Goal: Transaction & Acquisition: Purchase product/service

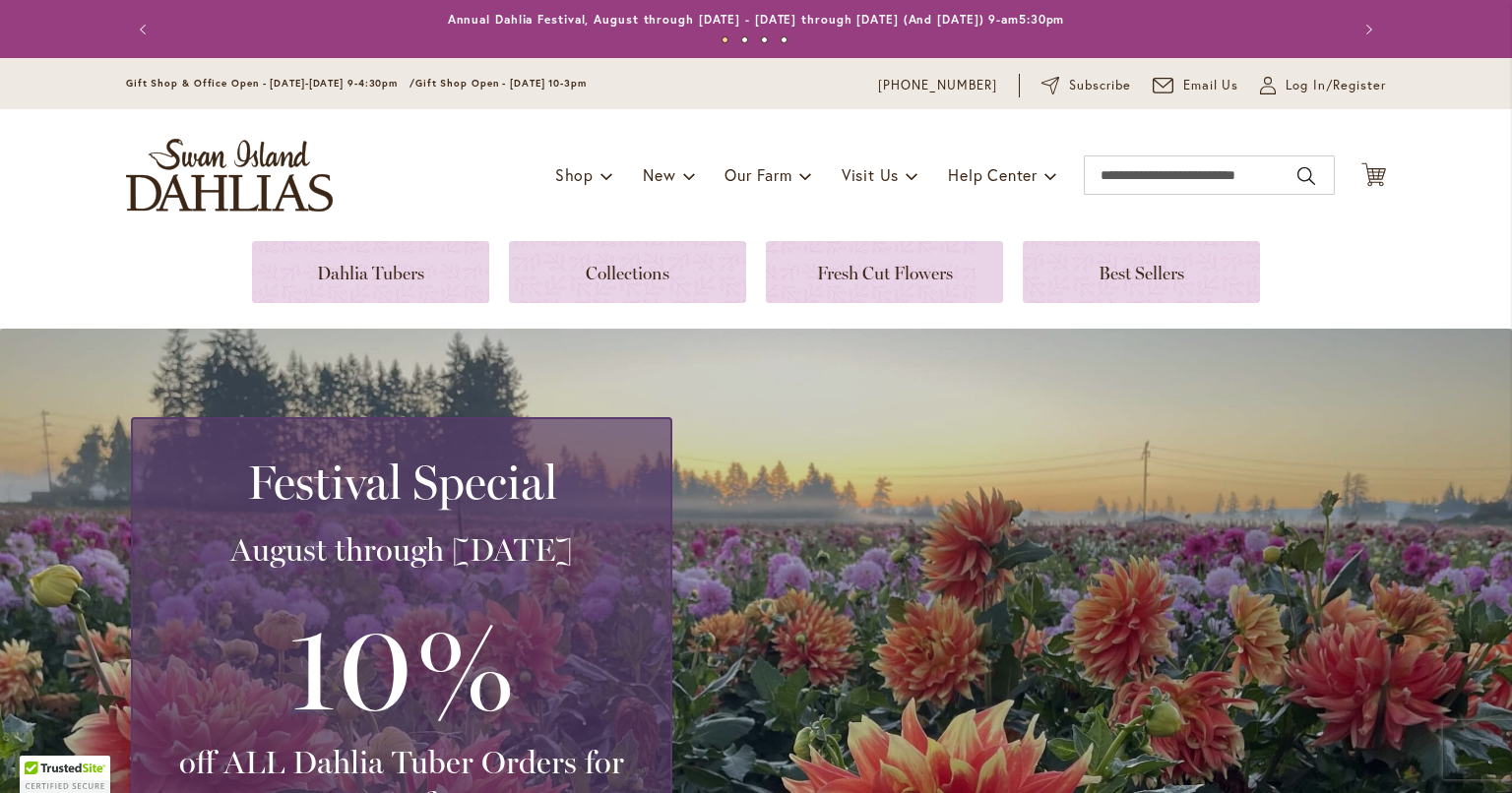
click at [350, 263] on link at bounding box center [370, 272] width 237 height 62
type input "**********"
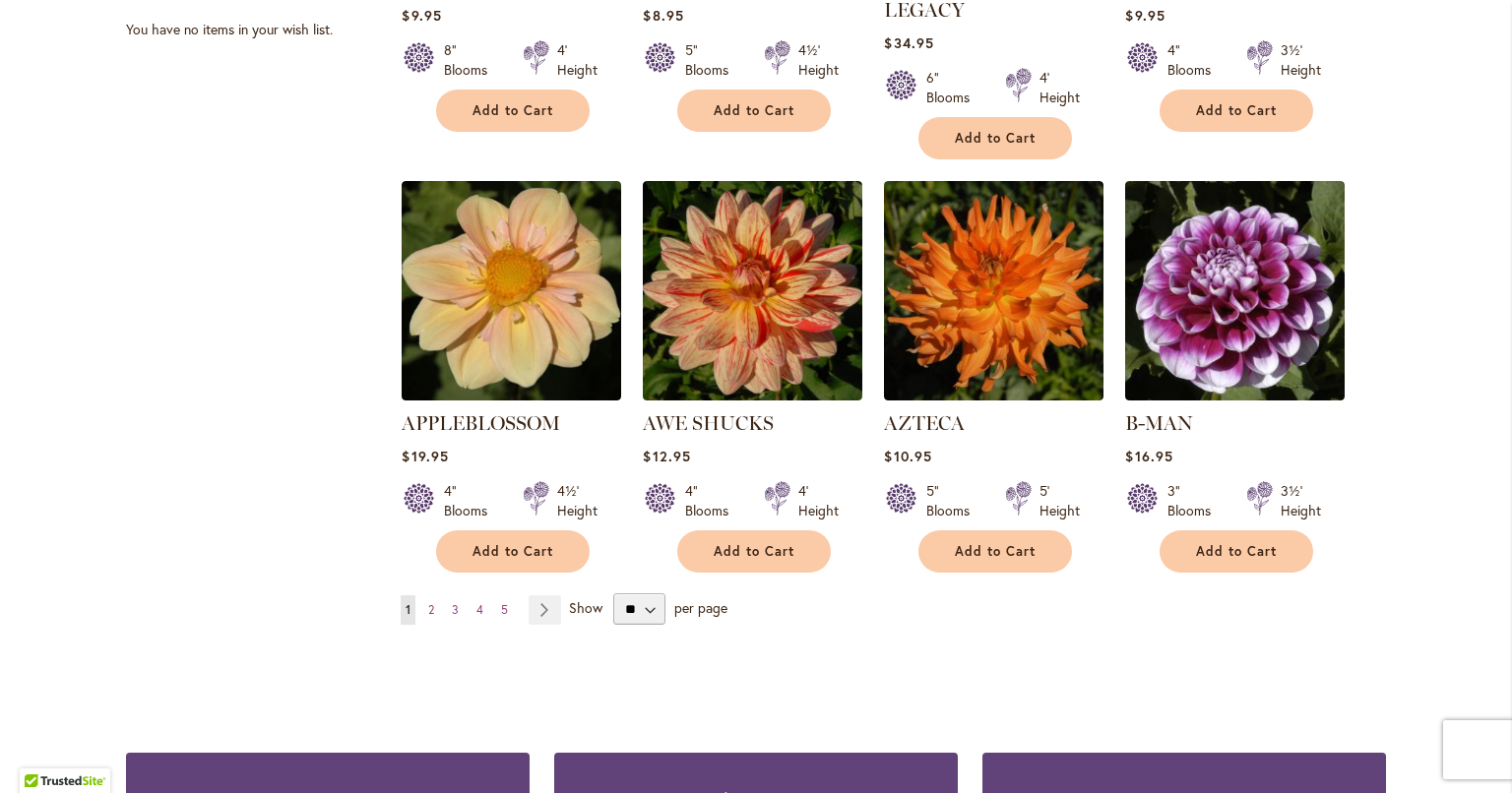
scroll to position [1673, 0]
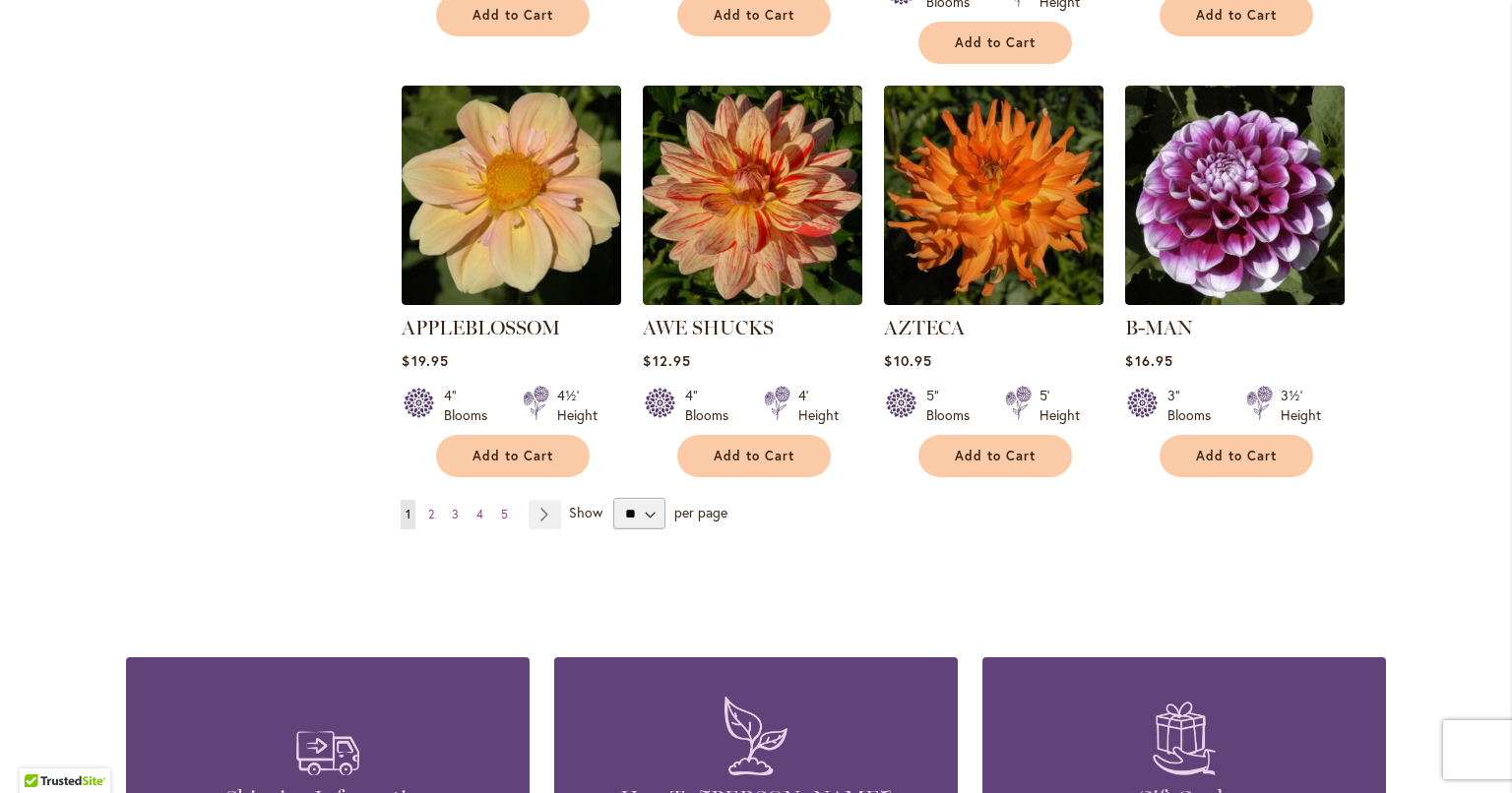
type input "**********"
click at [646, 498] on select "** ** ** **" at bounding box center [639, 514] width 52 height 32
select select "**"
click at [613, 498] on select "** ** ** **" at bounding box center [639, 514] width 52 height 32
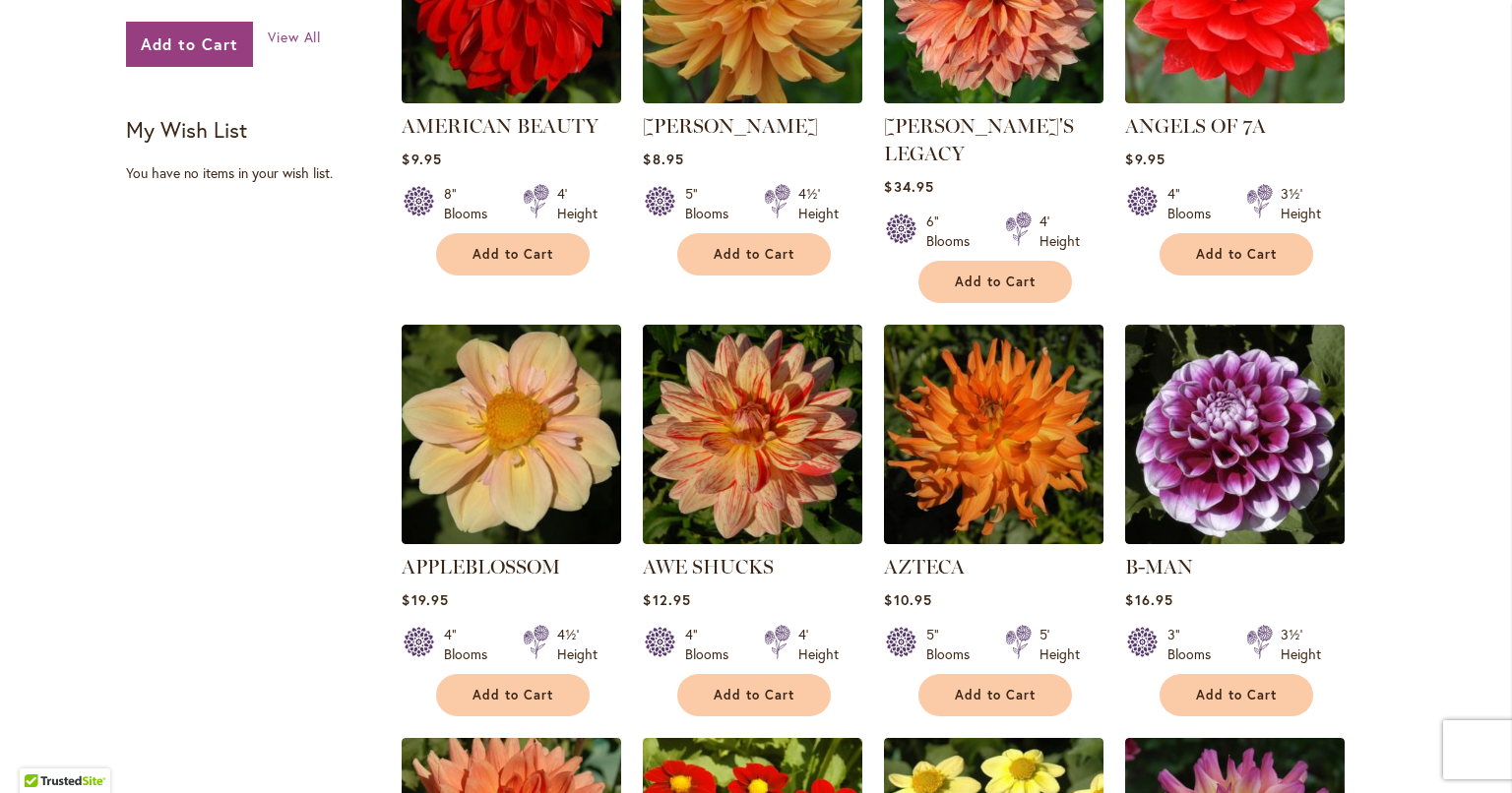
scroll to position [1498, 0]
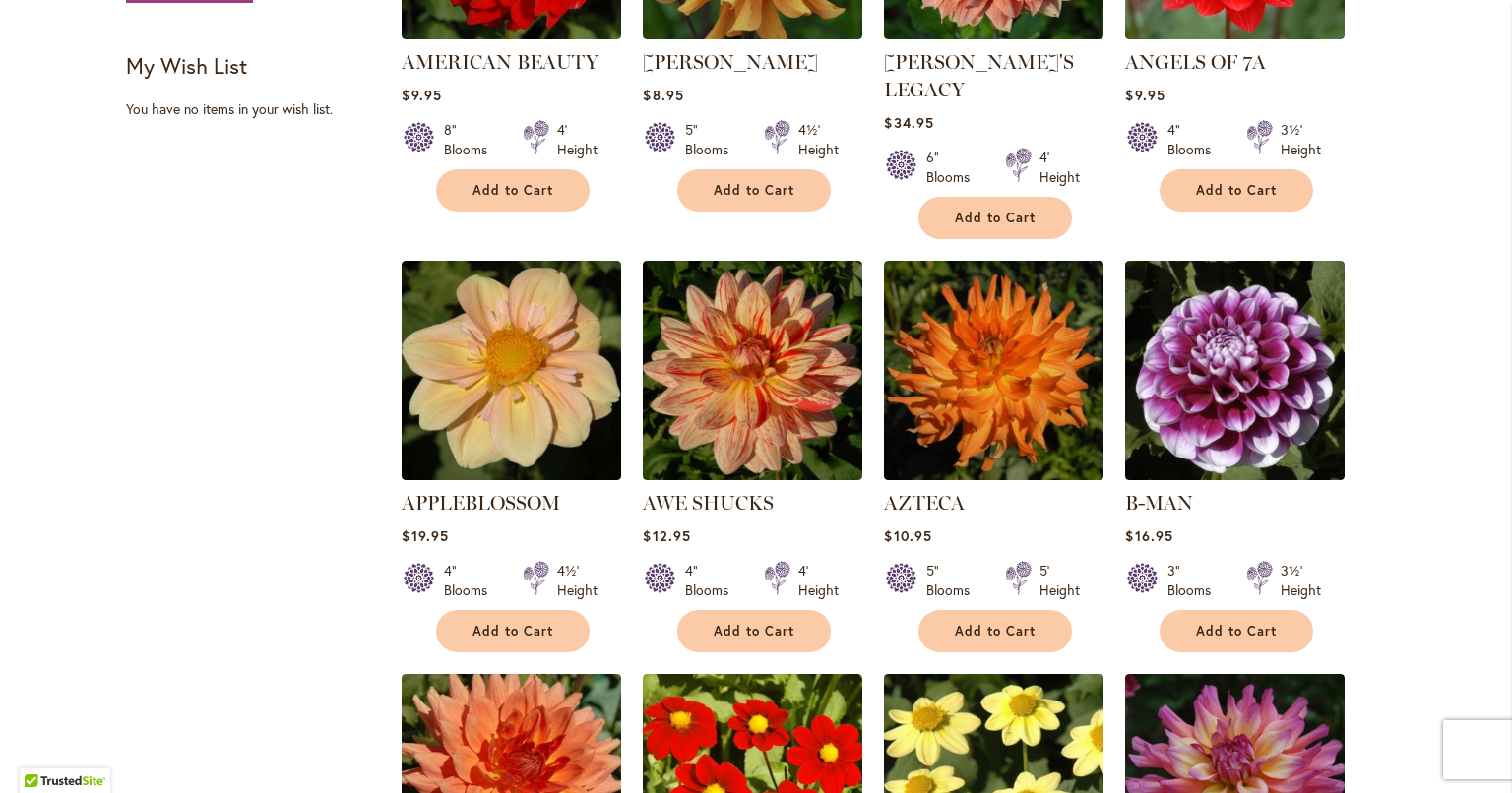
type input "**********"
click at [1225, 623] on span "Add to Cart" at bounding box center [1236, 631] width 81 height 17
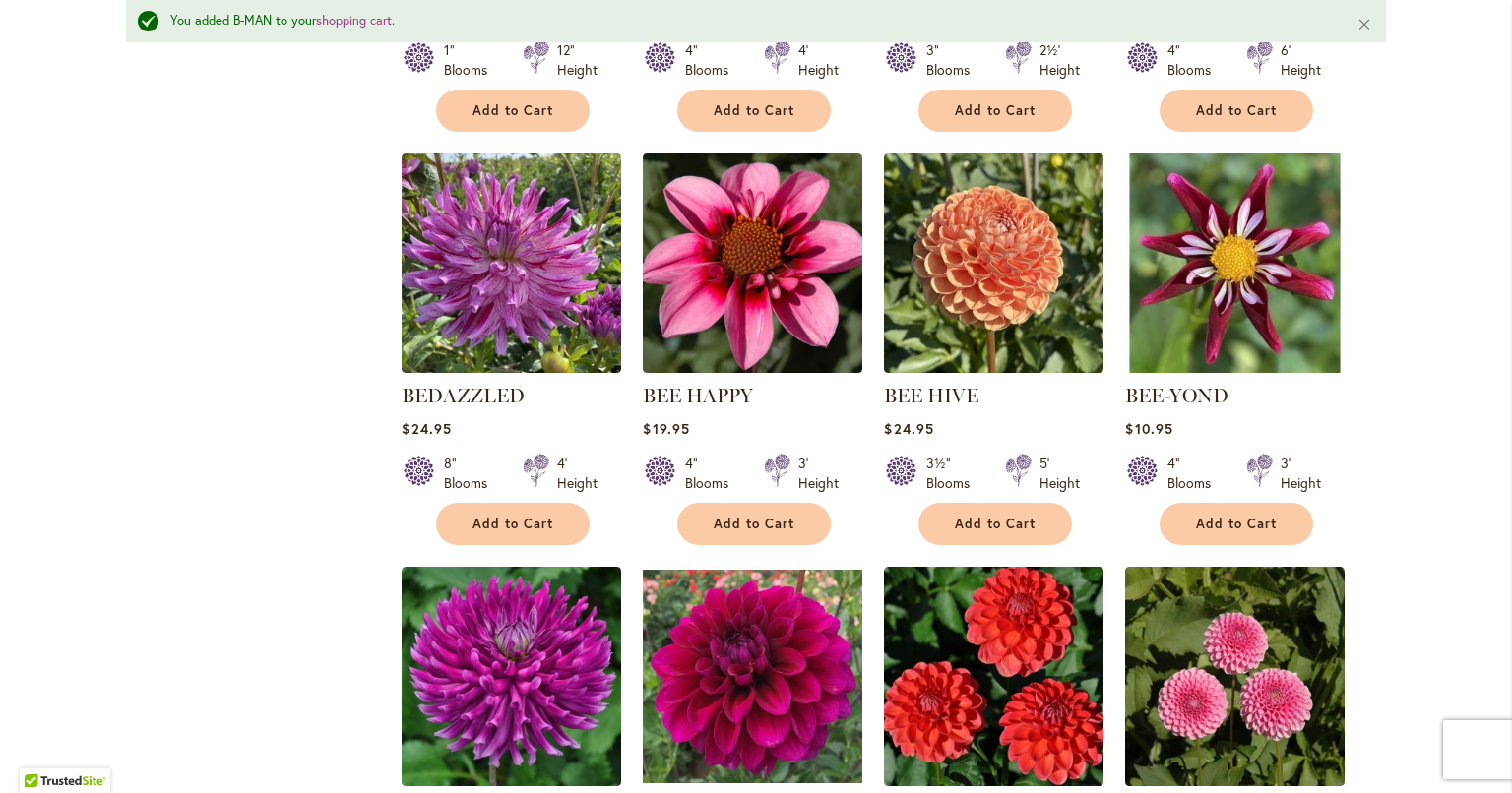
scroll to position [2927, 0]
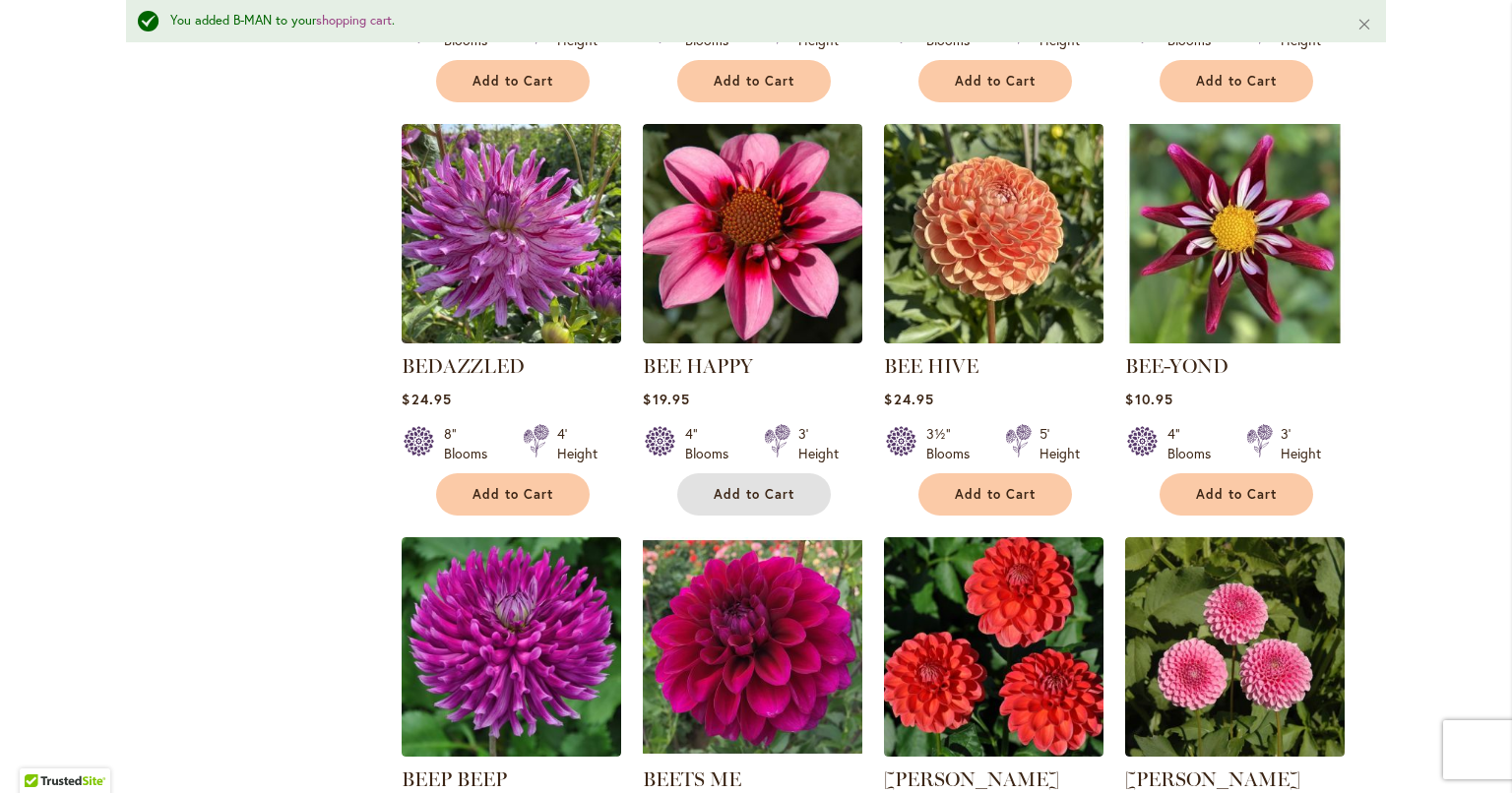
click at [742, 486] on span "Add to Cart" at bounding box center [754, 494] width 81 height 17
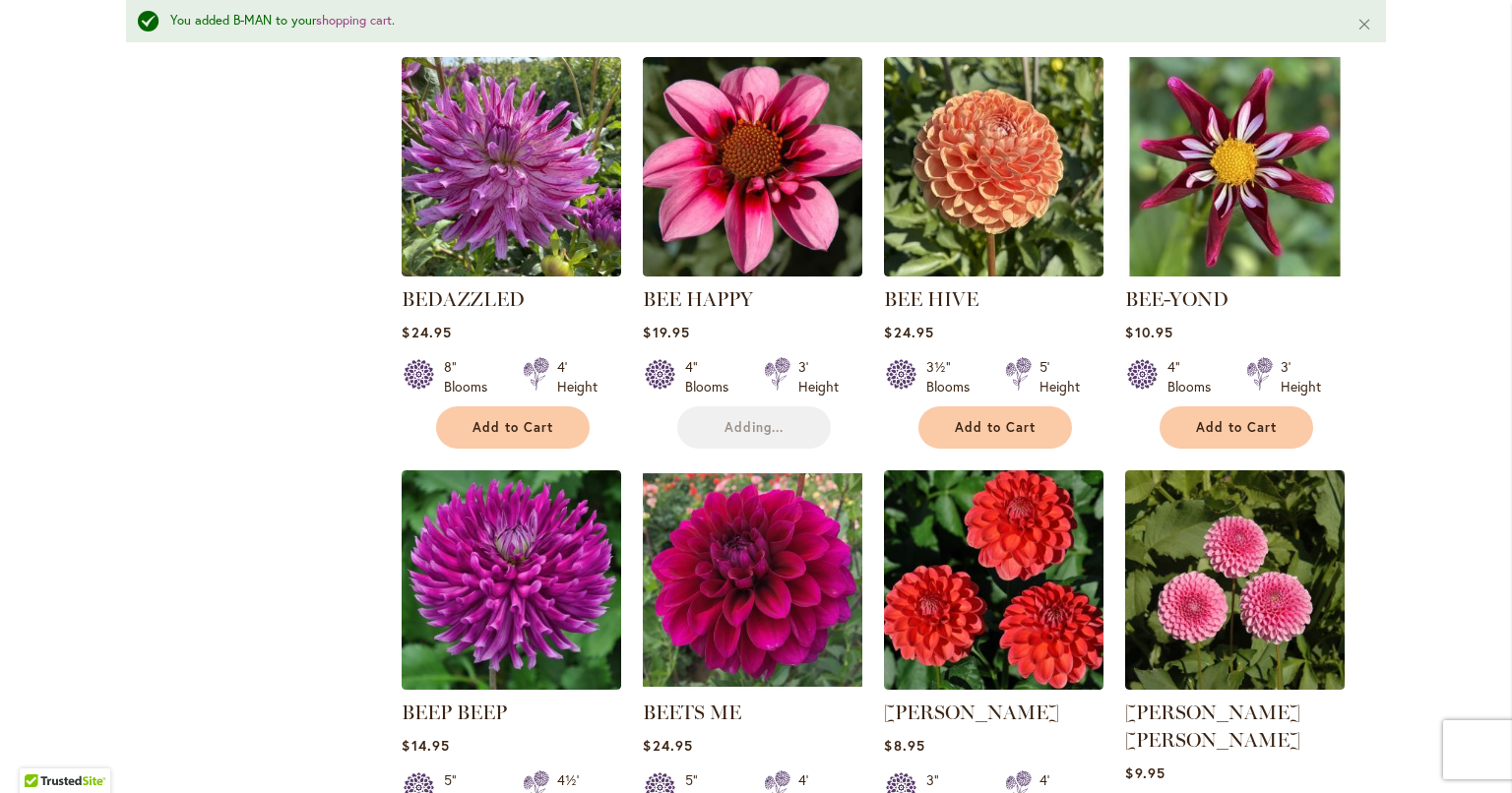
scroll to position [3124, 0]
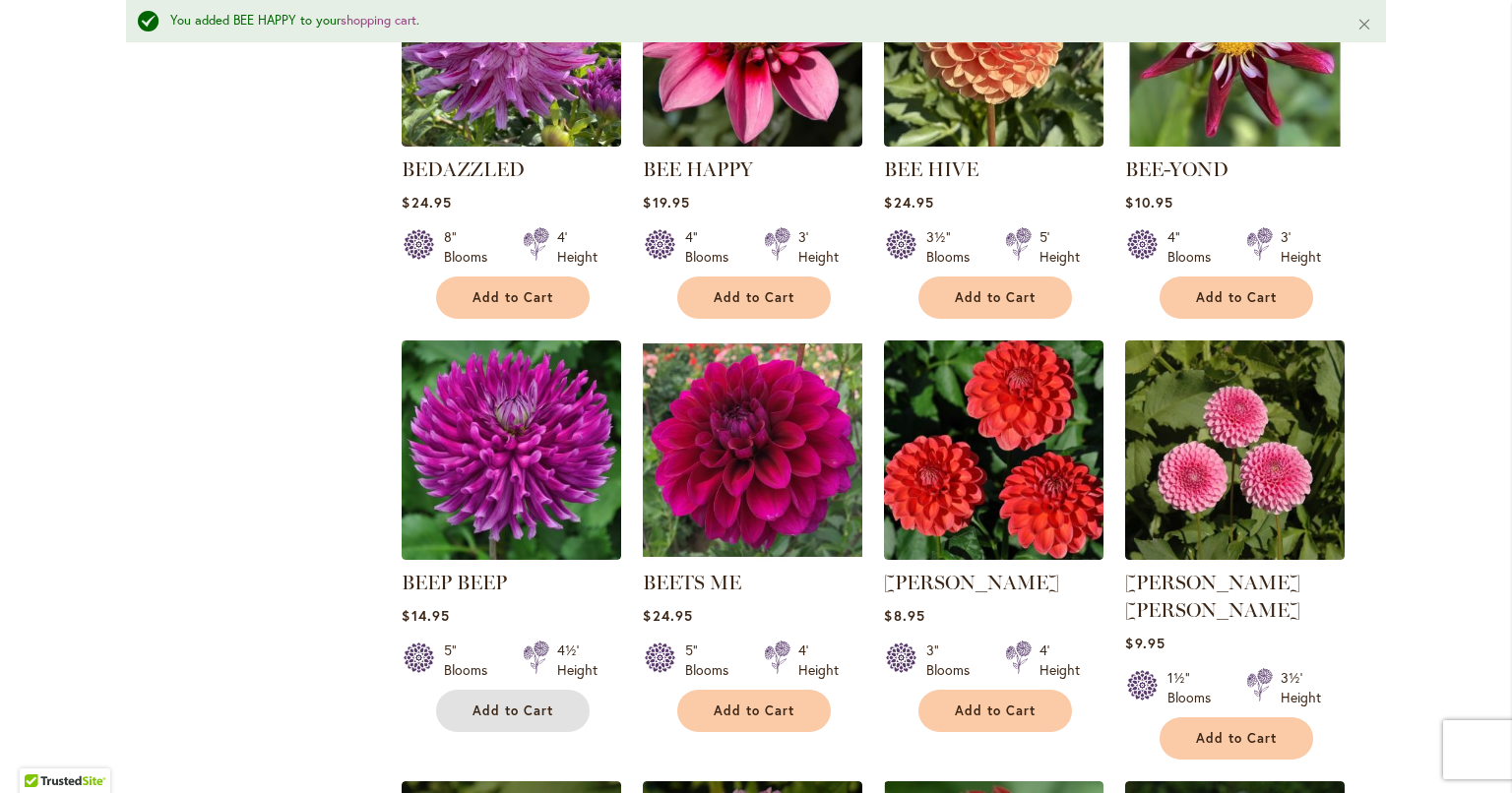
click at [526, 703] on span "Add to Cart" at bounding box center [513, 711] width 81 height 17
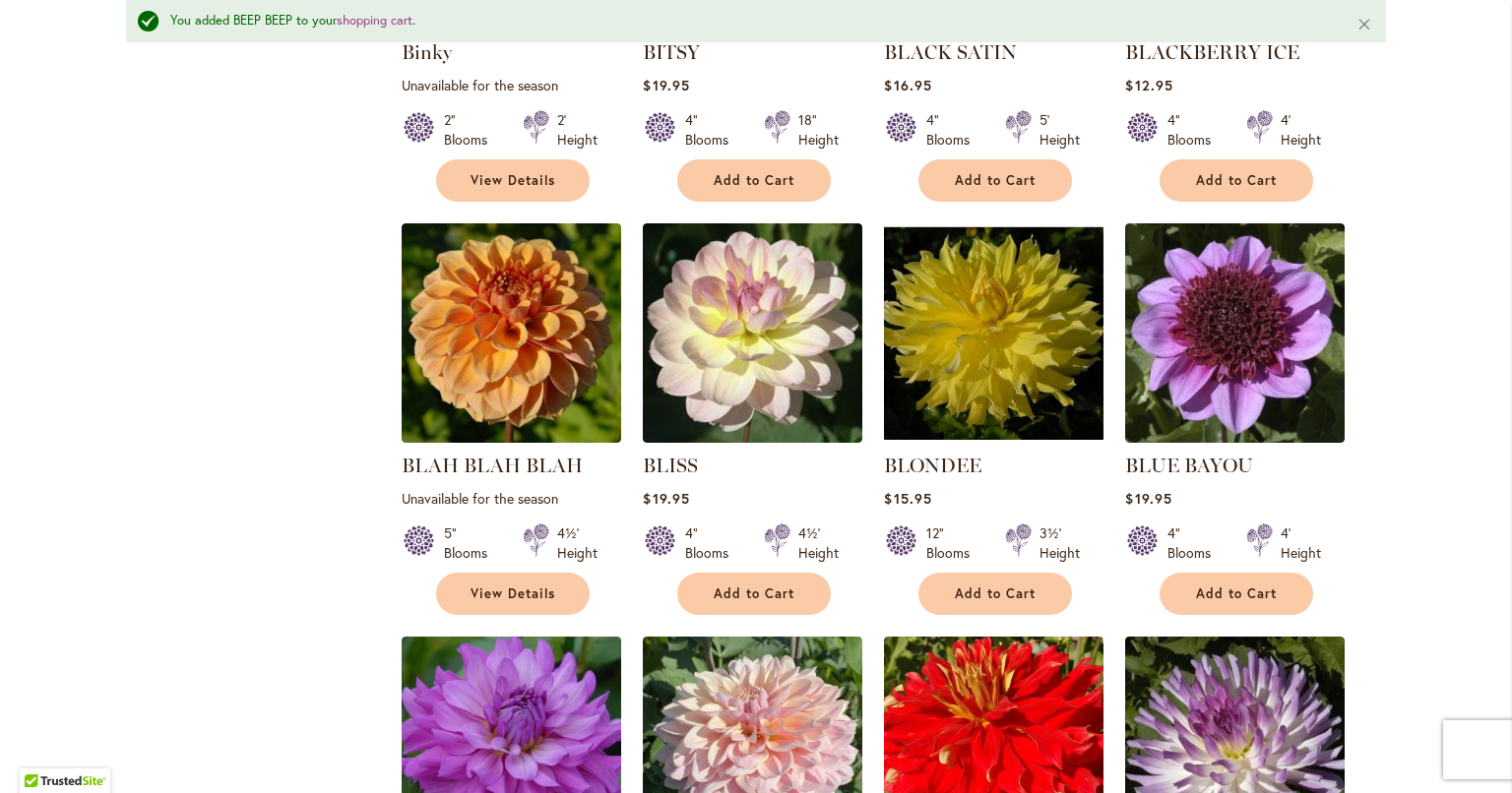
scroll to position [4108, 0]
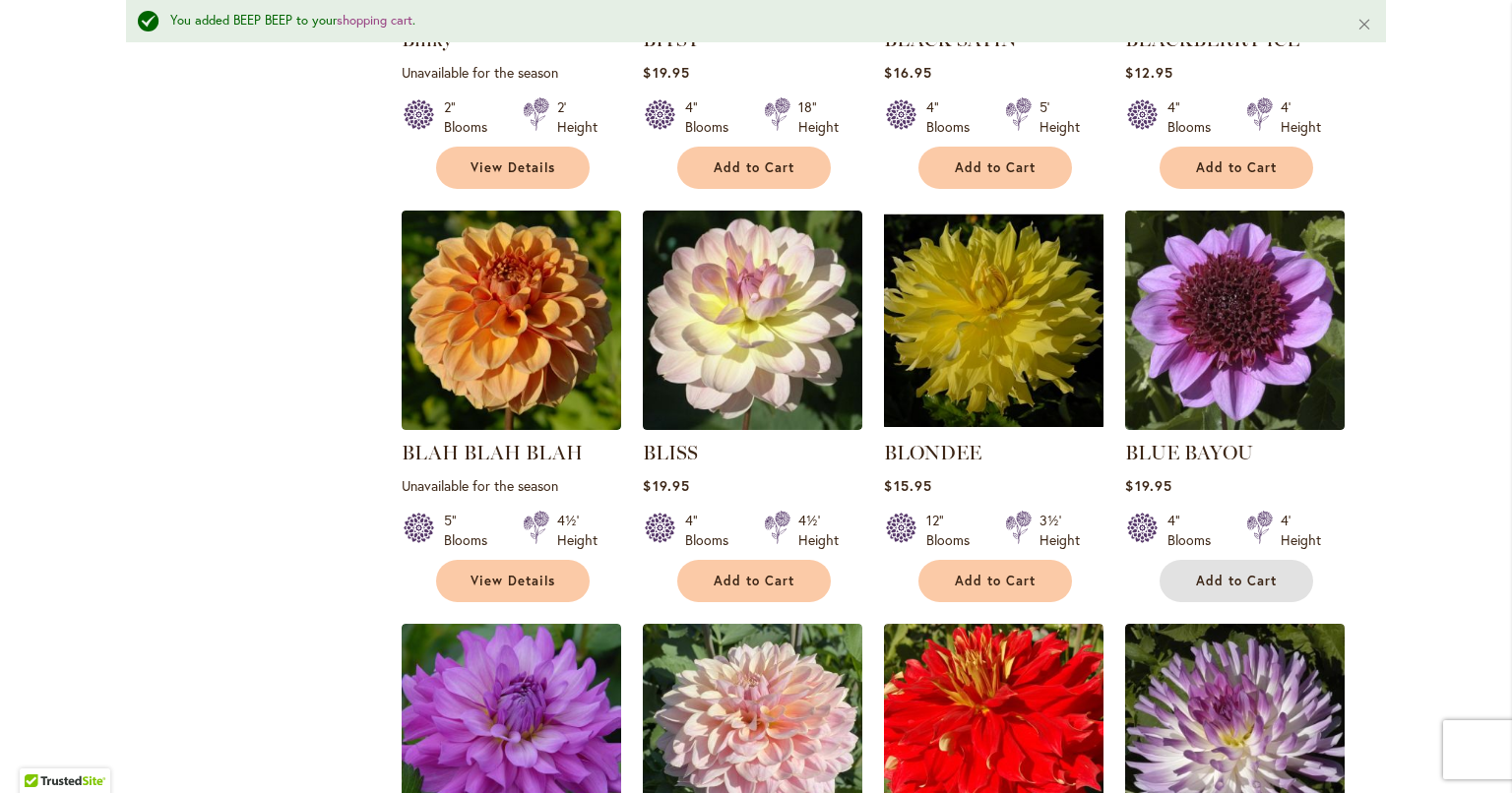
click at [1193, 560] on button "Add to Cart" at bounding box center [1235, 581] width 153 height 42
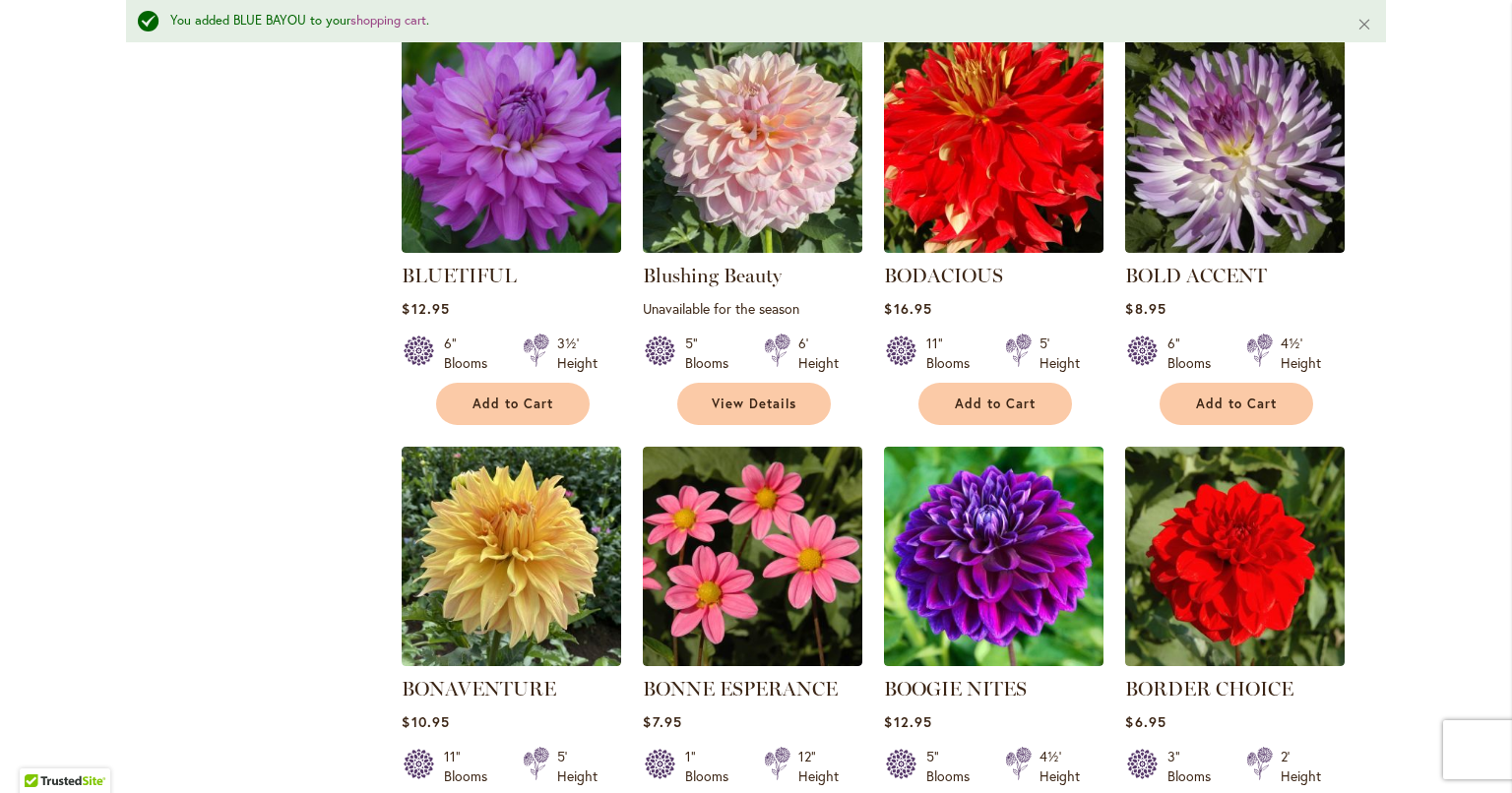
scroll to position [4797, 0]
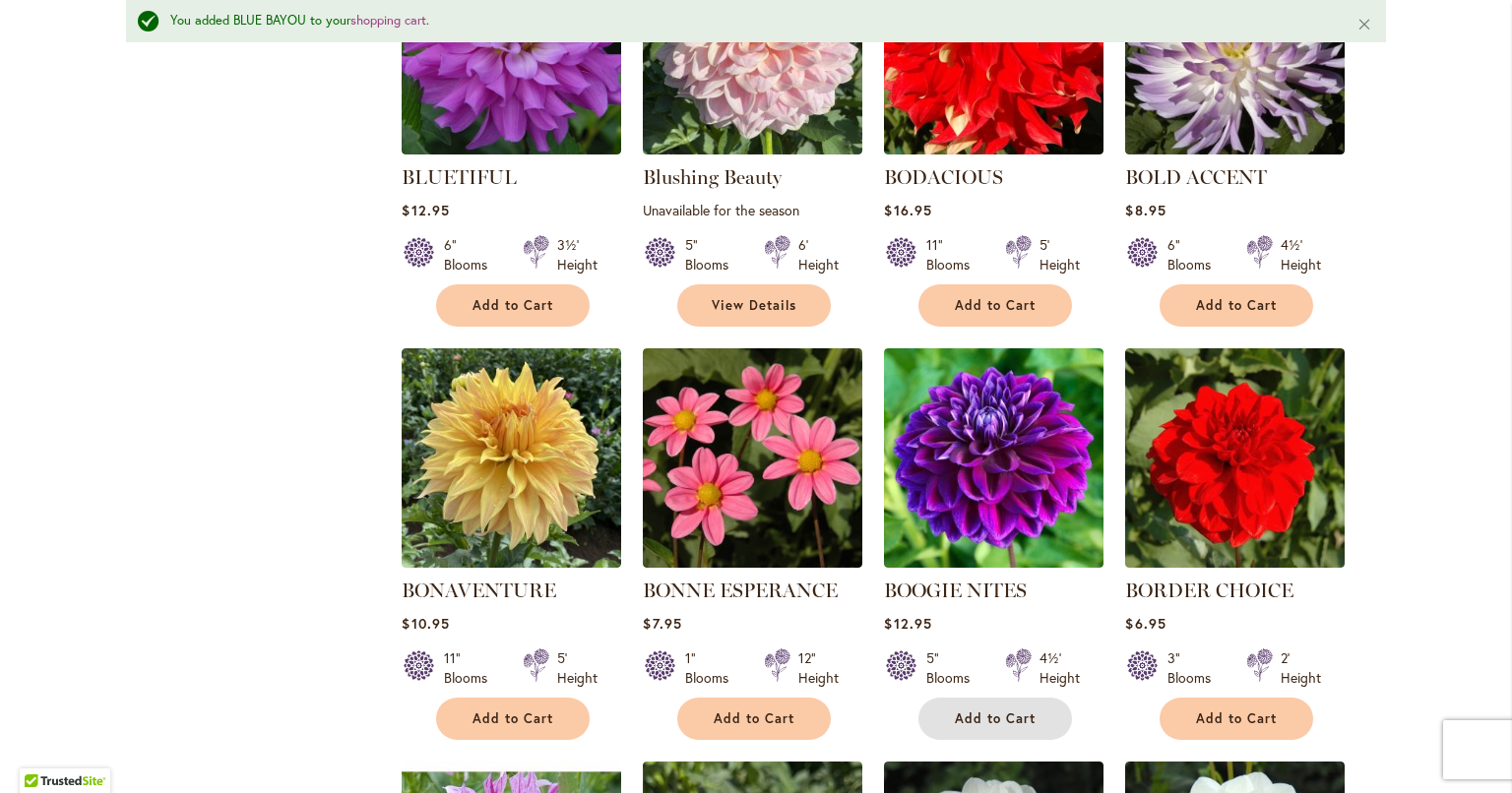
click at [959, 710] on span "Add to Cart" at bounding box center [995, 718] width 81 height 17
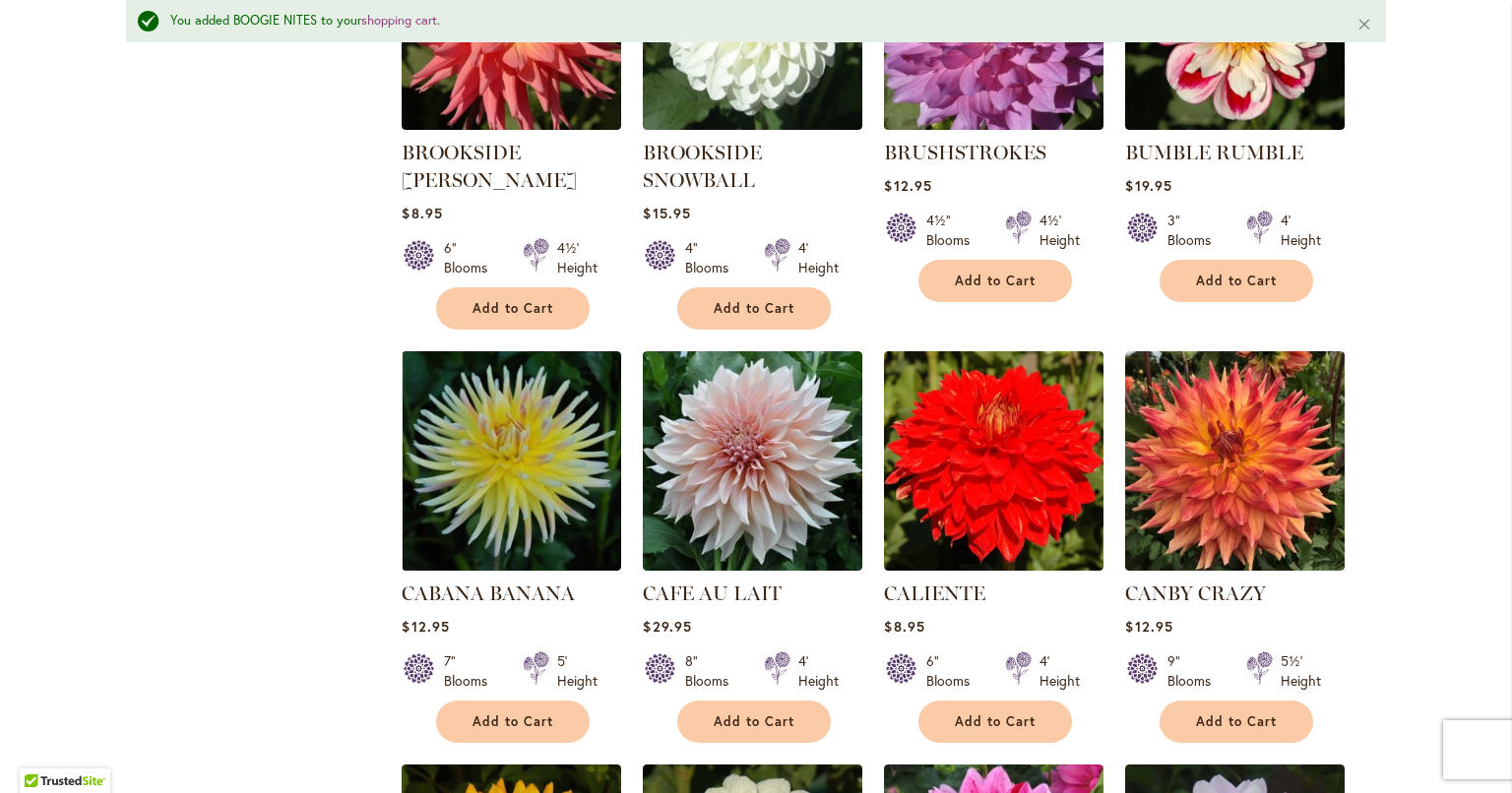
scroll to position [6076, 0]
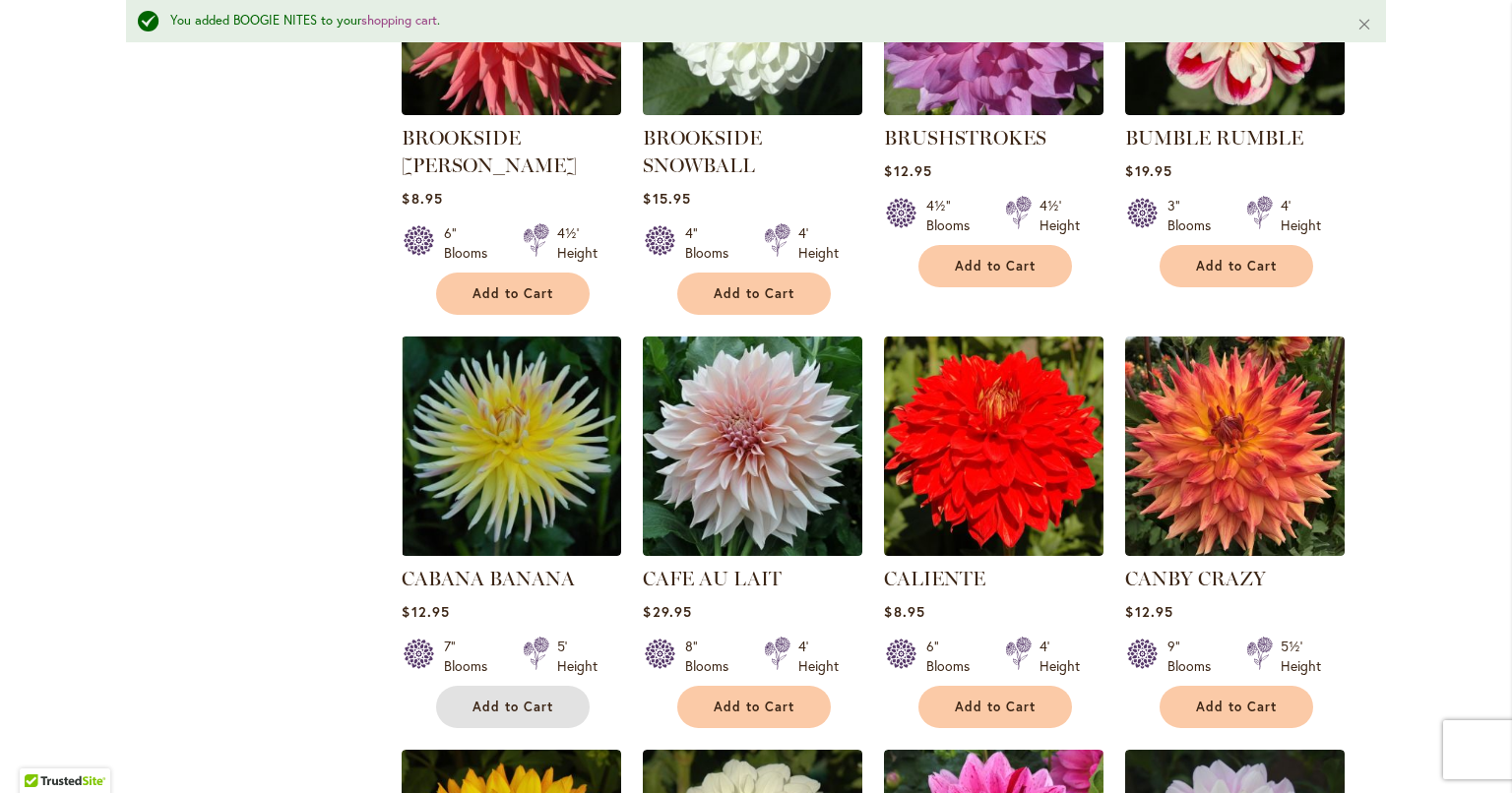
click at [520, 699] on span "Add to Cart" at bounding box center [513, 707] width 81 height 17
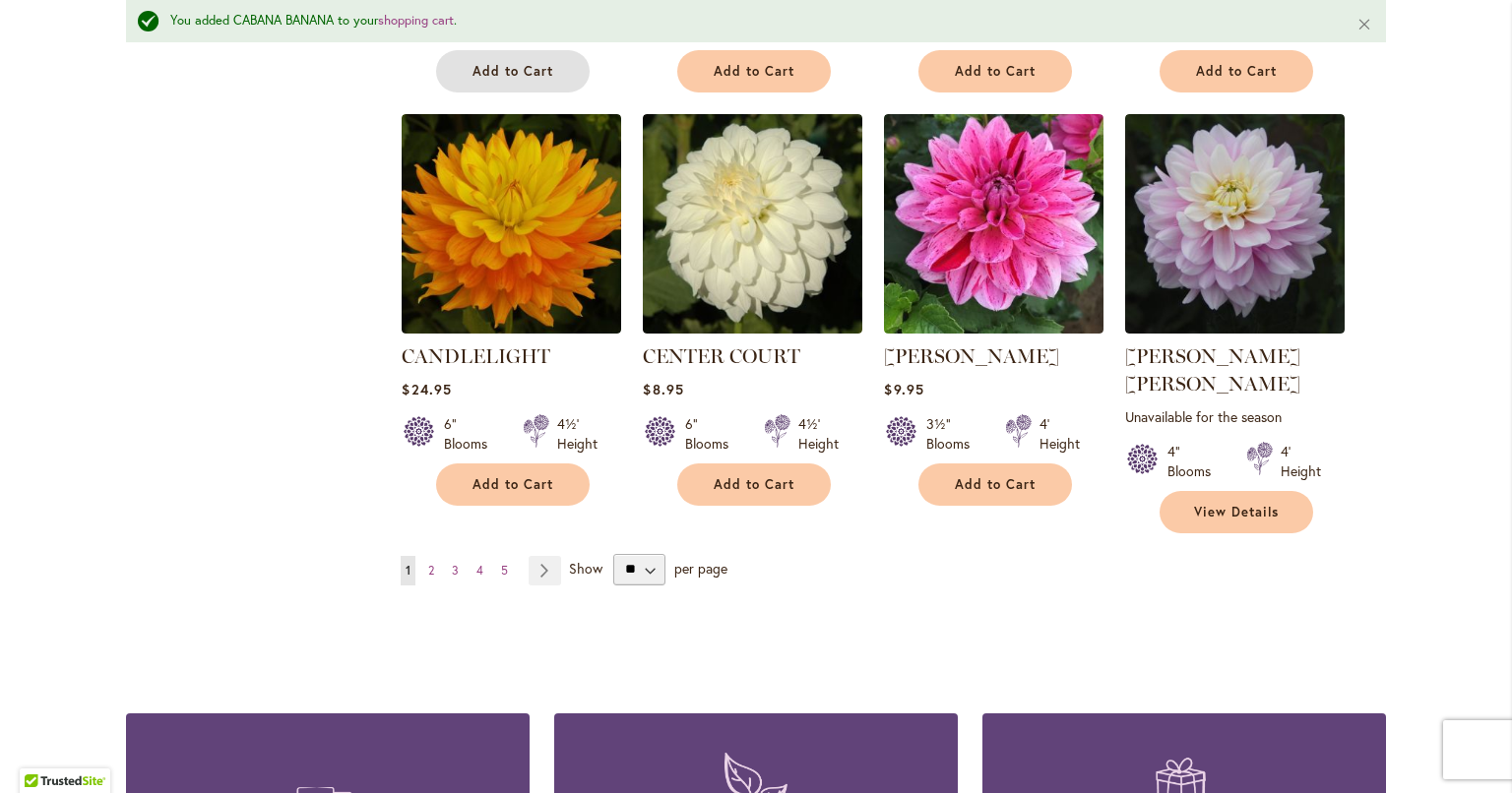
scroll to position [6765, 0]
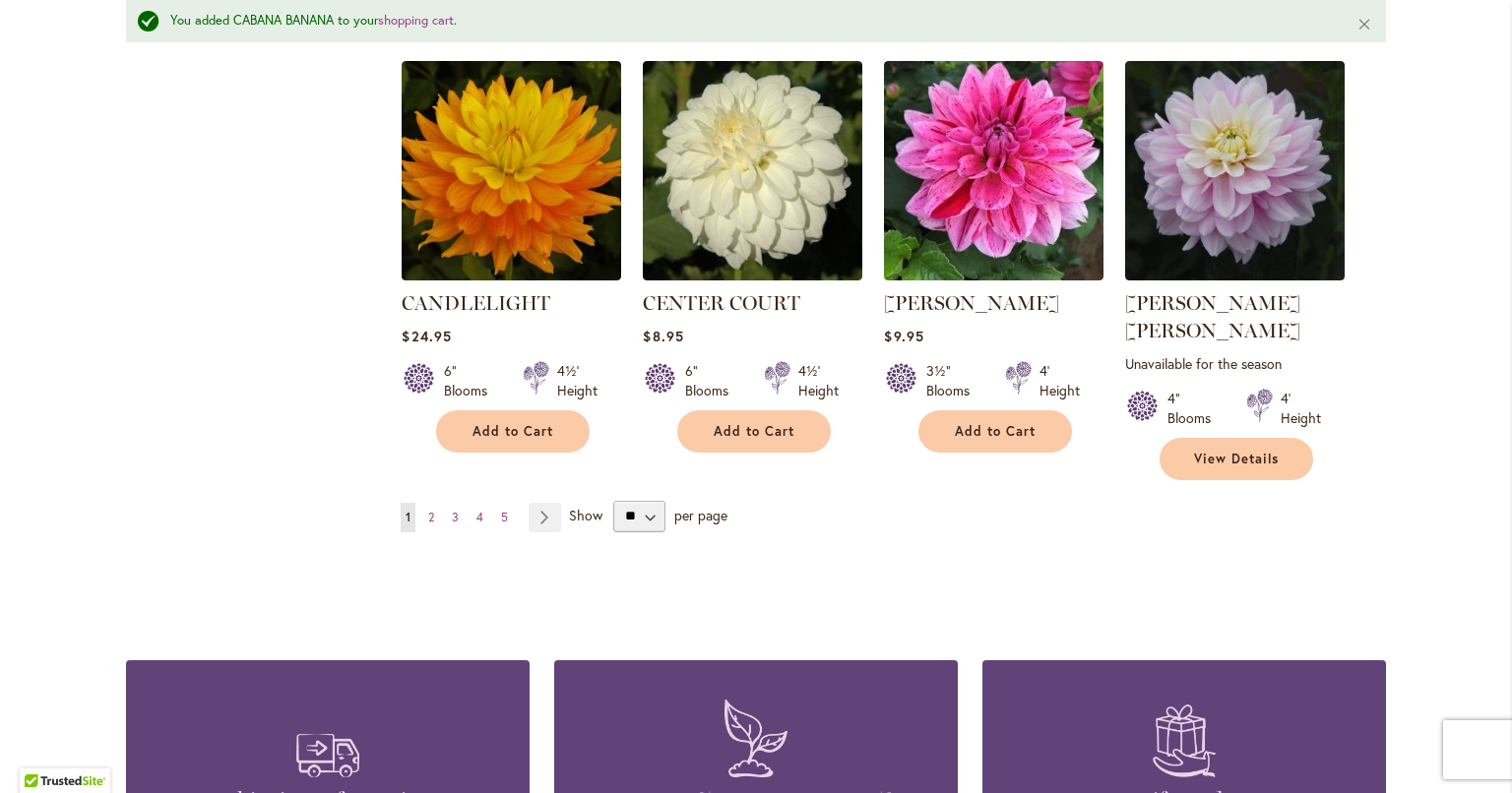
click at [535, 503] on link "Page Next" at bounding box center [544, 517] width 33 height 30
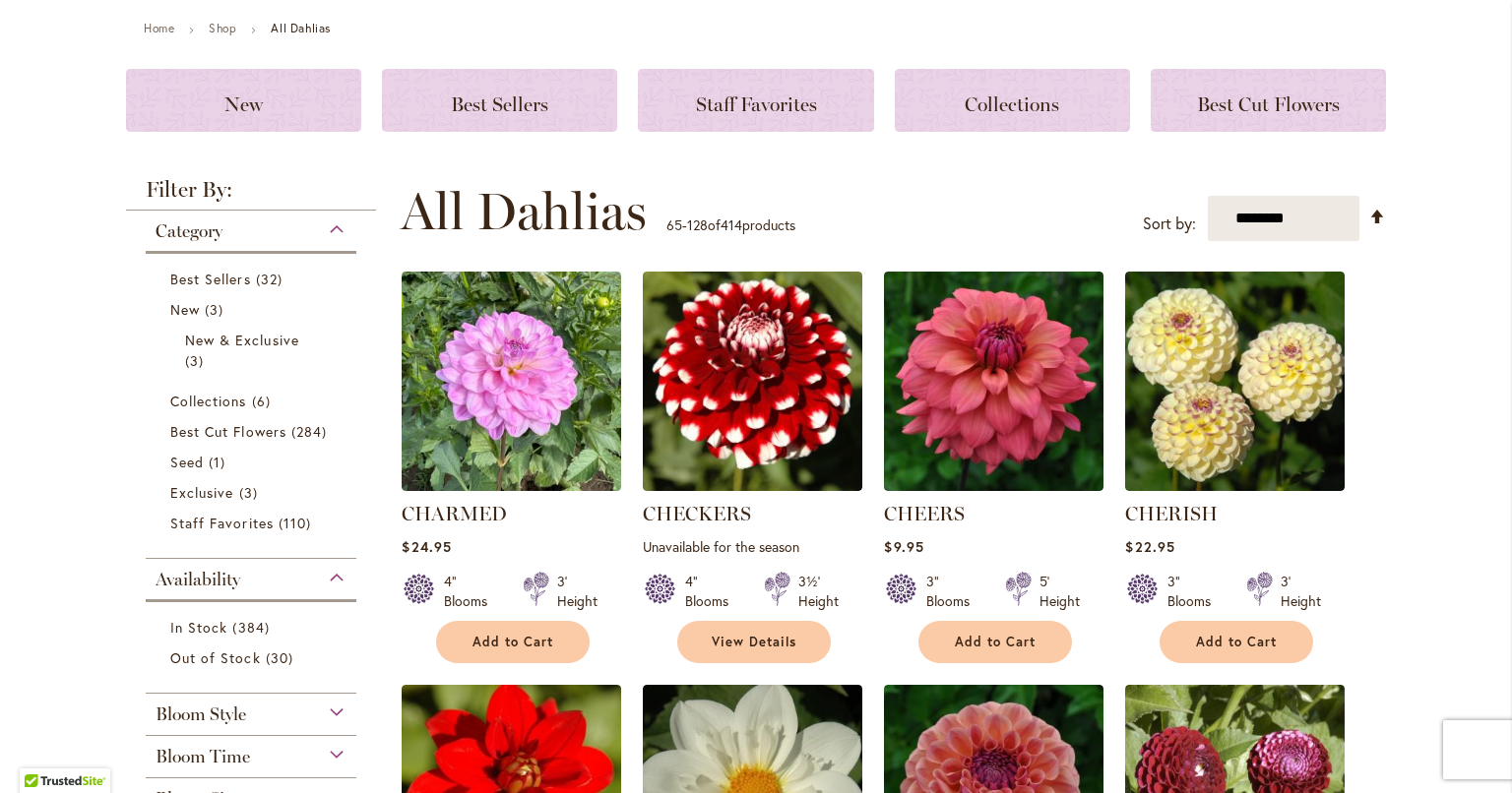
scroll to position [218, 0]
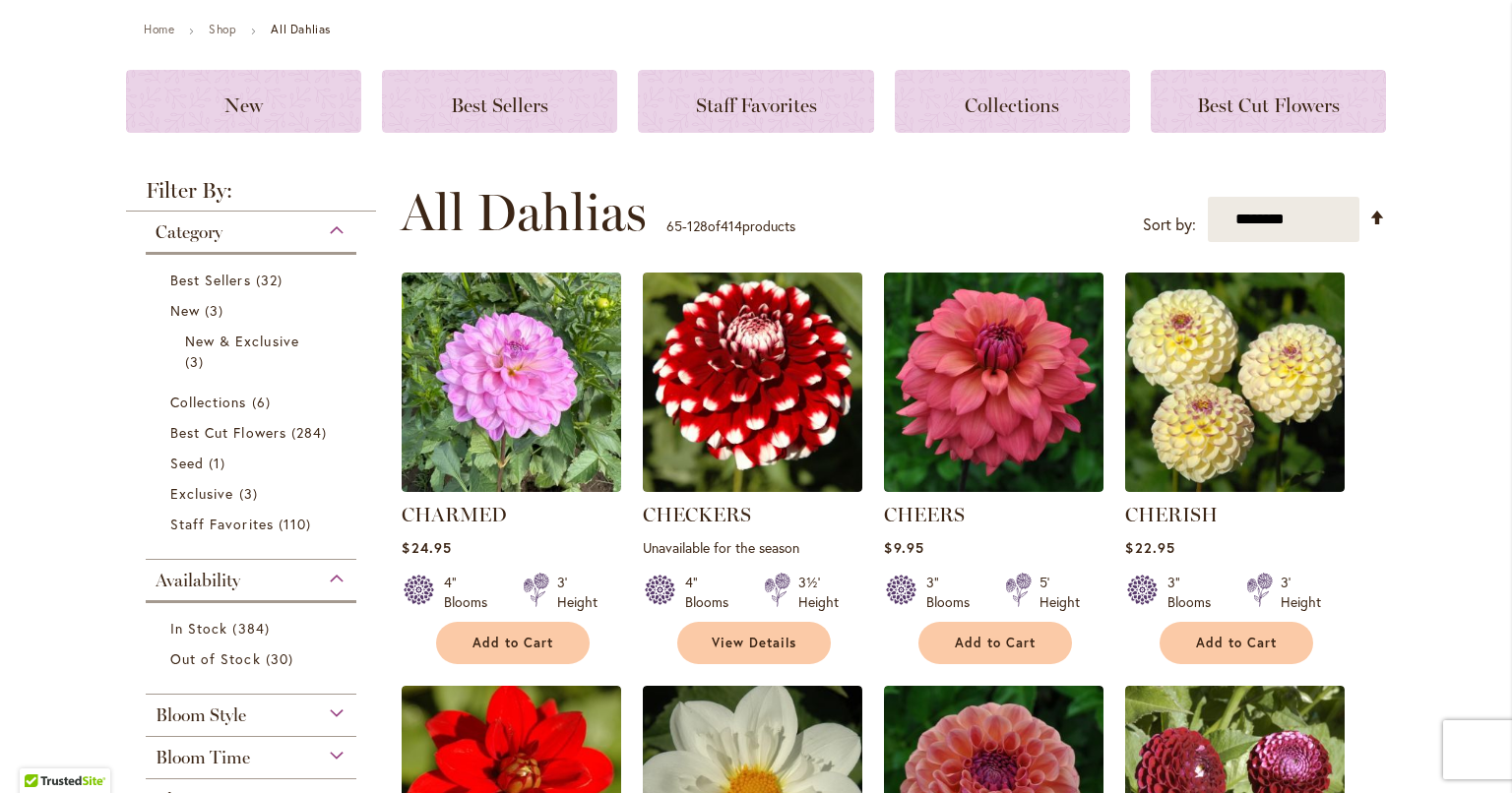
type input "**********"
click at [530, 641] on span "Add to Cart" at bounding box center [513, 643] width 81 height 17
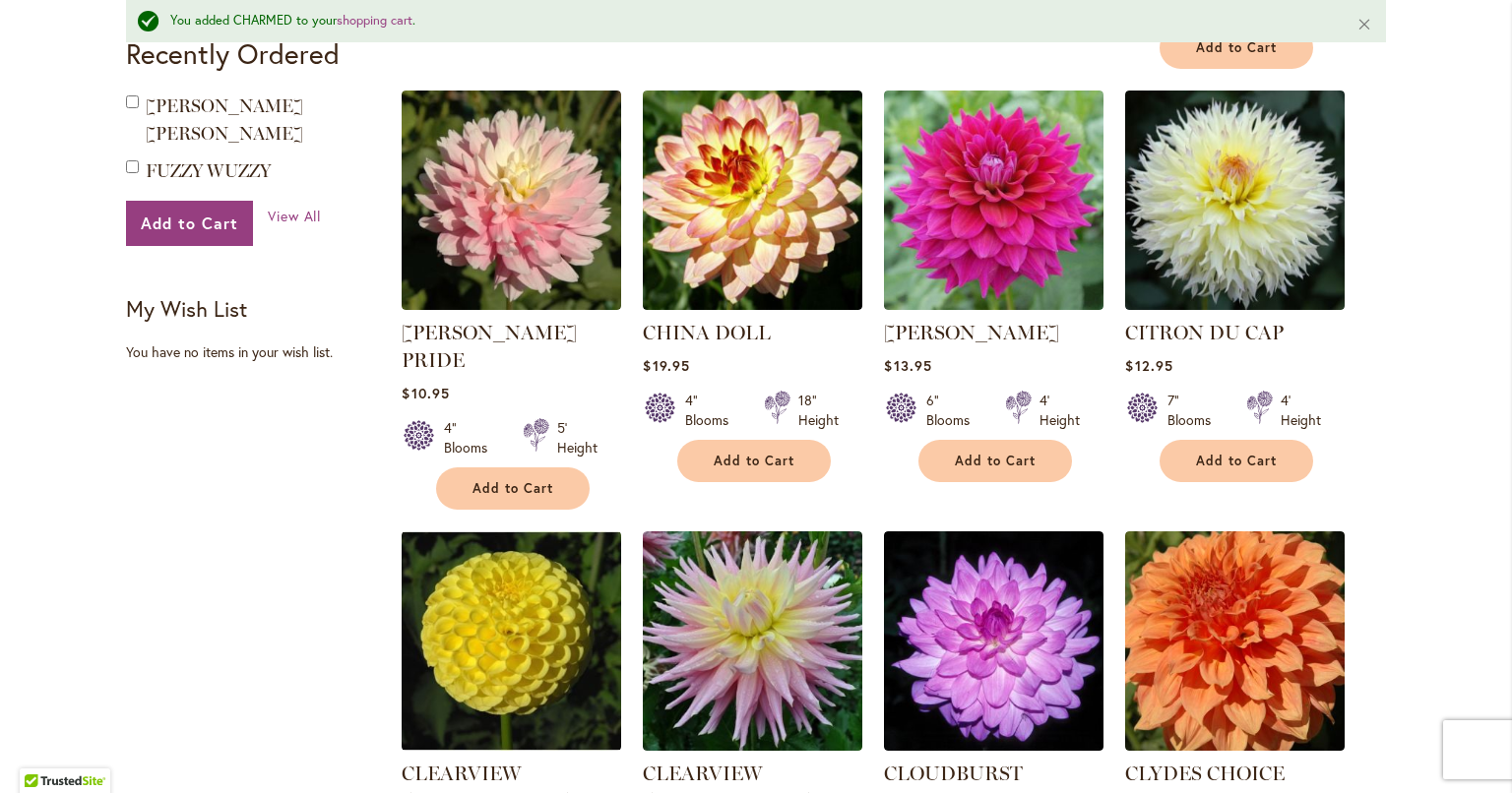
scroll to position [1399, 0]
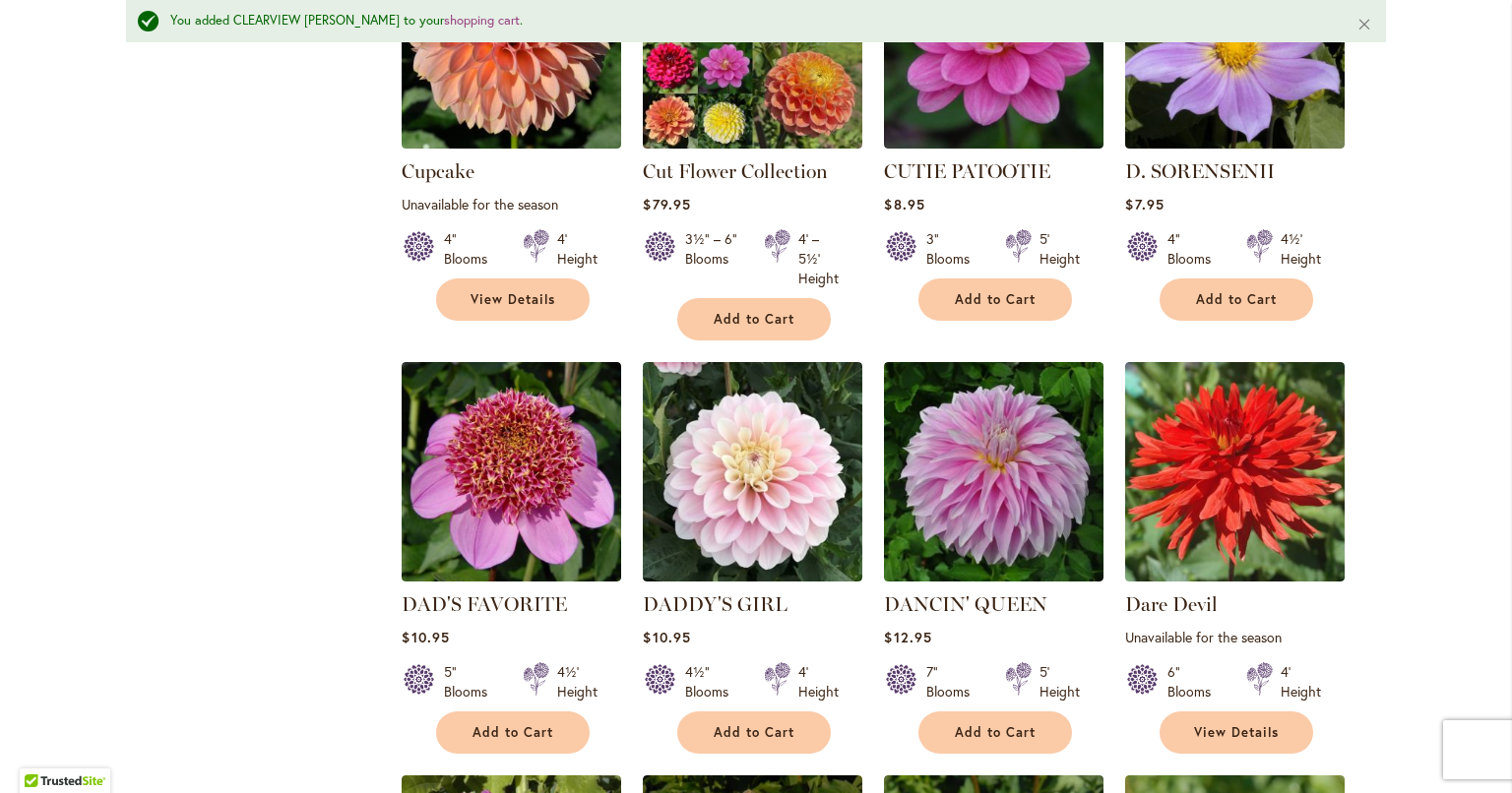
scroll to position [3251, 0]
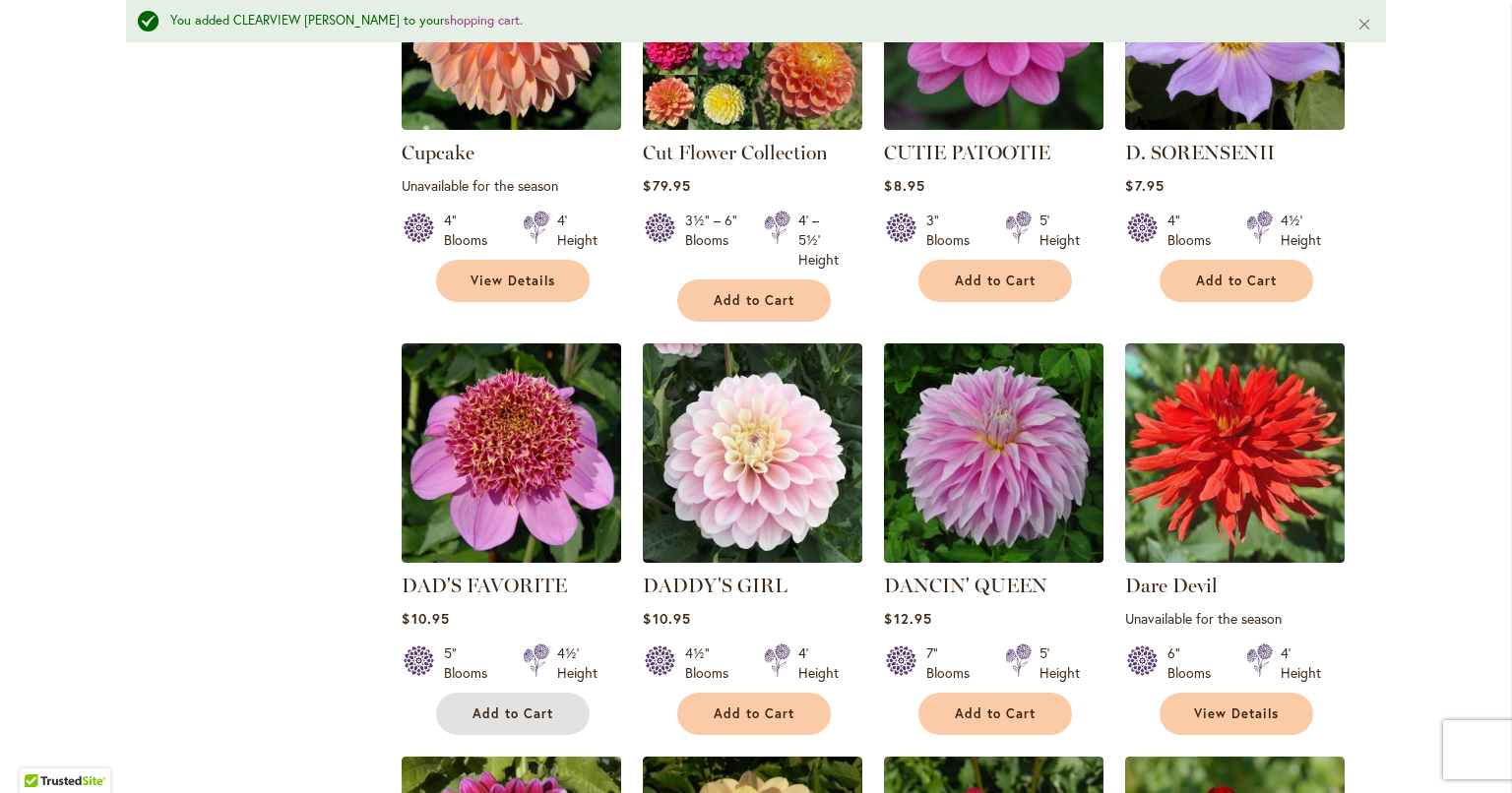
click at [519, 706] on span "Add to Cart" at bounding box center [513, 714] width 81 height 17
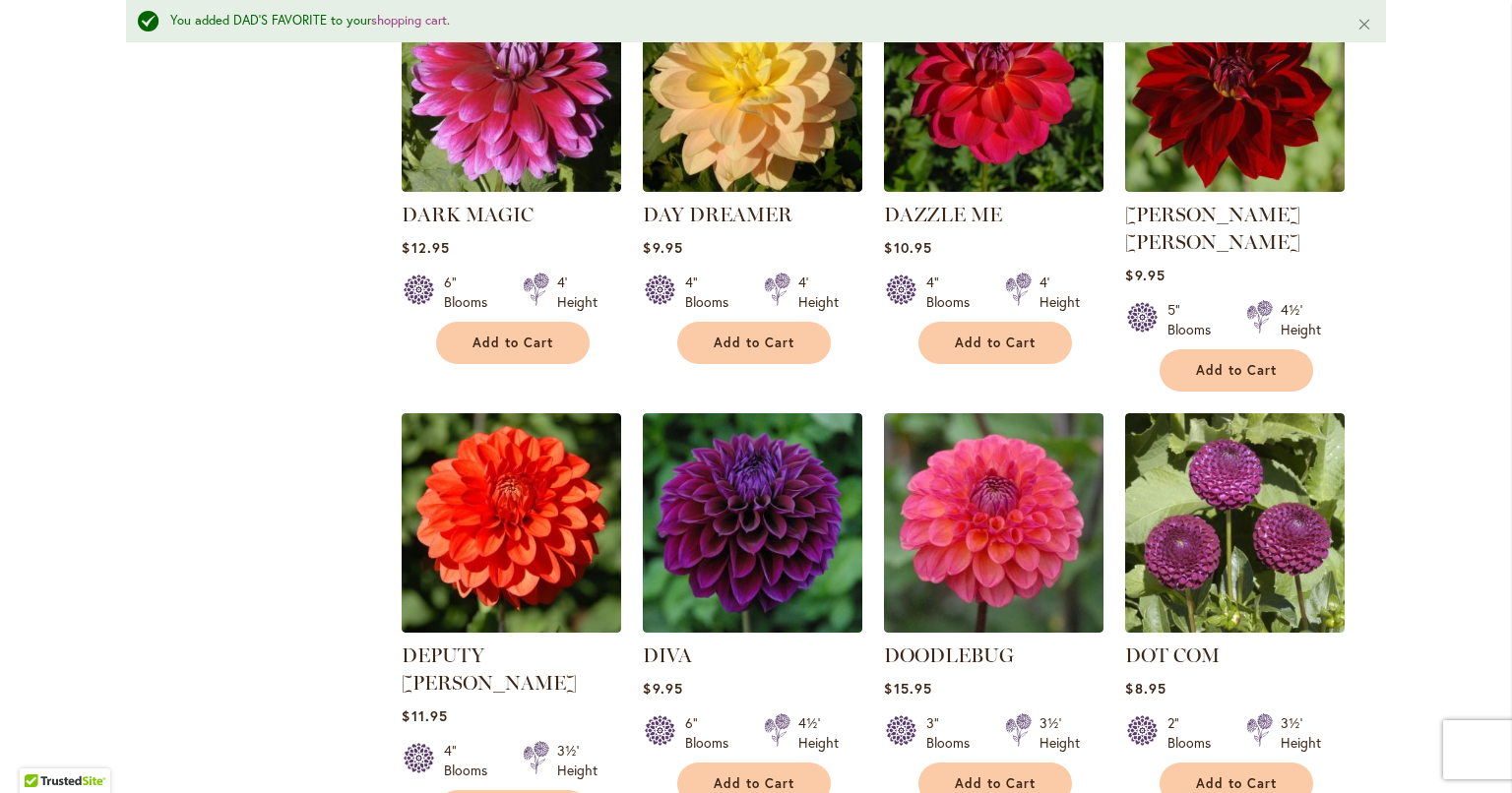
scroll to position [4038, 0]
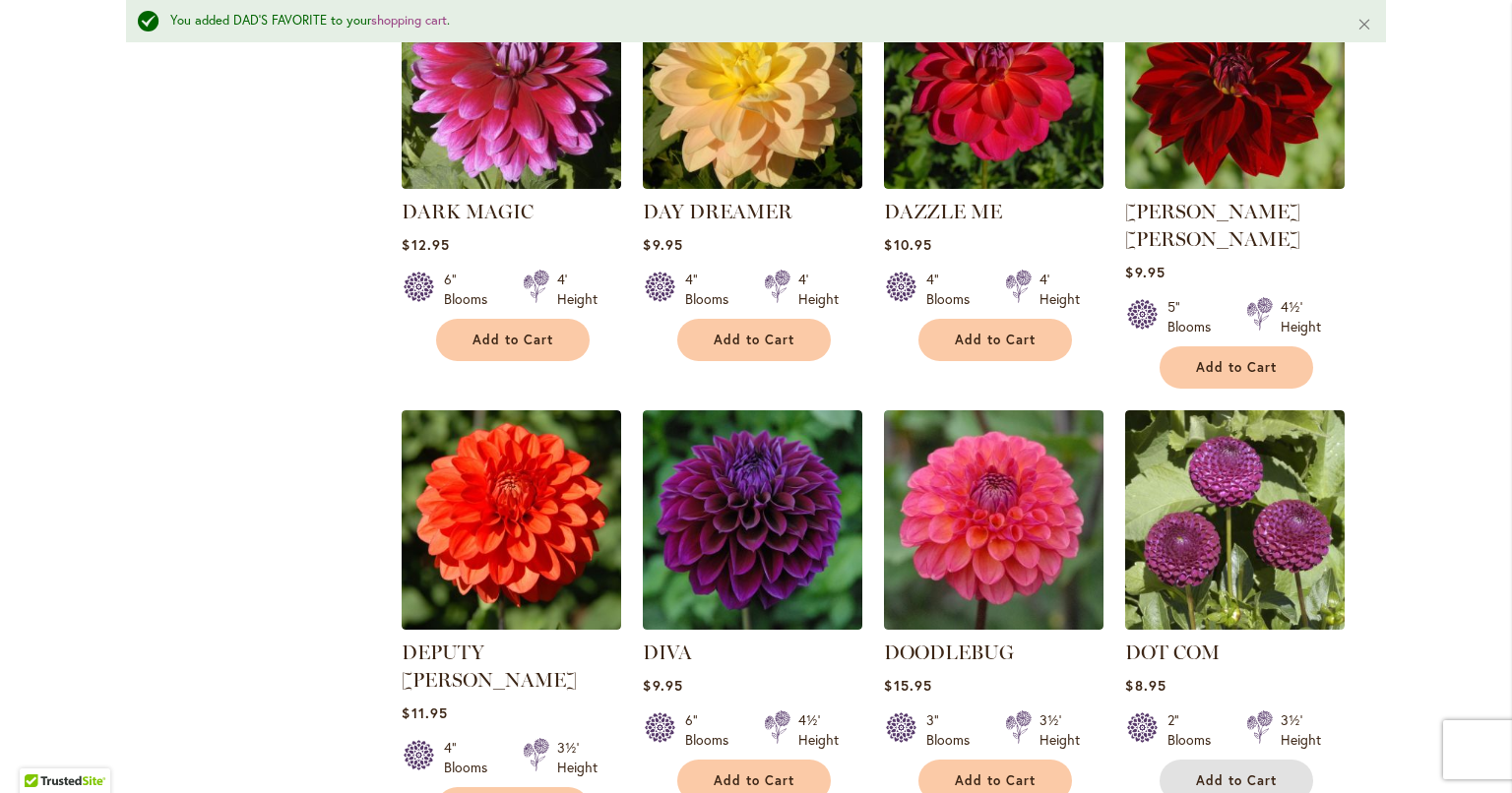
click at [1252, 759] on button "Add to Cart" at bounding box center [1235, 780] width 153 height 42
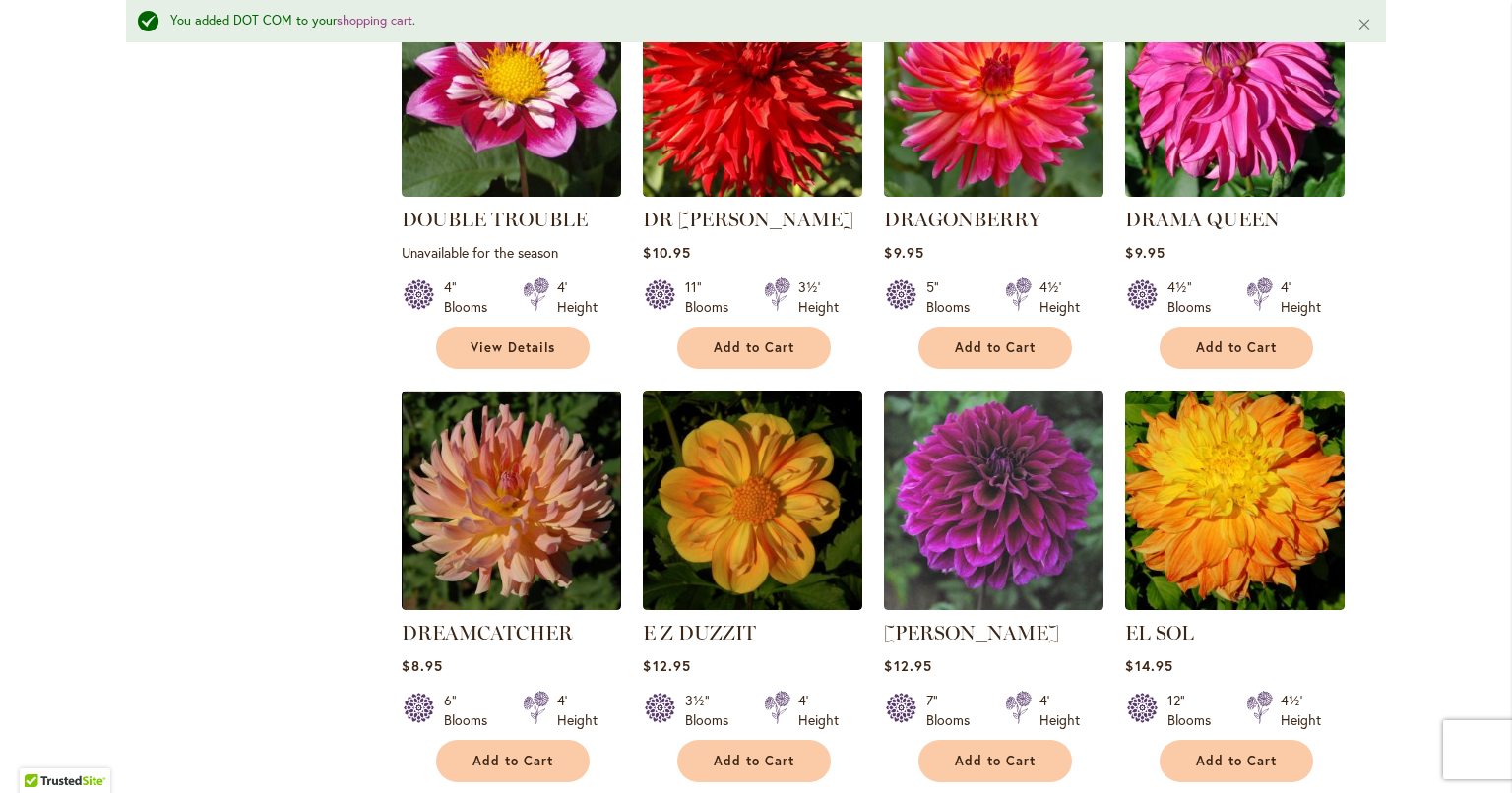
scroll to position [4924, 0]
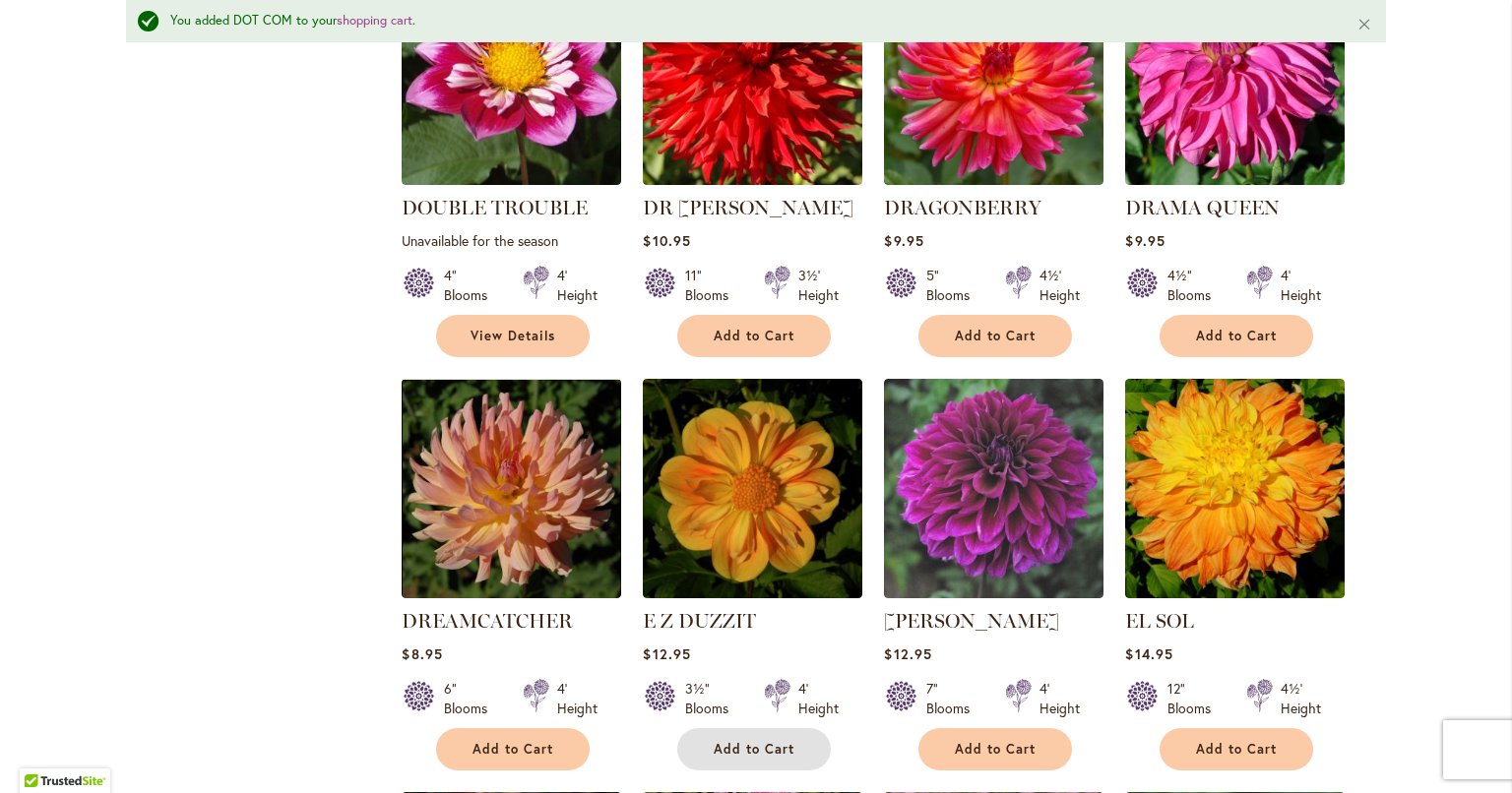
click at [791, 728] on button "Add to Cart" at bounding box center [754, 749] width 153 height 42
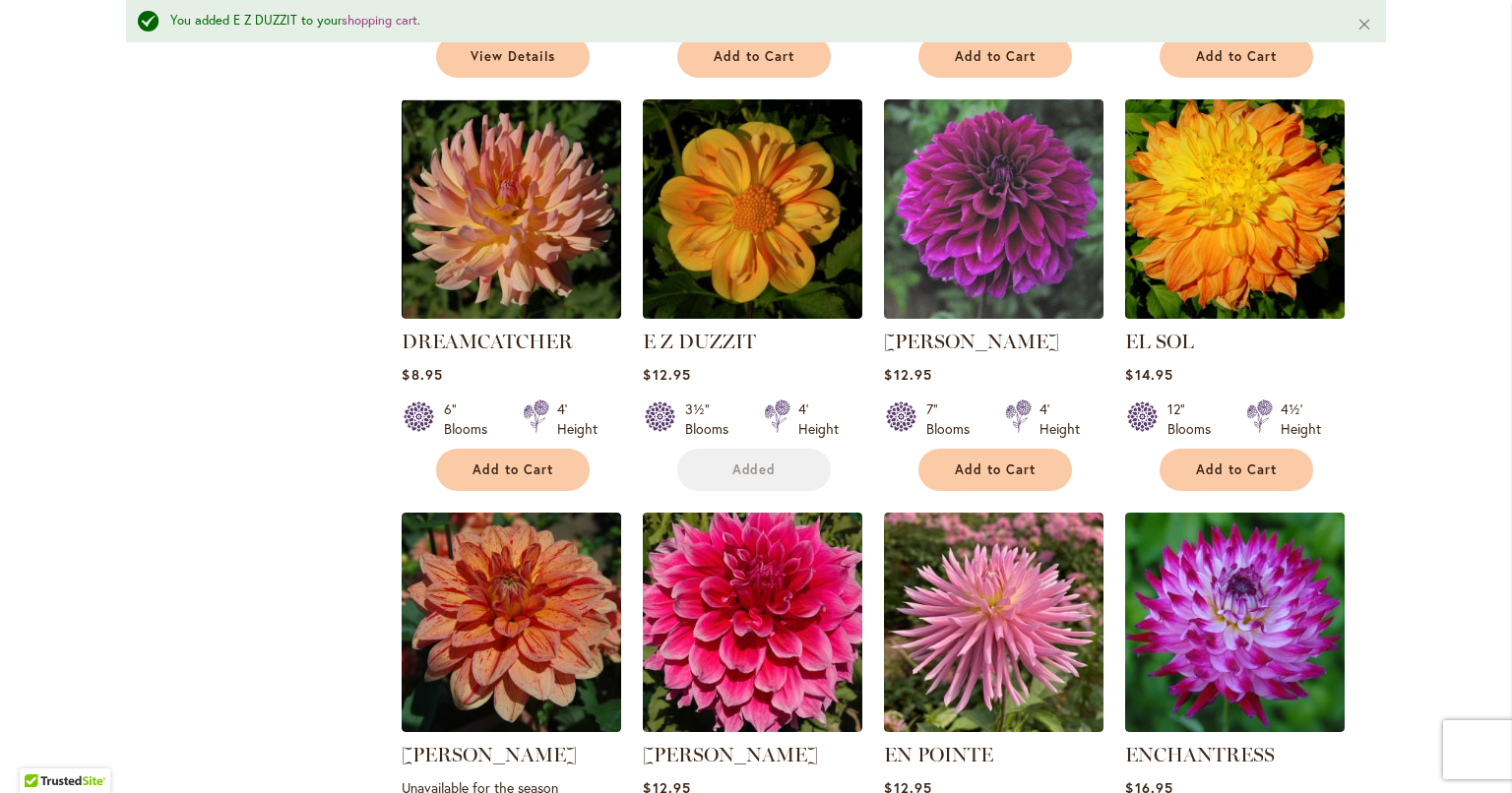
scroll to position [5219, 0]
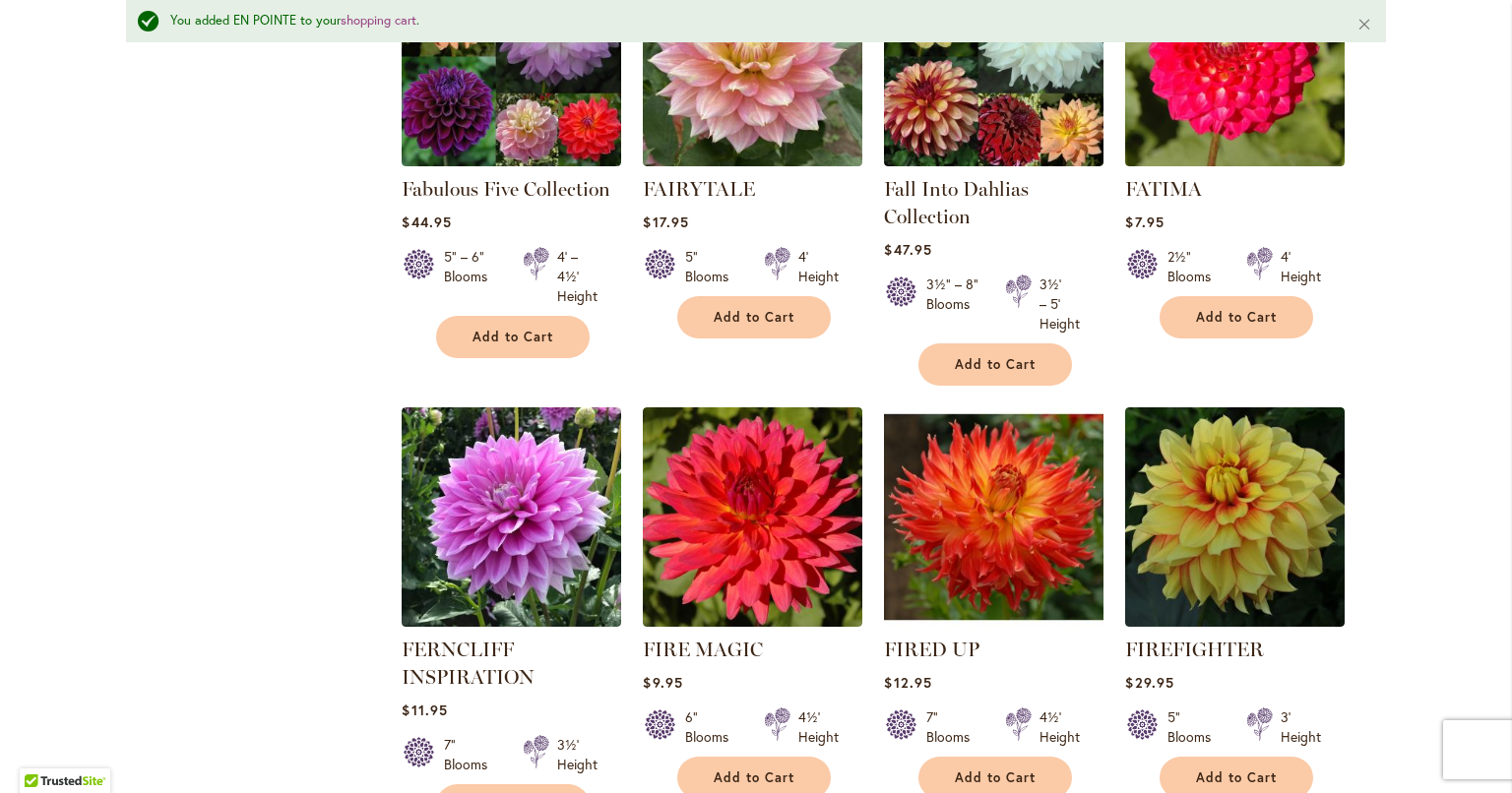
scroll to position [6597, 0]
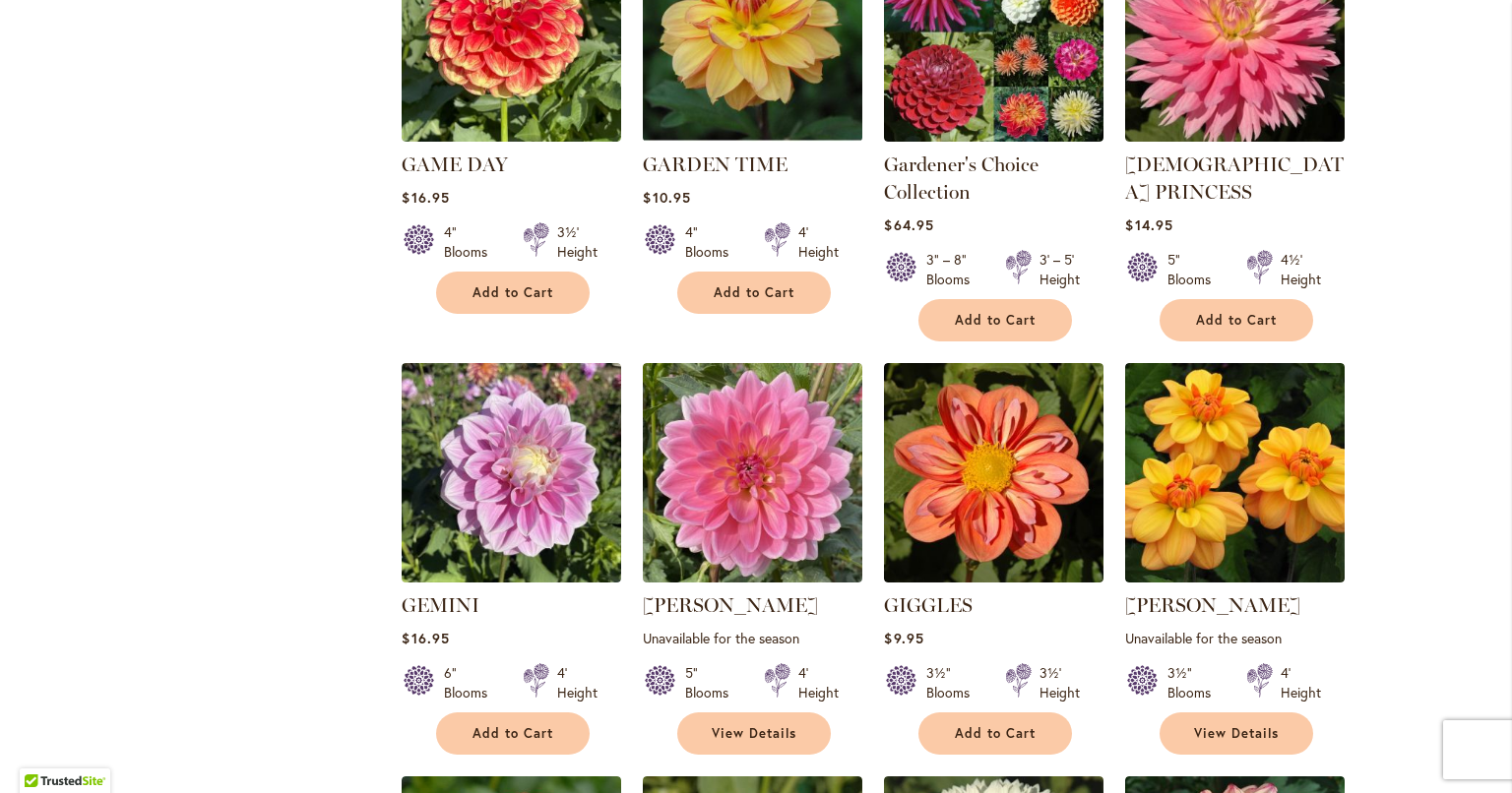
scroll to position [2089, 0]
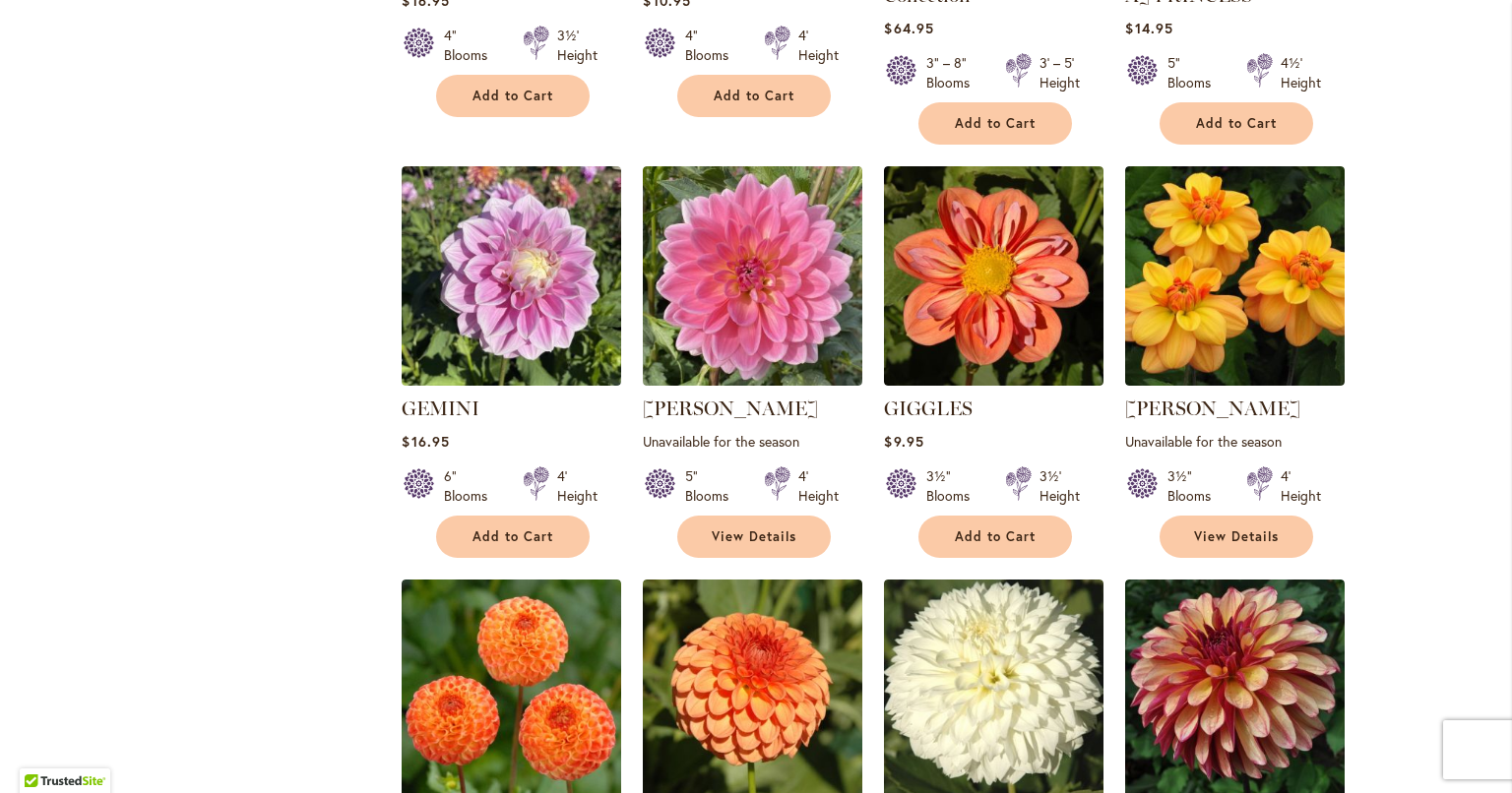
type input "**********"
click at [933, 515] on button "Add to Cart" at bounding box center [995, 536] width 153 height 42
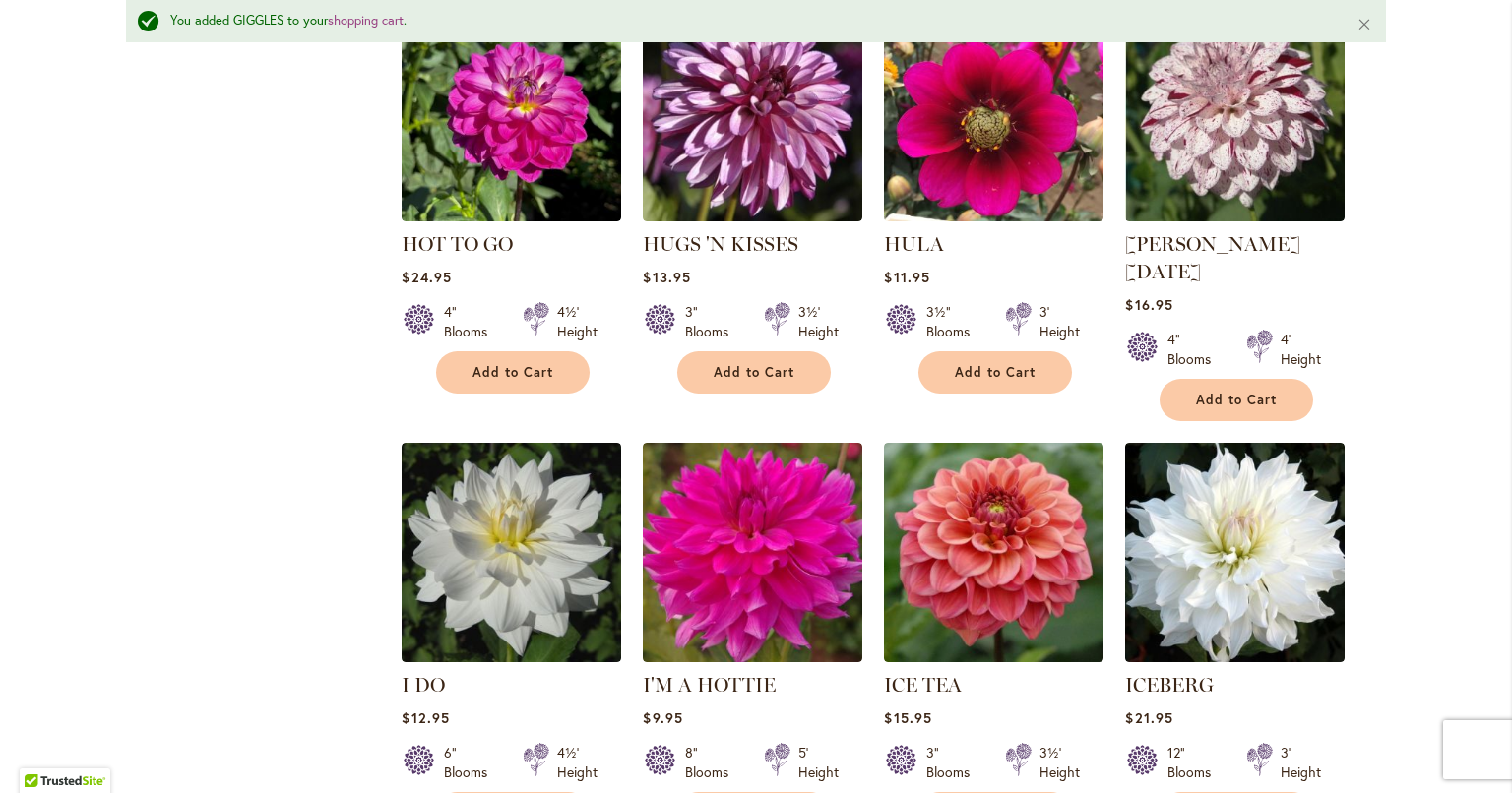
scroll to position [6666, 0]
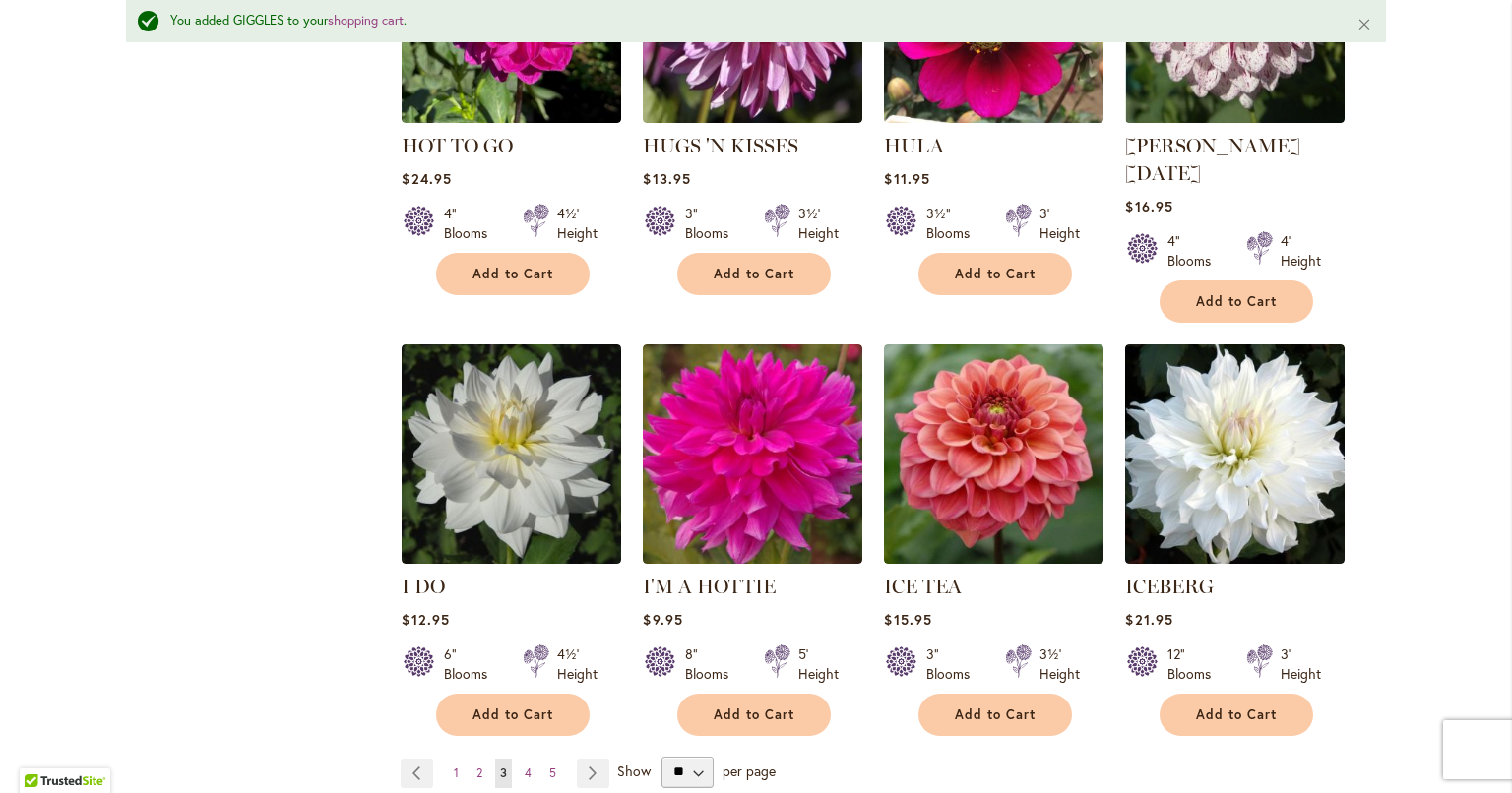
click at [586, 758] on link "Page Next" at bounding box center [593, 773] width 33 height 30
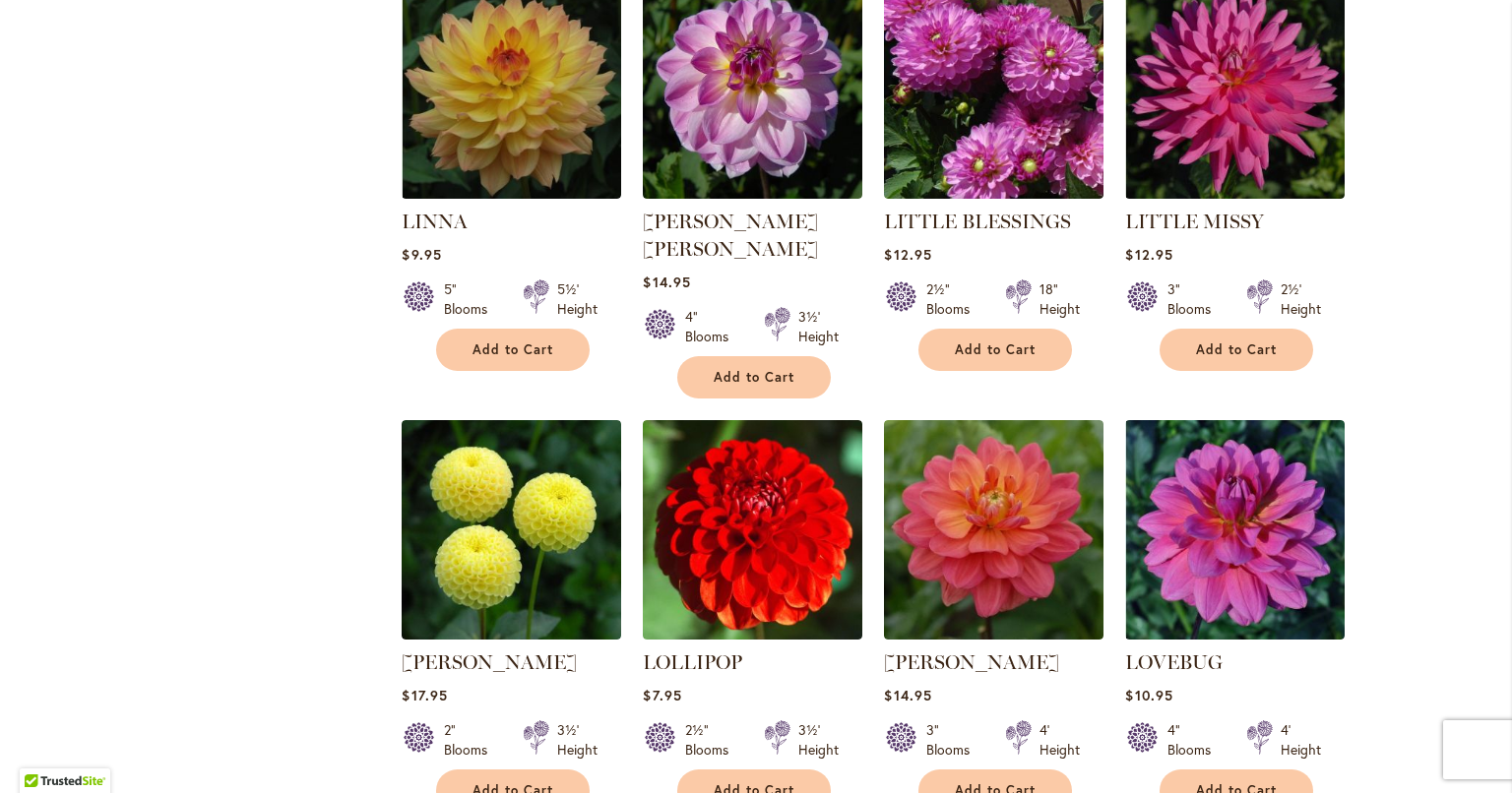
scroll to position [4822, 0]
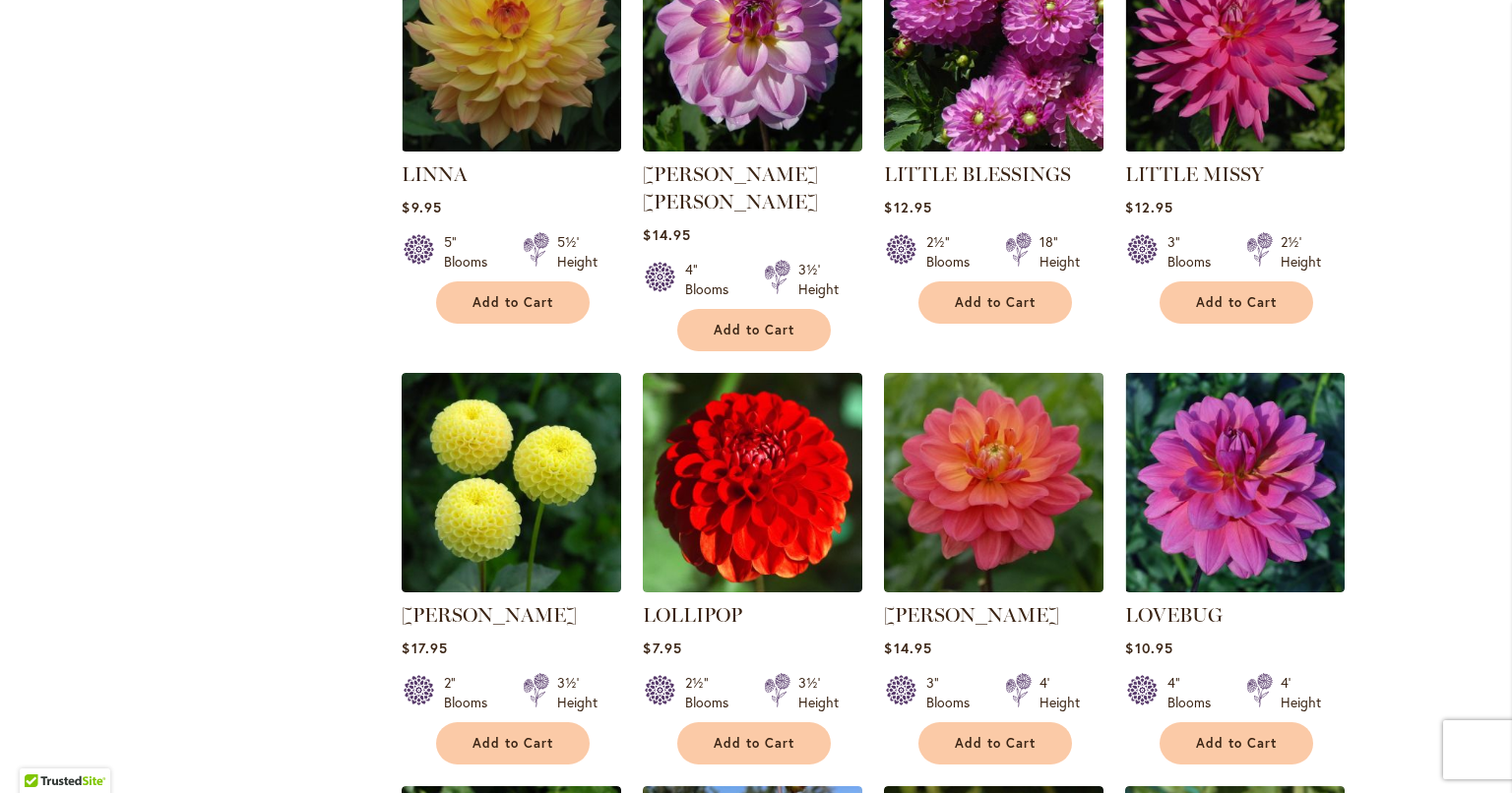
type input "**********"
click at [490, 735] on span "Add to Cart" at bounding box center [513, 743] width 81 height 17
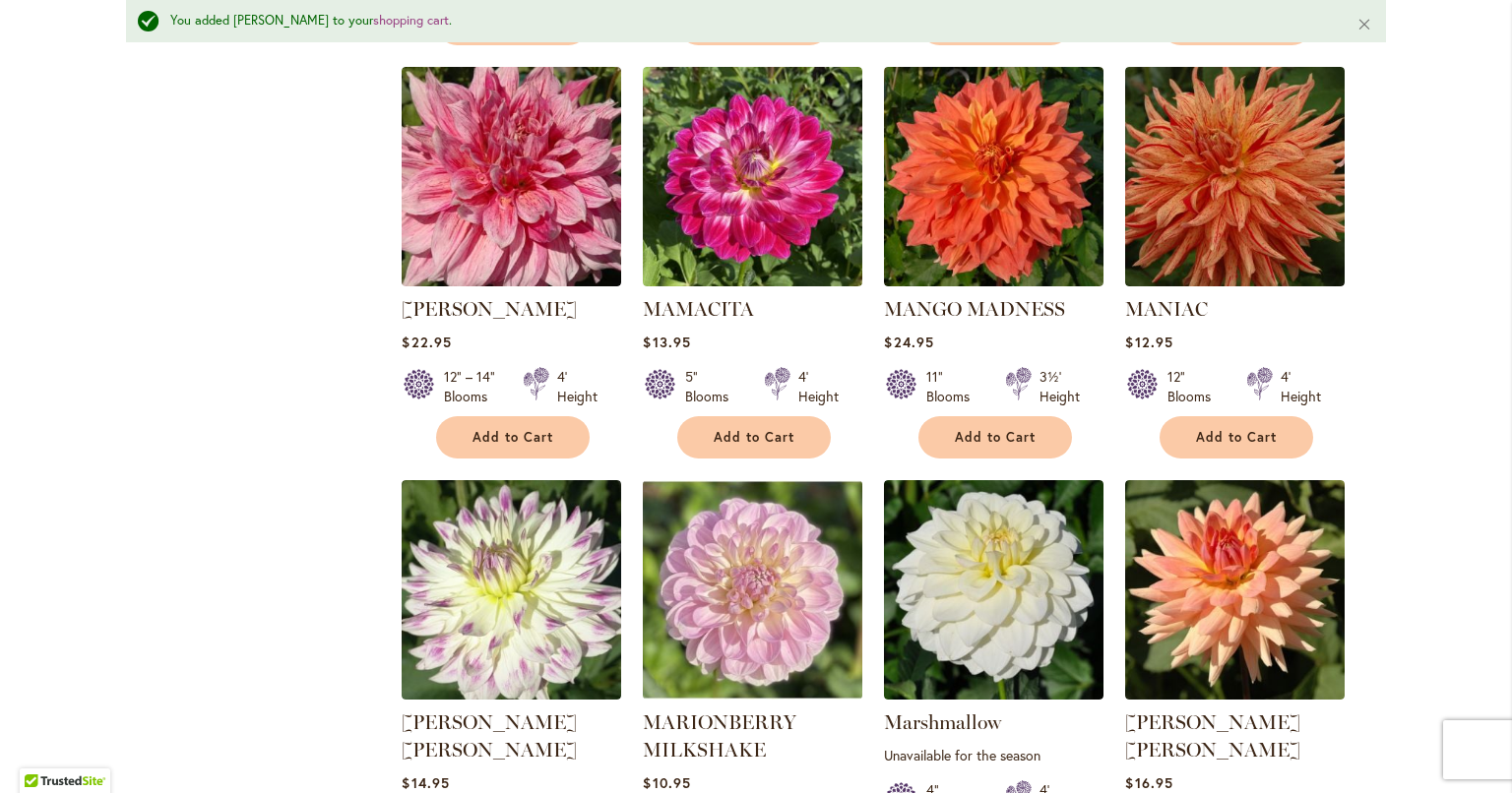
scroll to position [6645, 0]
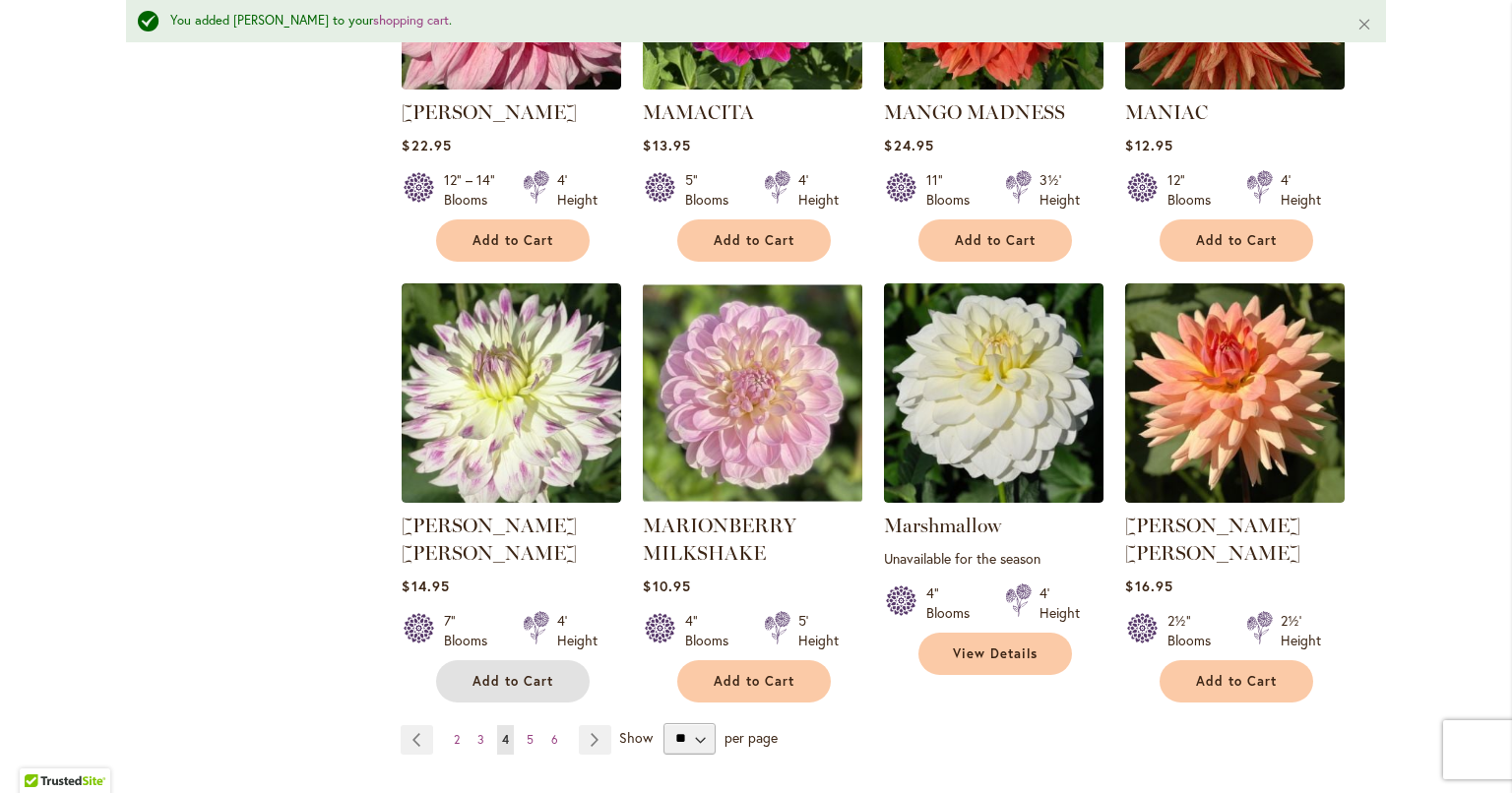
click at [515, 674] on span "Add to Cart" at bounding box center [513, 681] width 81 height 17
click at [597, 725] on link "Page Next" at bounding box center [595, 740] width 33 height 30
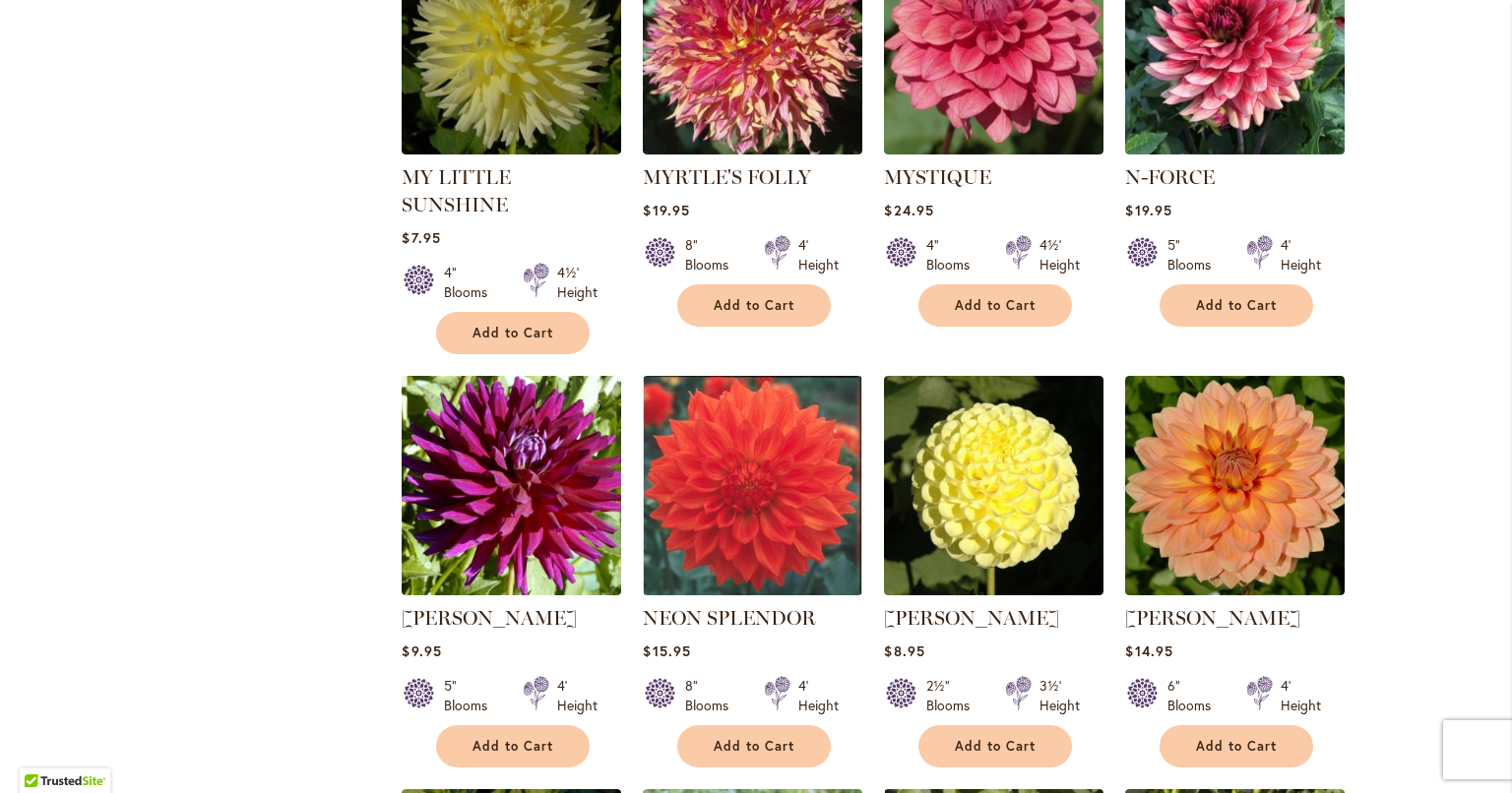
scroll to position [2755, 0]
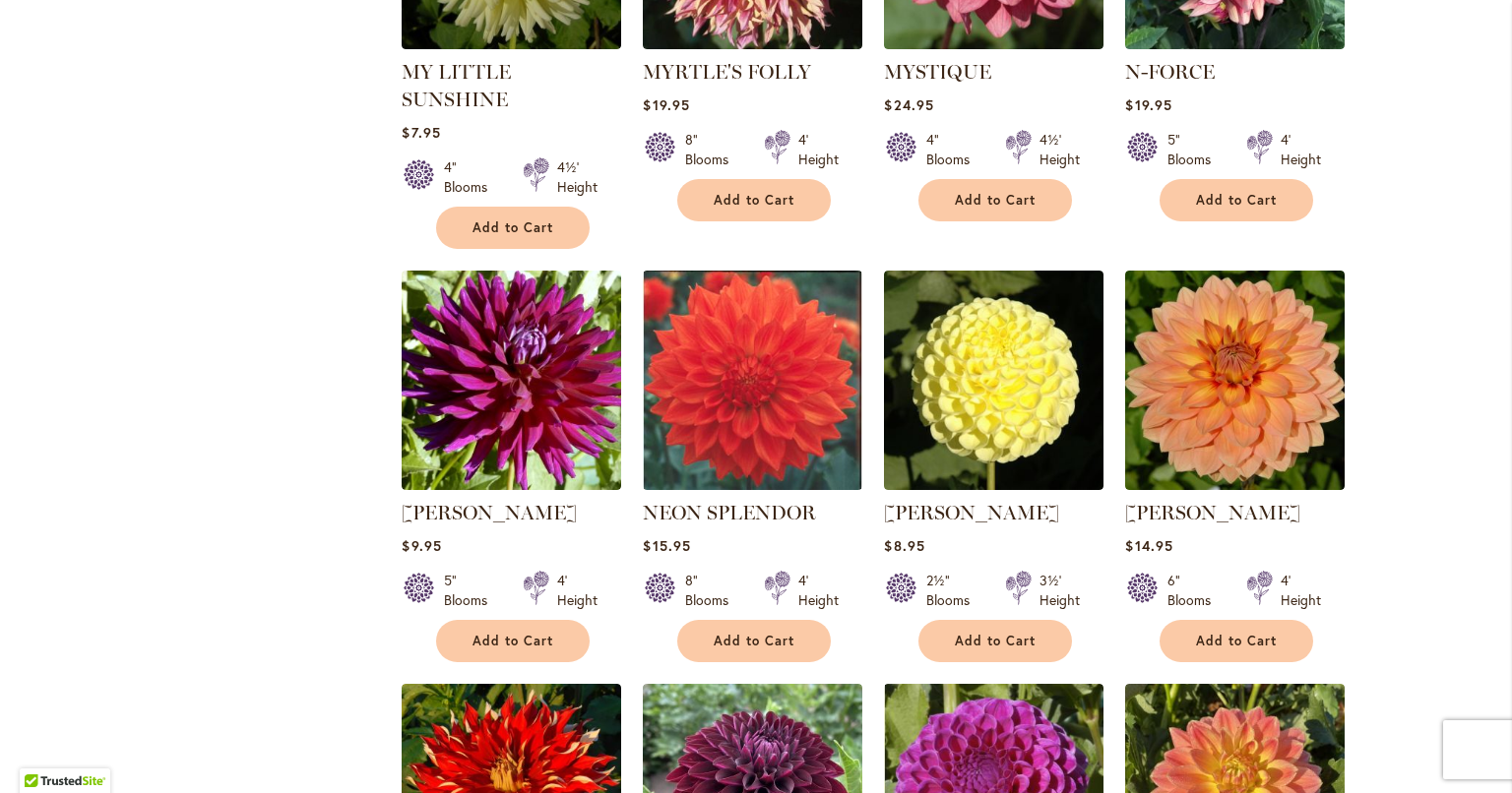
type input "**********"
click at [513, 633] on span "Add to Cart" at bounding box center [513, 641] width 81 height 17
click at [981, 620] on button "Add to Cart" at bounding box center [995, 641] width 153 height 42
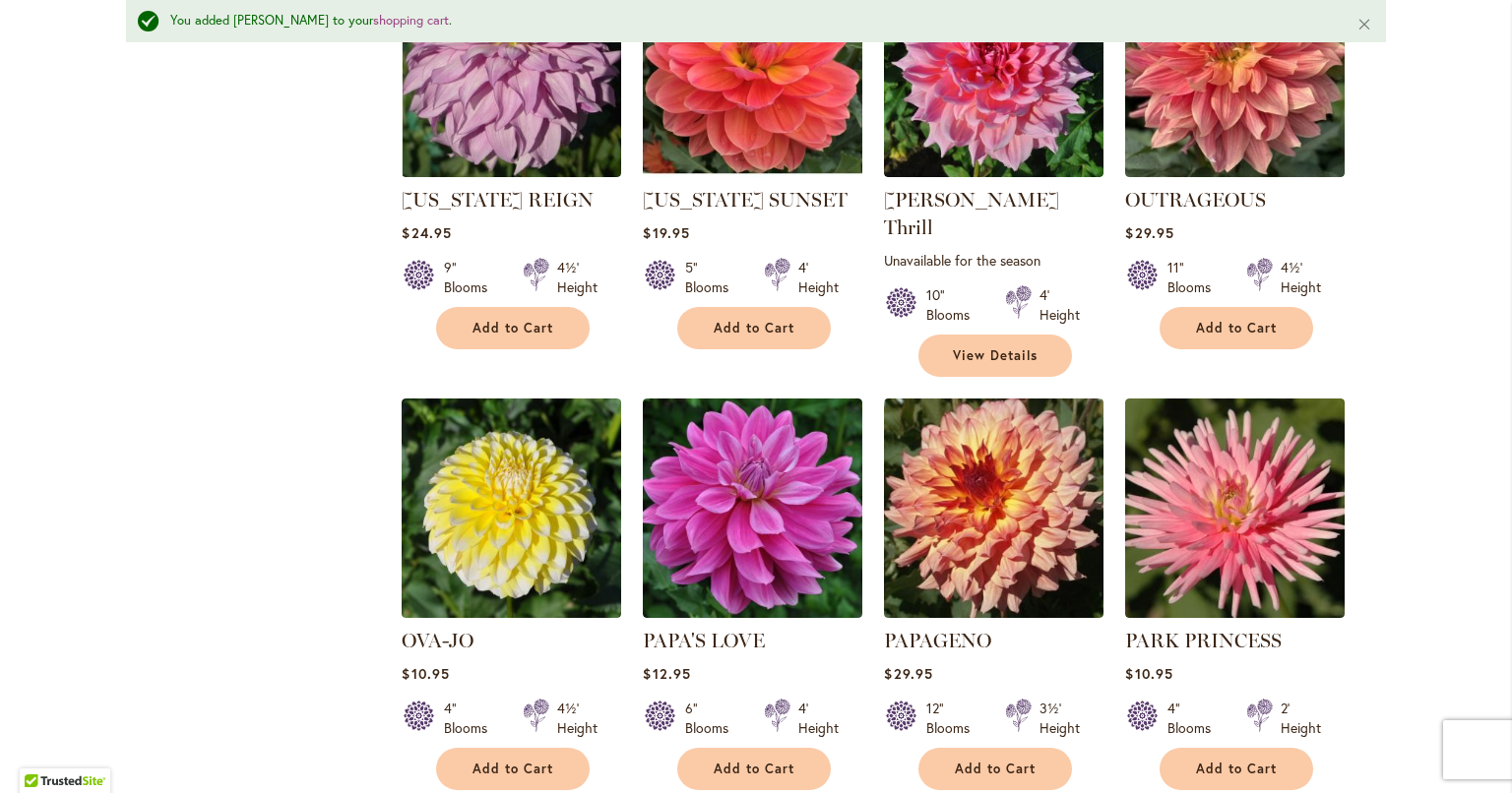
scroll to position [4382, 0]
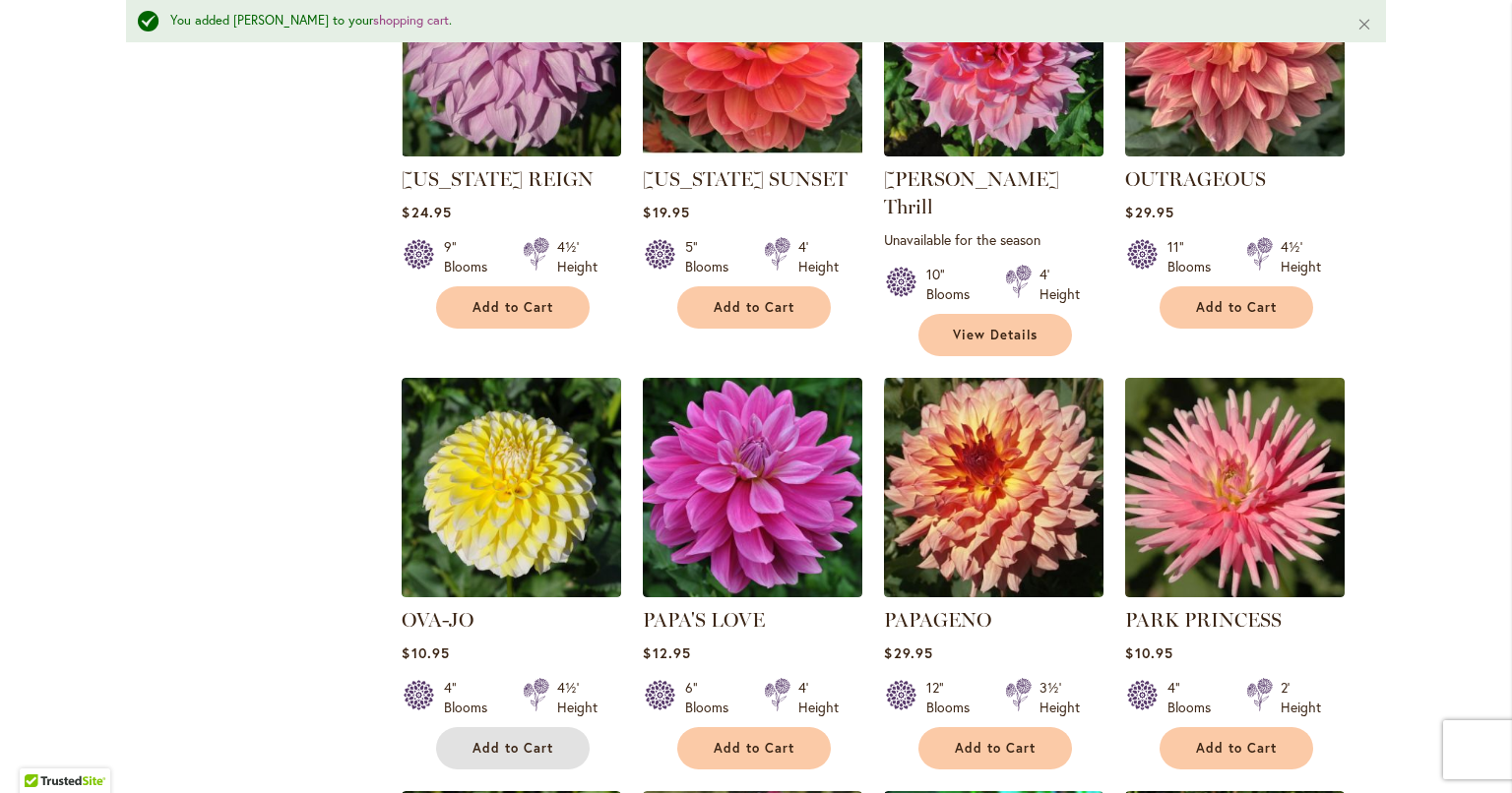
click at [512, 727] on button "Add to Cart" at bounding box center [512, 748] width 153 height 42
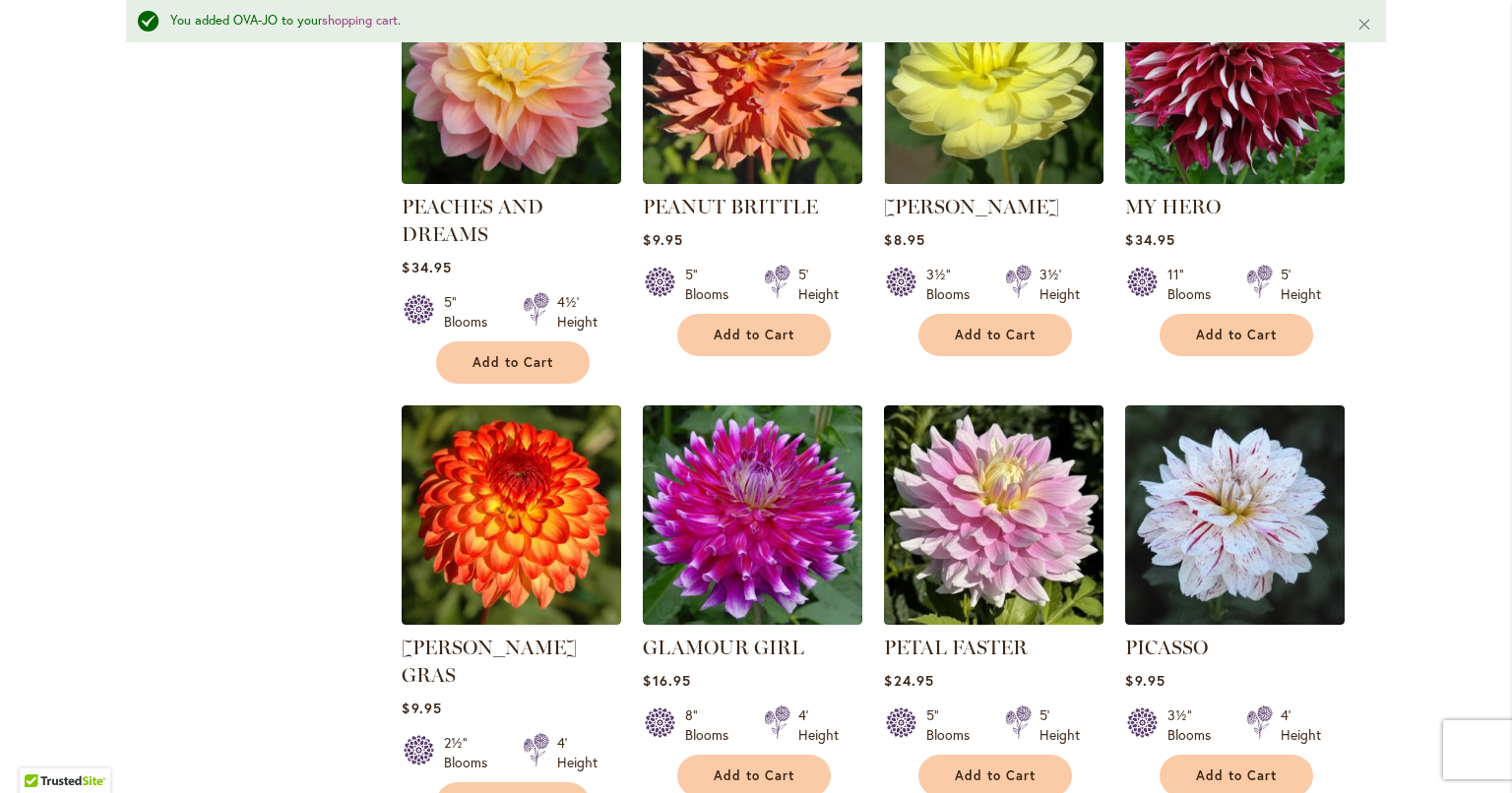
scroll to position [5661, 0]
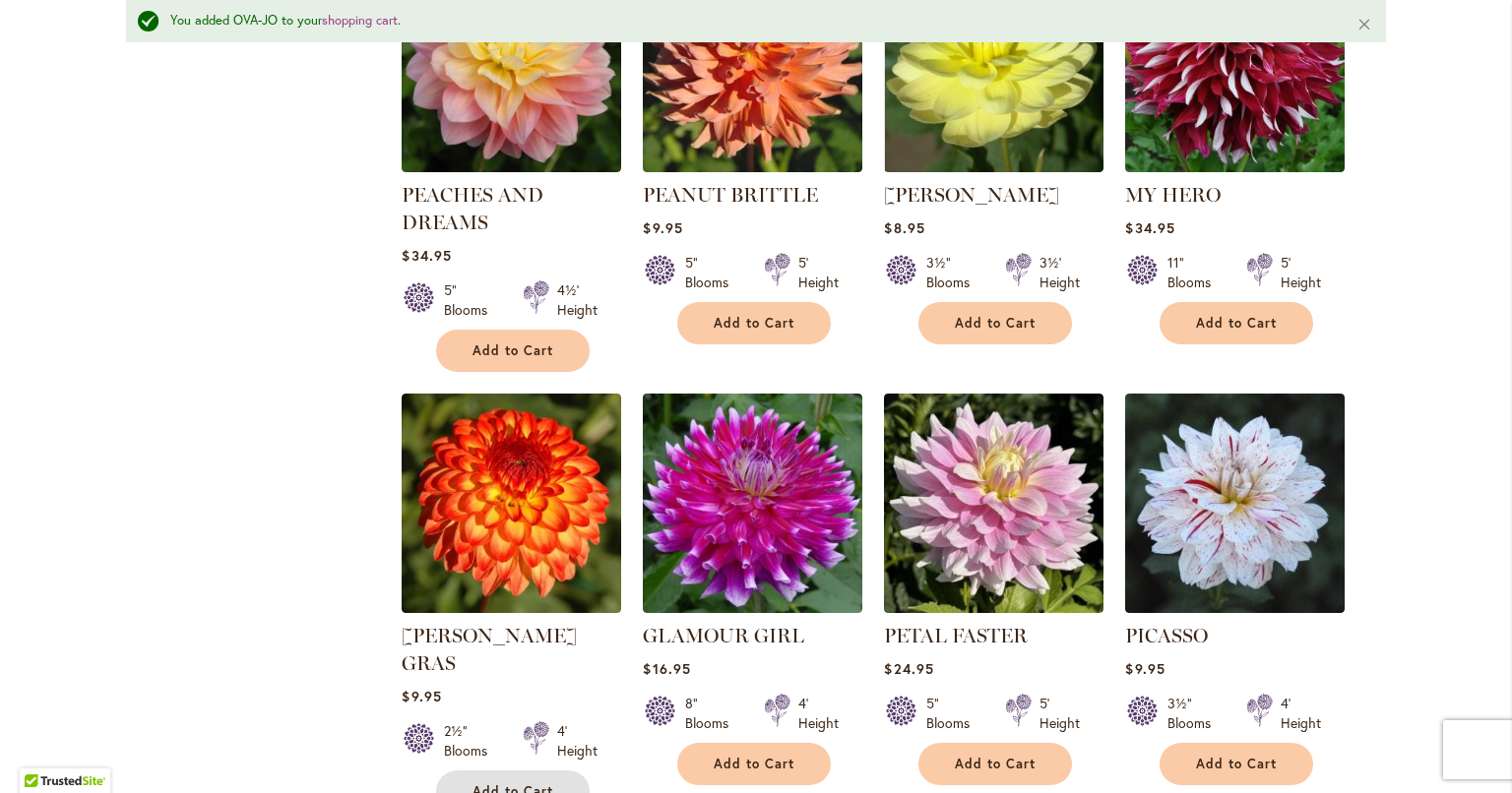
click at [471, 770] on button "Add to Cart" at bounding box center [512, 791] width 153 height 42
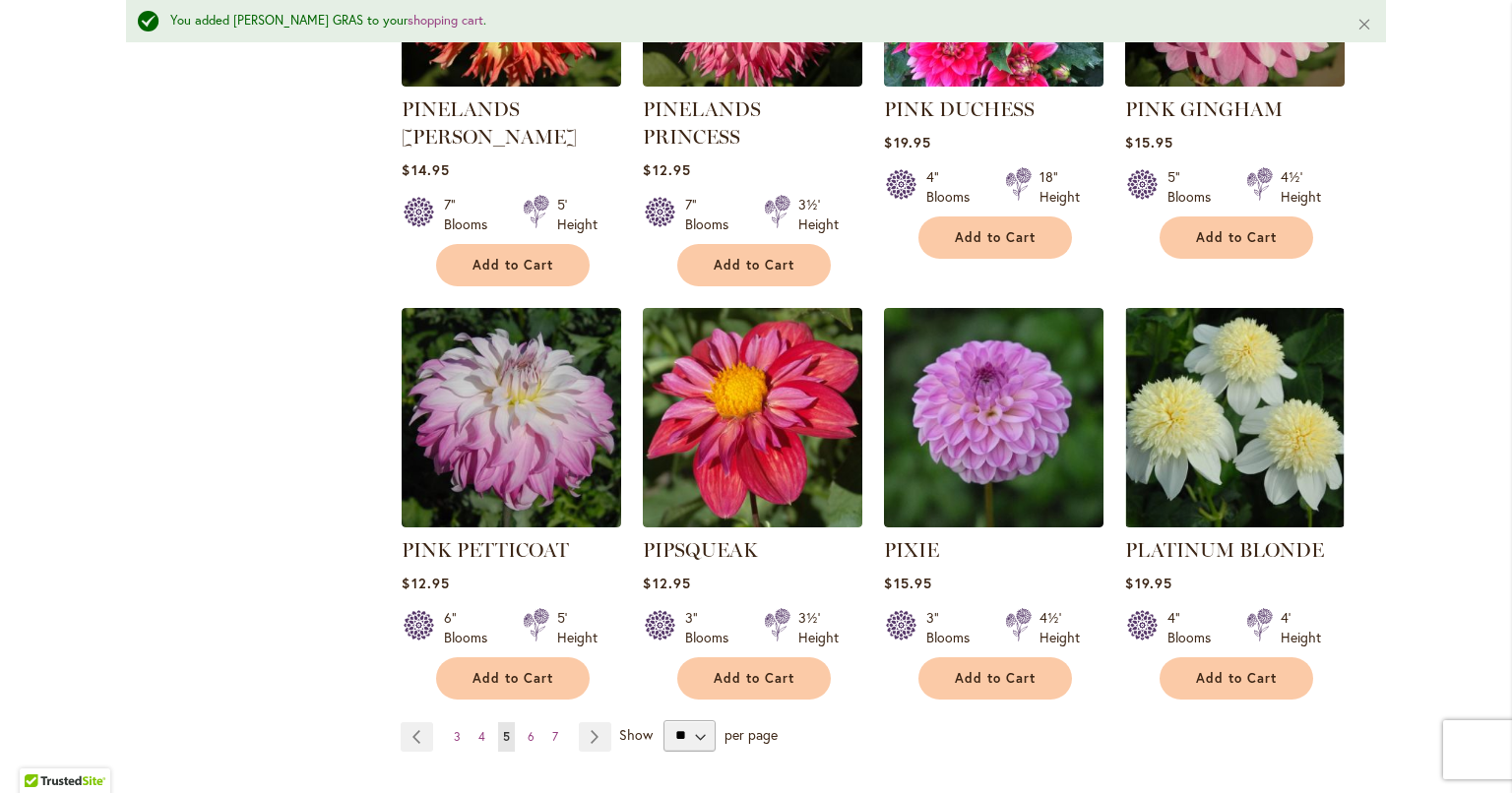
scroll to position [6645, 0]
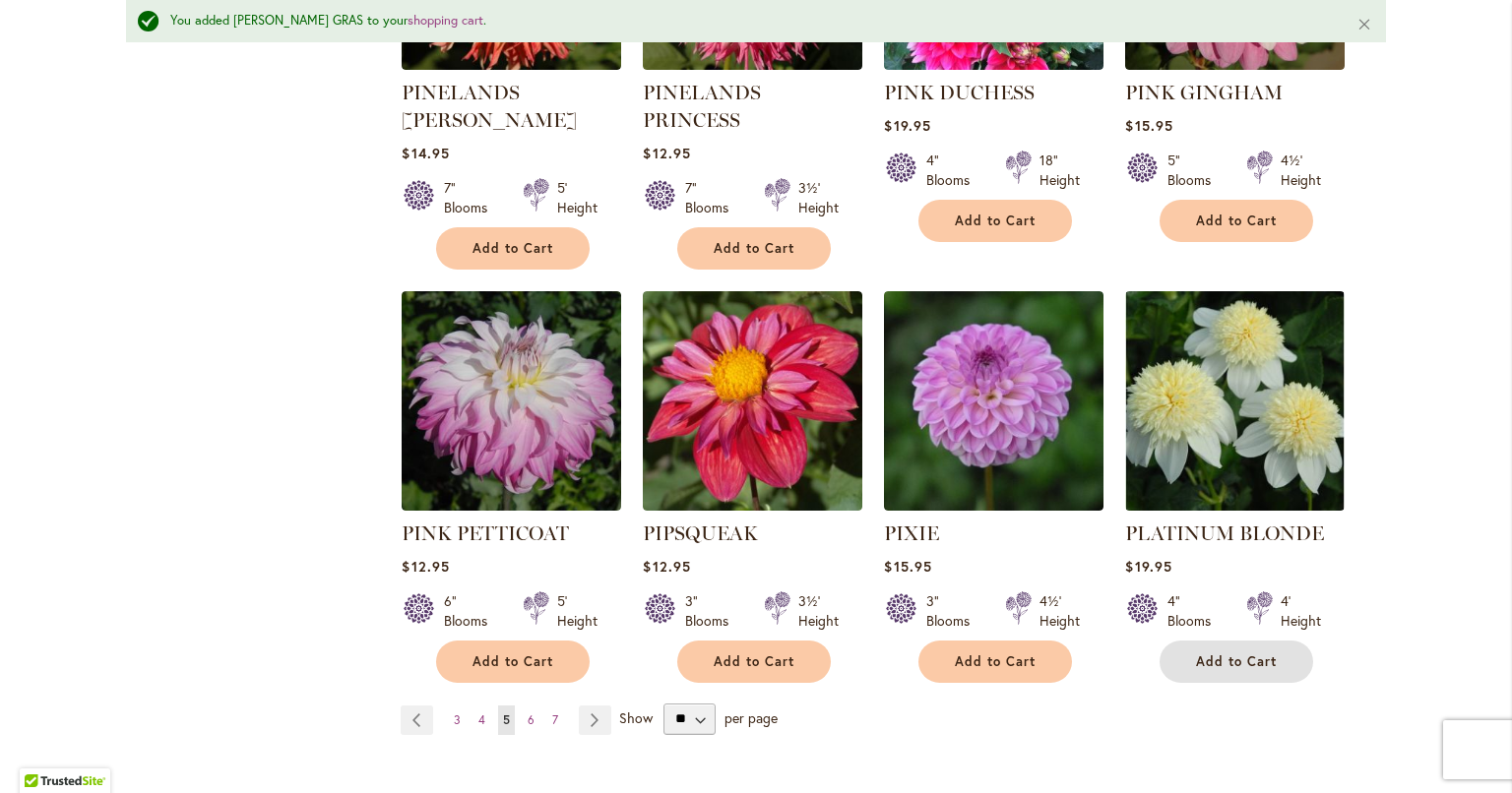
click at [1234, 641] on button "Add to Cart" at bounding box center [1235, 662] width 153 height 42
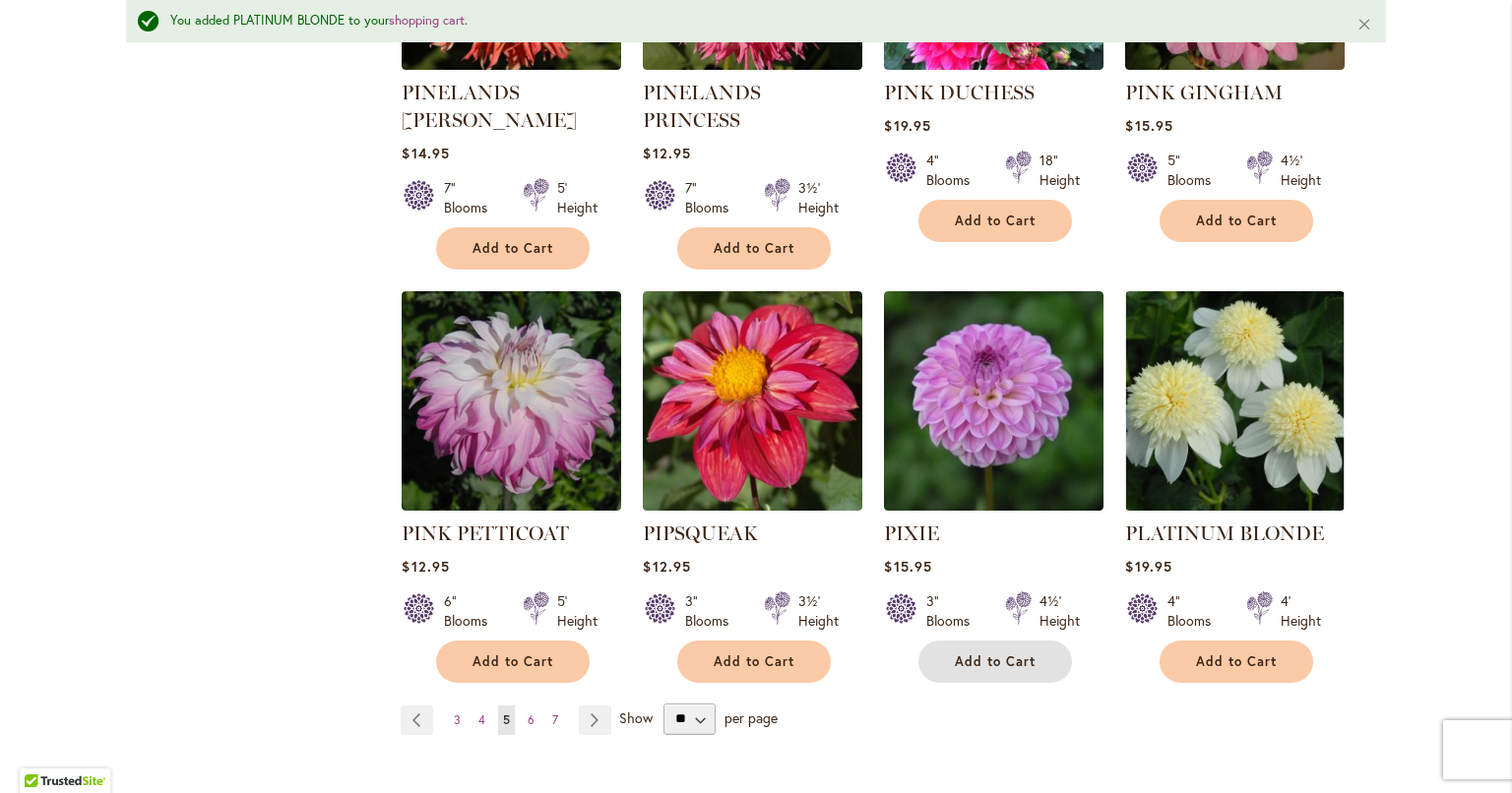
click at [965, 654] on span "Add to Cart" at bounding box center [995, 662] width 81 height 17
click at [586, 706] on link "Page Next" at bounding box center [595, 721] width 33 height 30
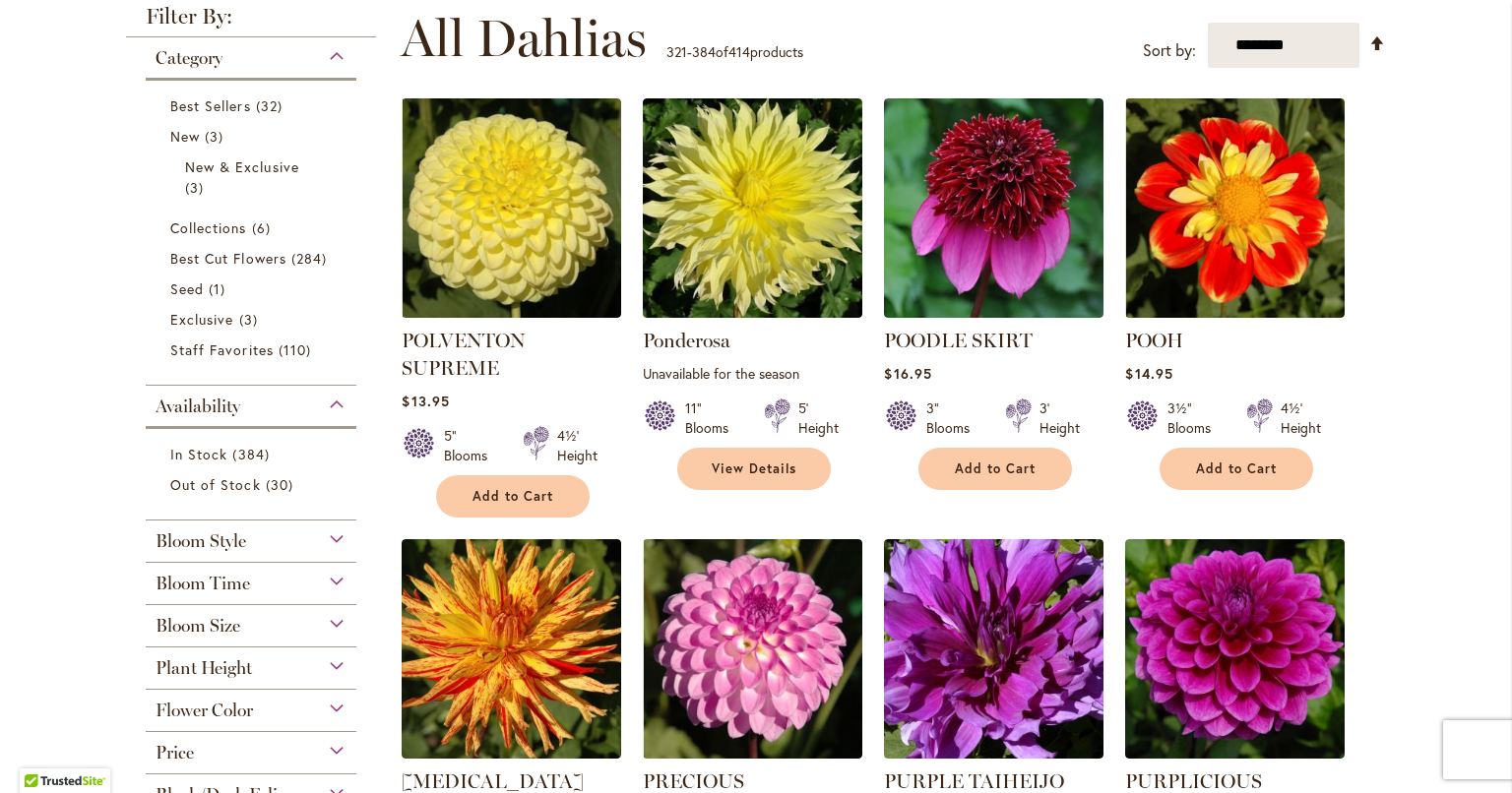
scroll to position [492, 0]
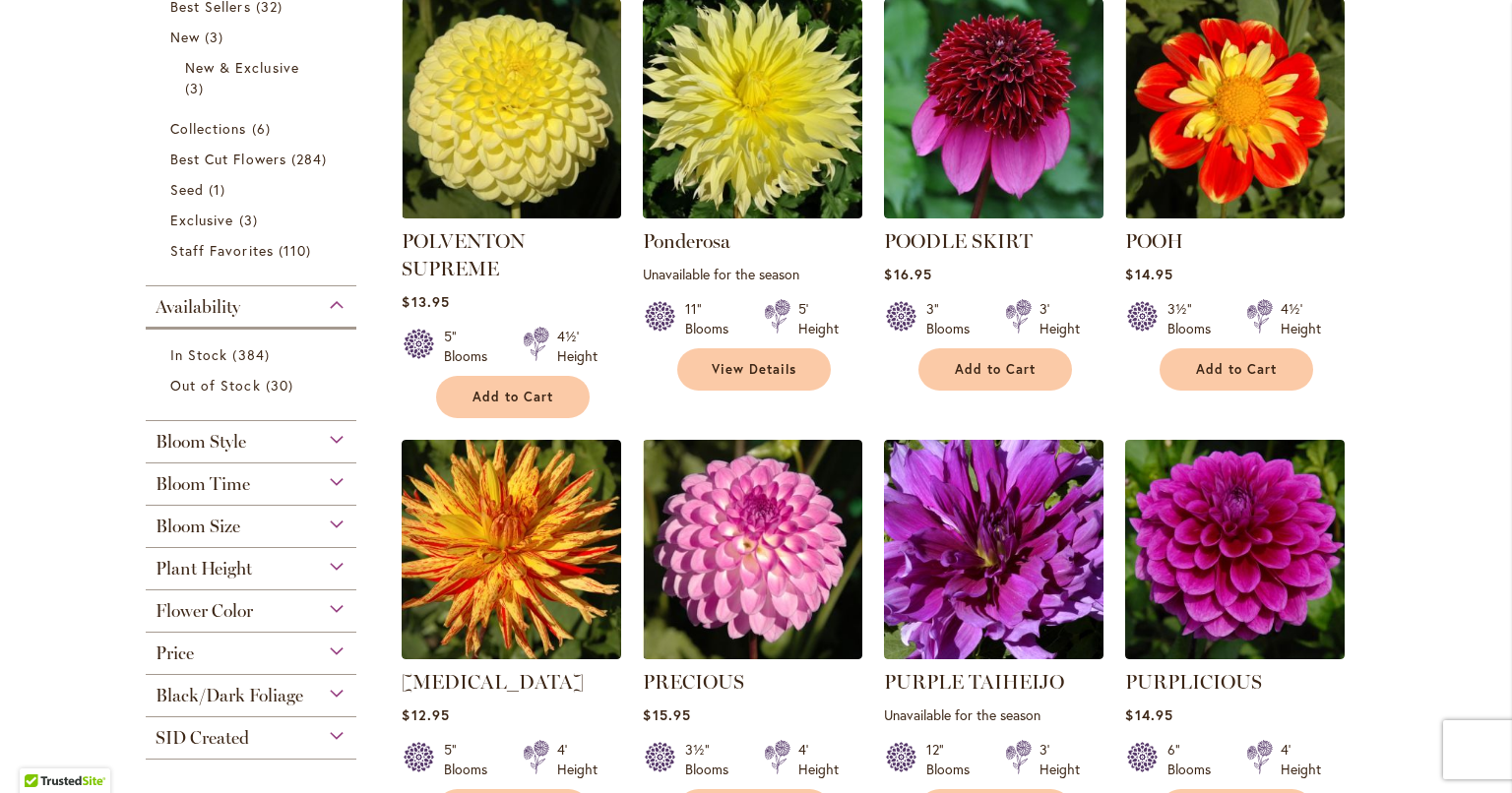
type input "**********"
click at [945, 356] on button "Add to Cart" at bounding box center [995, 369] width 153 height 42
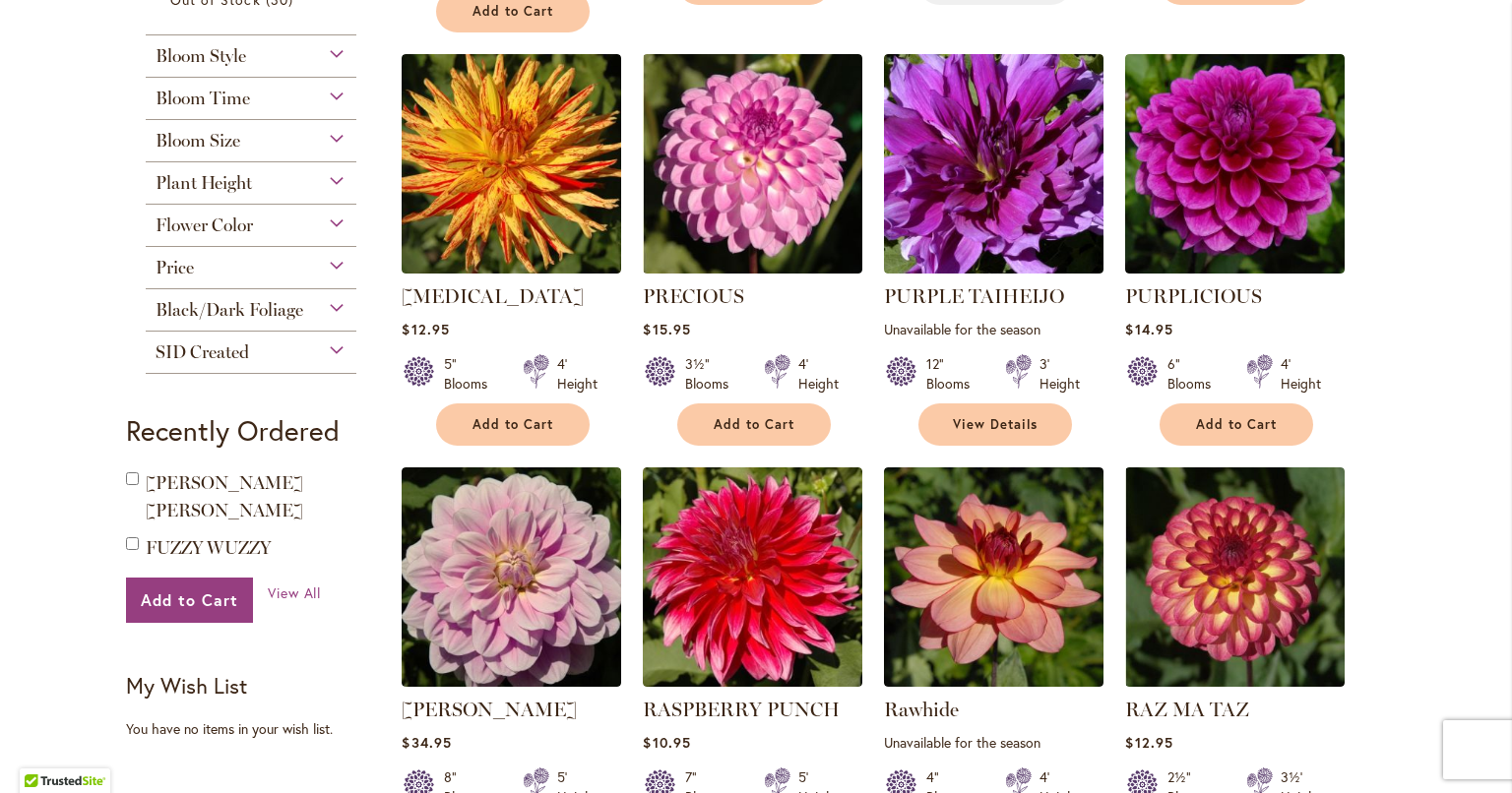
scroll to position [886, 0]
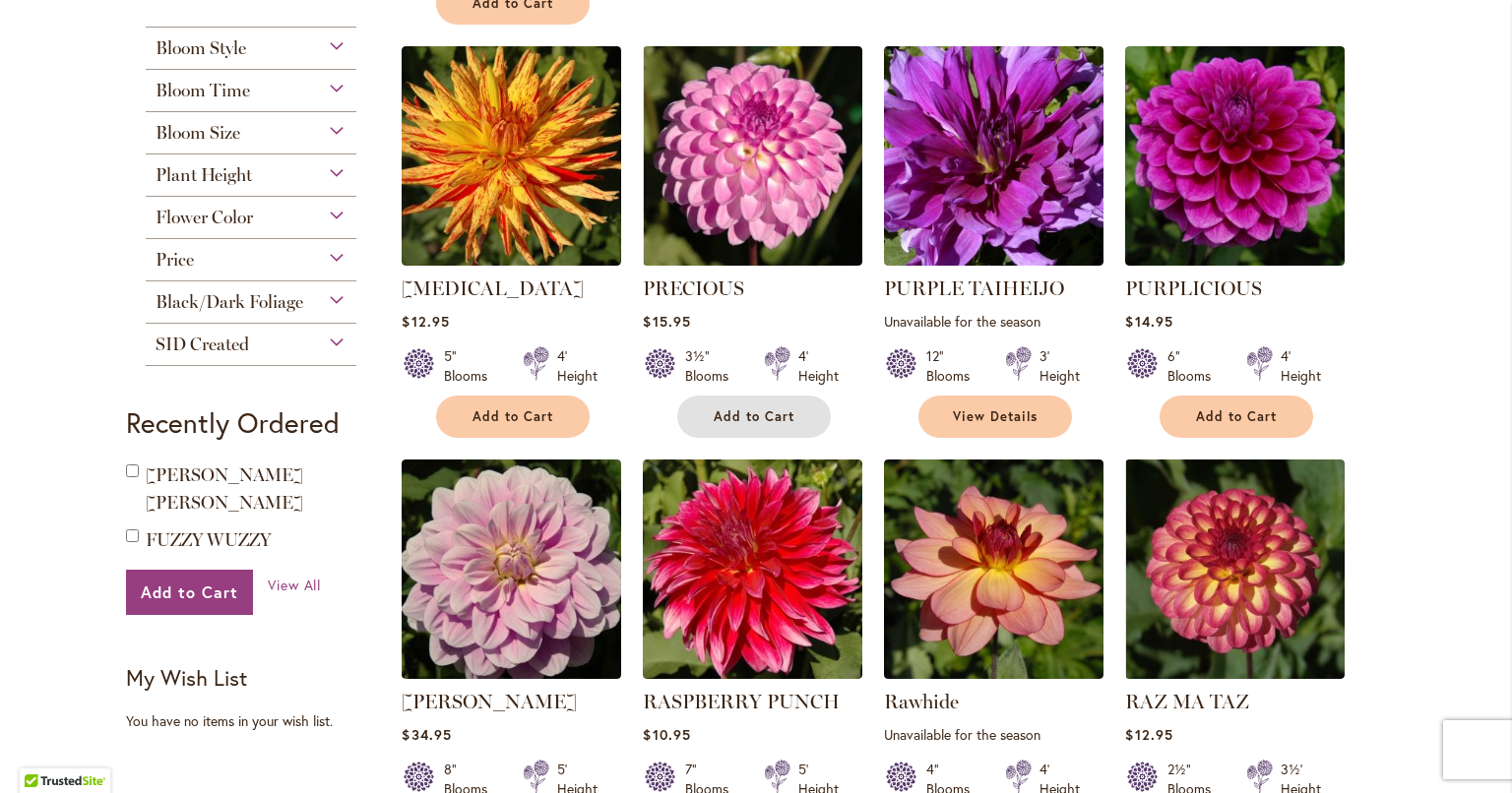
click at [761, 419] on span "Add to Cart" at bounding box center [754, 417] width 81 height 17
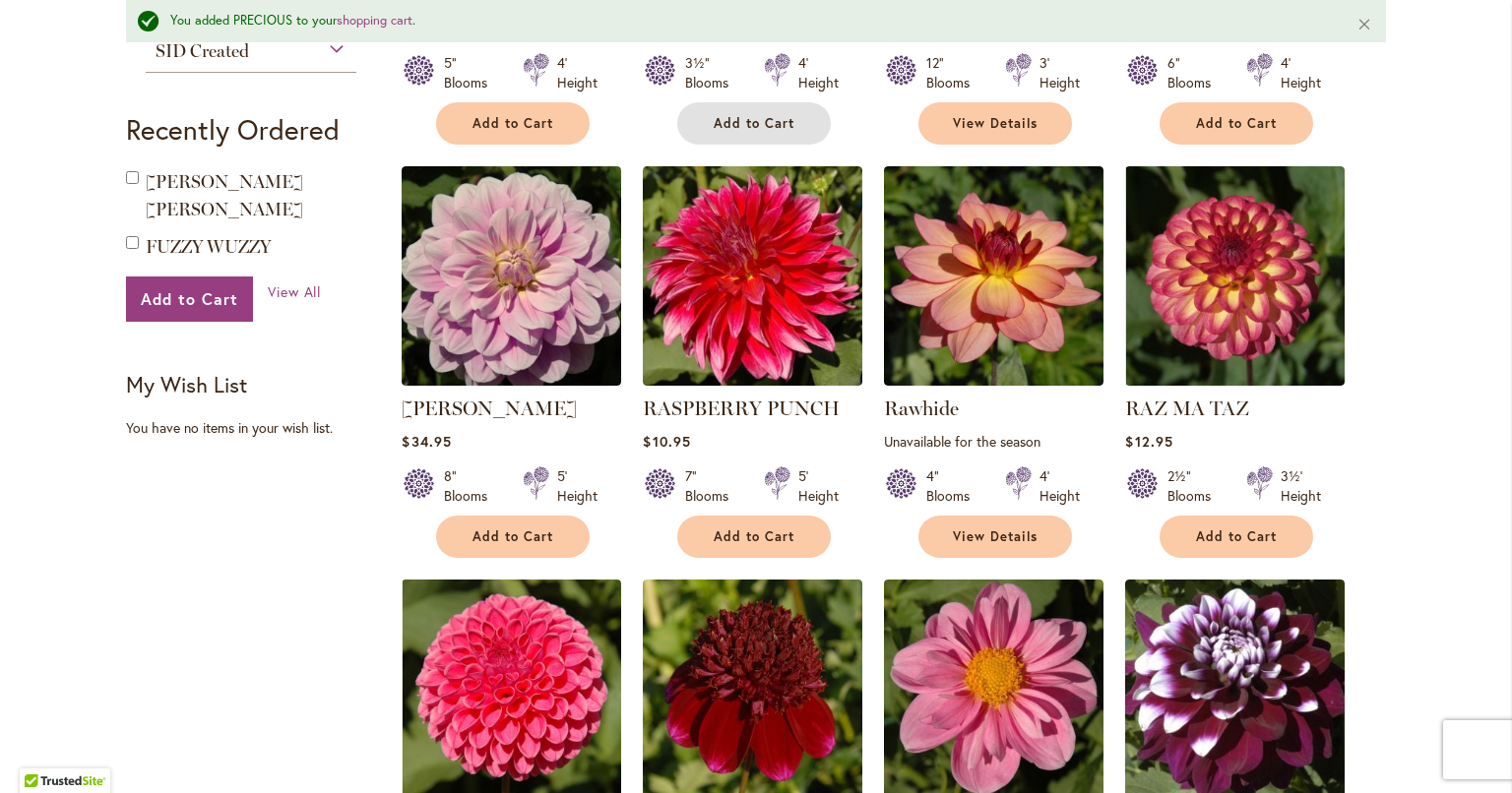
scroll to position [1232, 0]
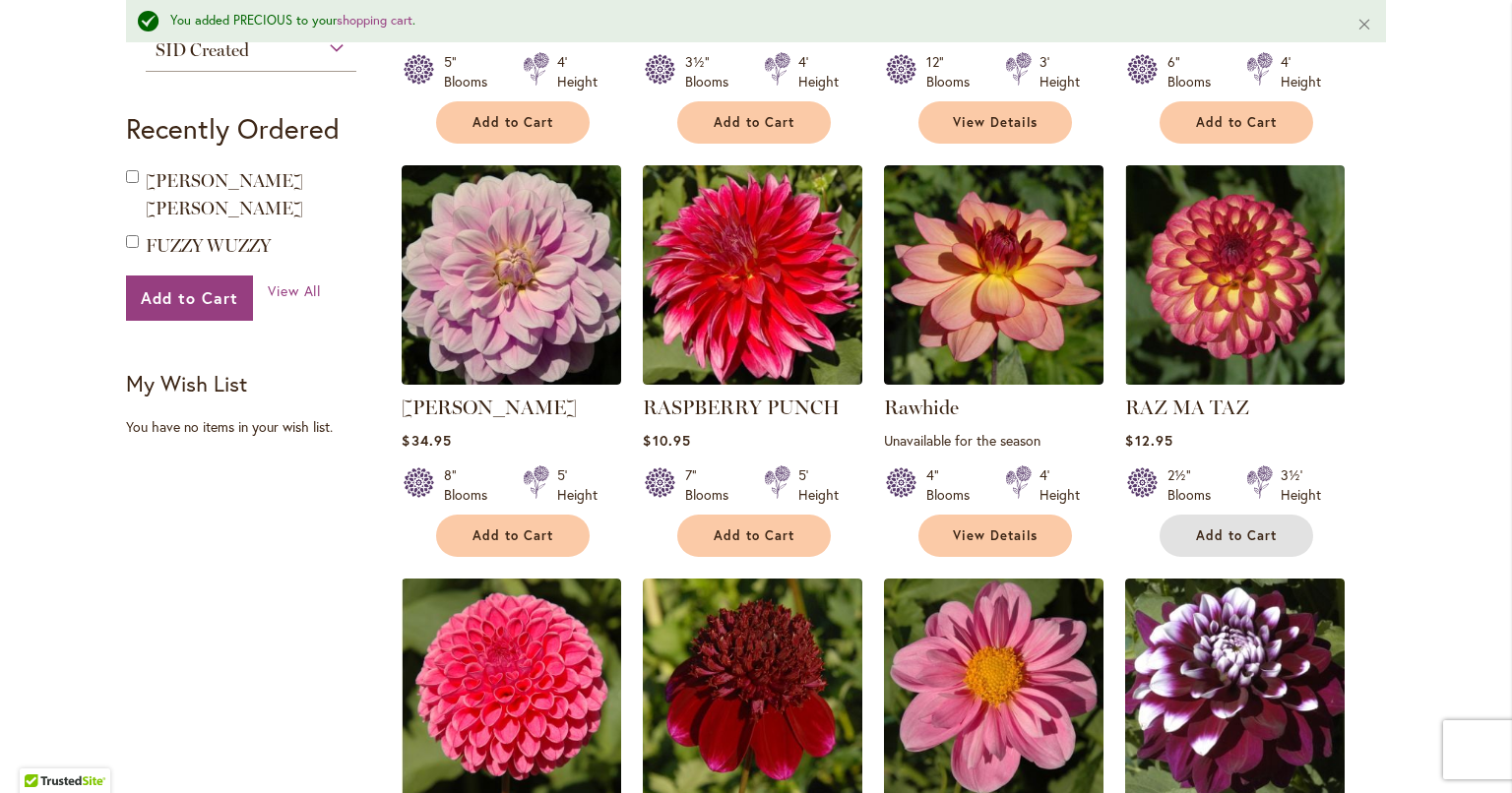
click at [1233, 527] on span "Add to Cart" at bounding box center [1236, 535] width 81 height 17
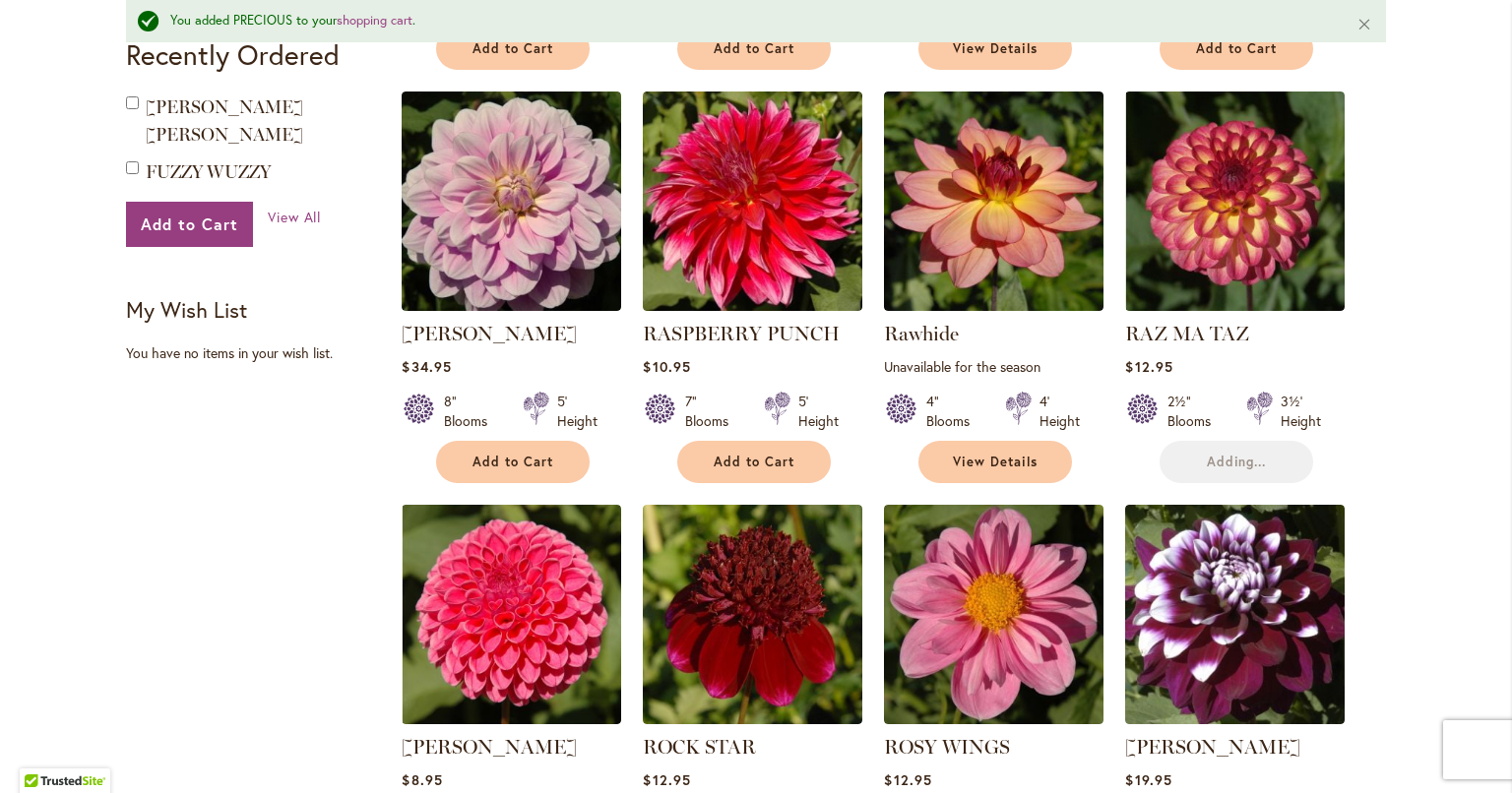
scroll to position [1429, 0]
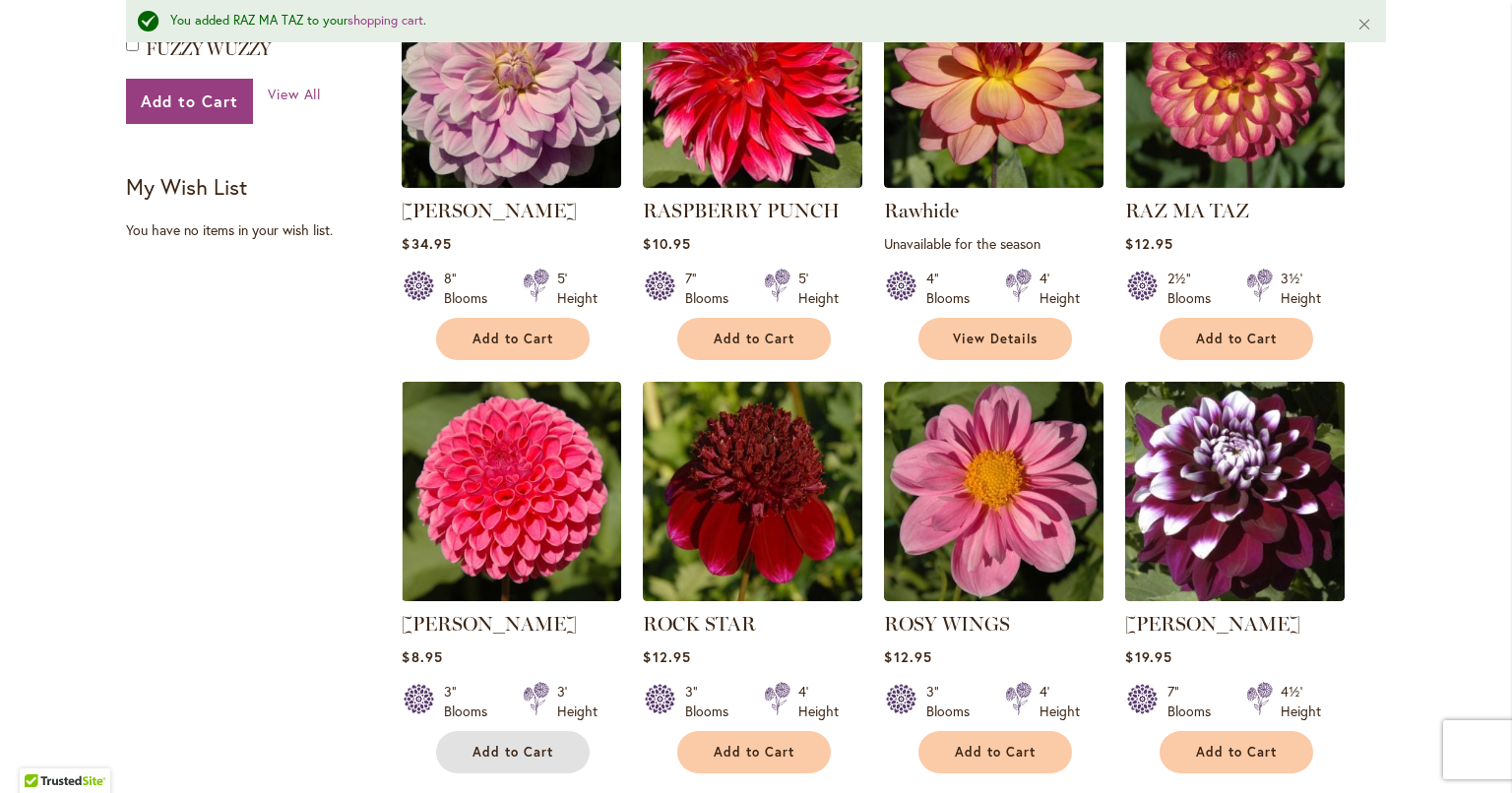
click at [492, 751] on span "Add to Cart" at bounding box center [513, 752] width 81 height 17
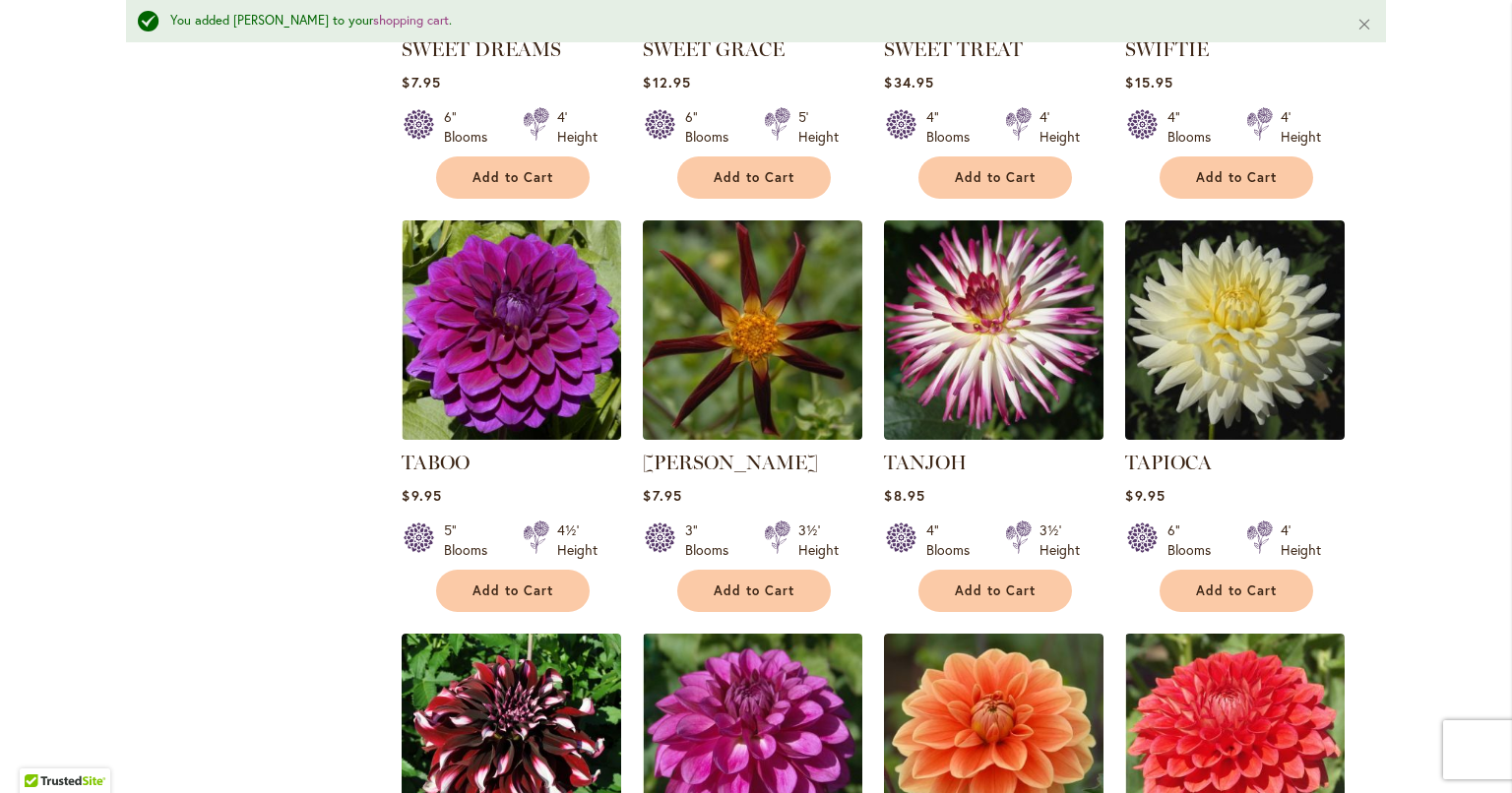
scroll to position [5464, 0]
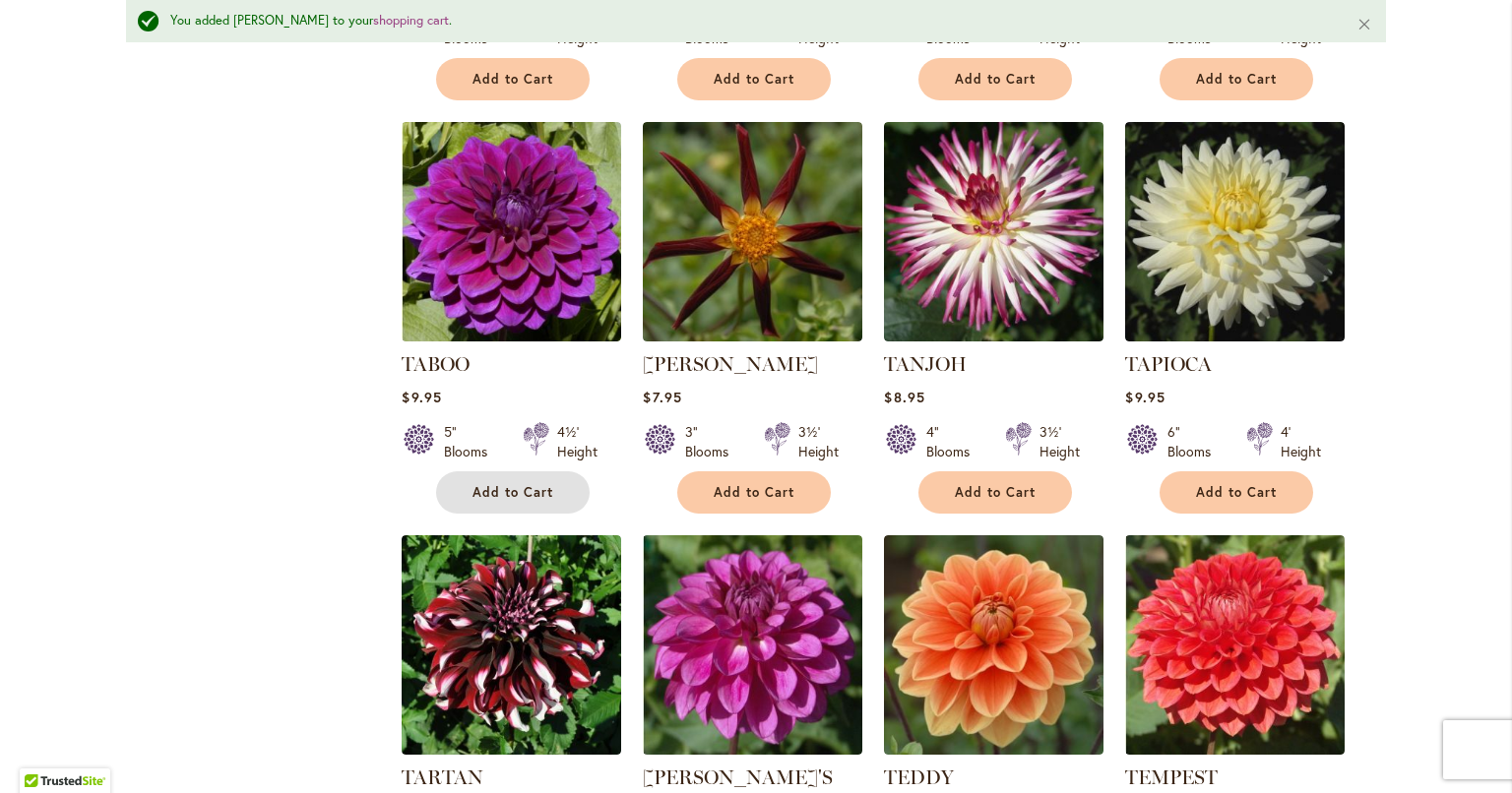
click at [472, 484] on span "Add to Cart" at bounding box center [513, 492] width 81 height 17
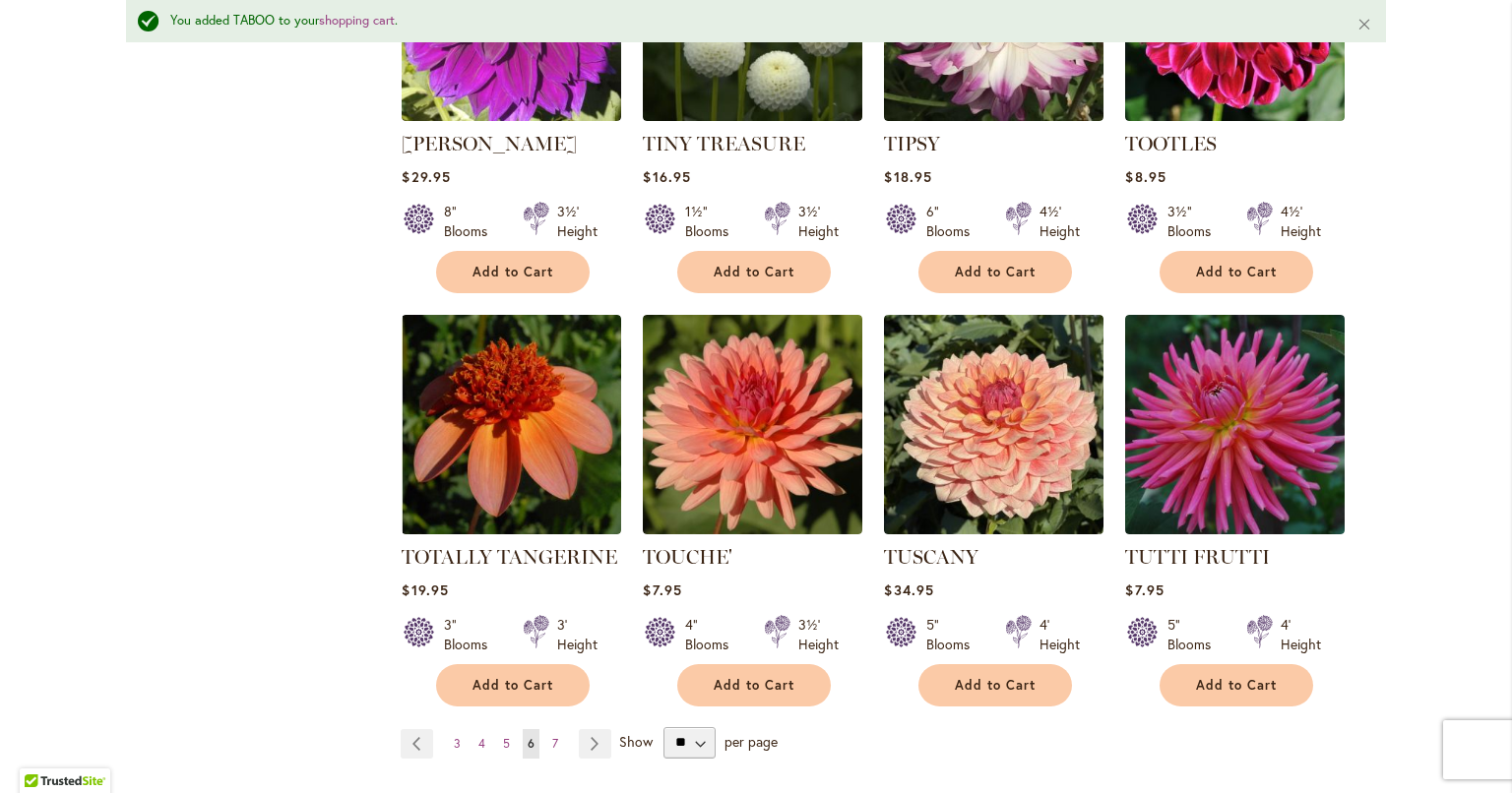
scroll to position [6546, 0]
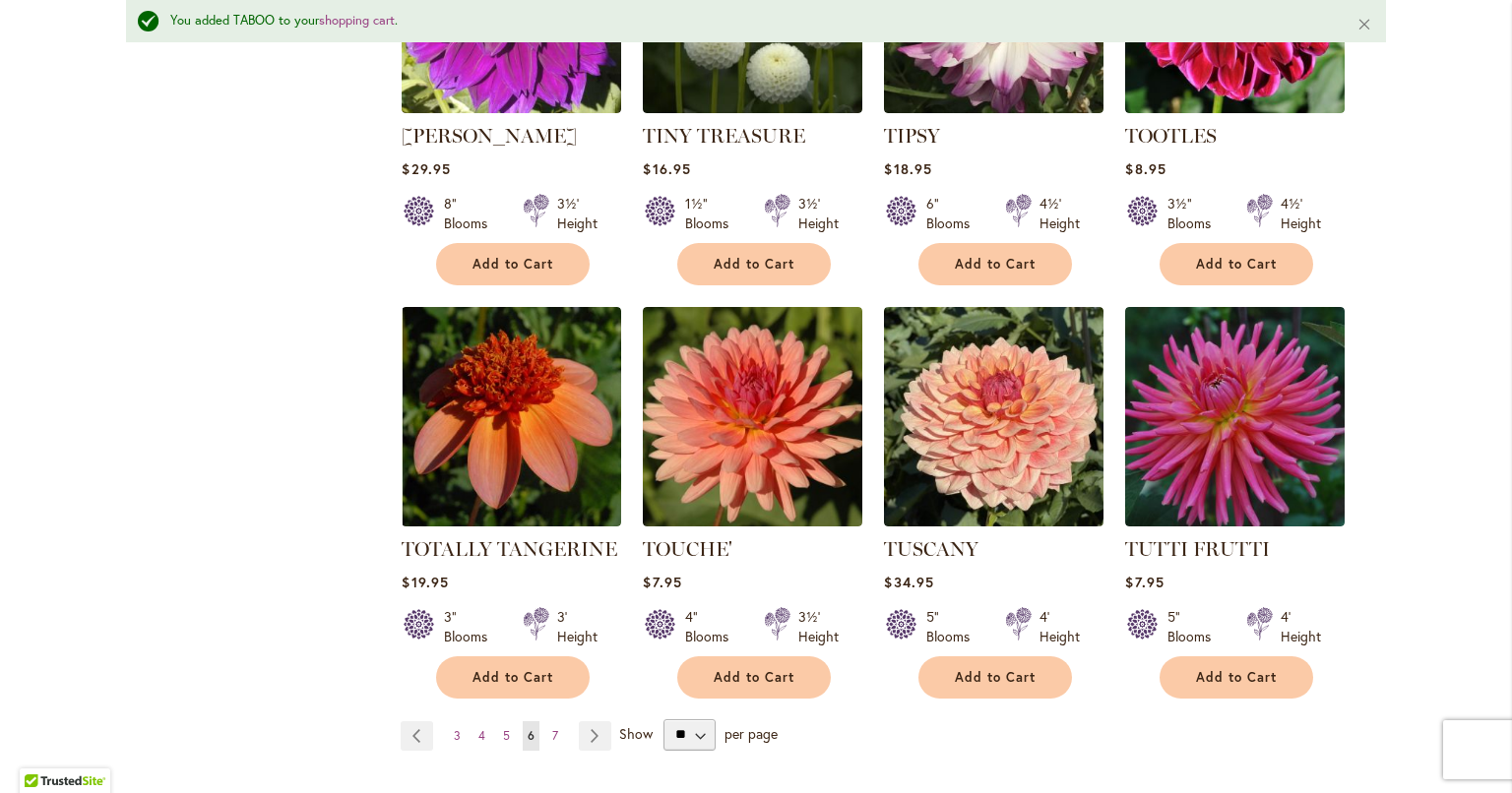
click at [585, 721] on link "Page Next" at bounding box center [595, 736] width 33 height 30
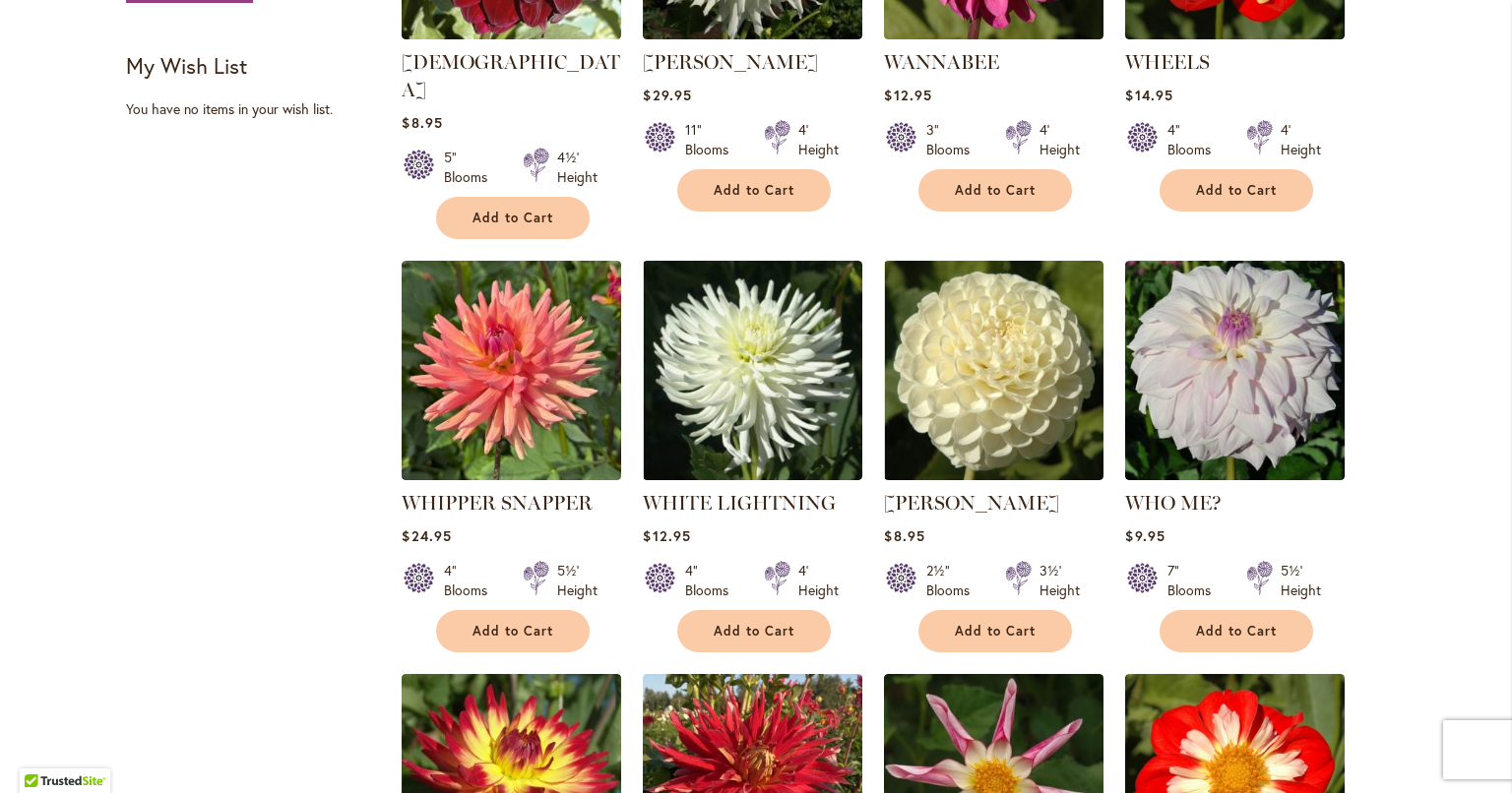
scroll to position [1695, 0]
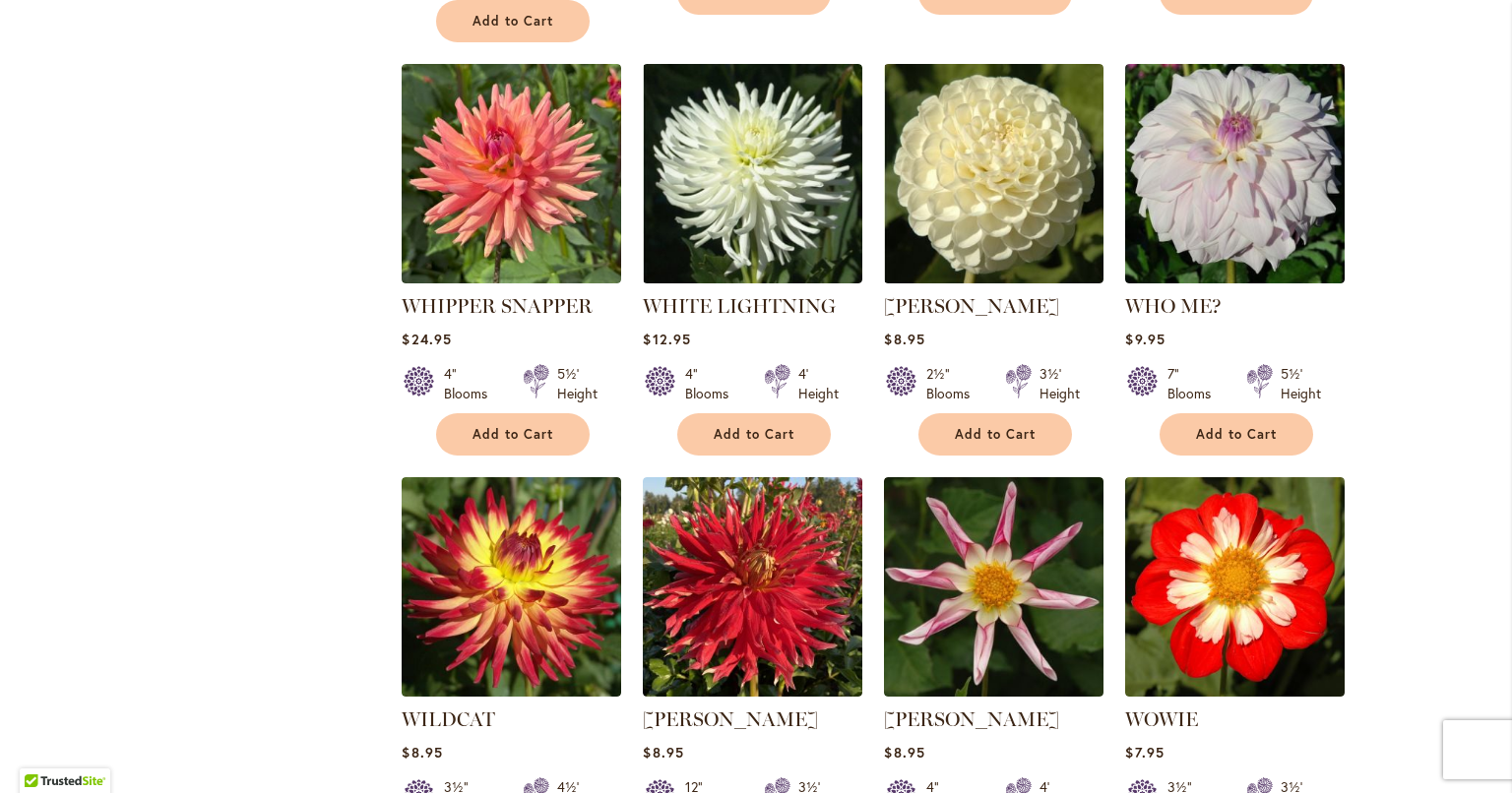
type input "**********"
click at [736, 426] on span "Add to Cart" at bounding box center [754, 434] width 81 height 17
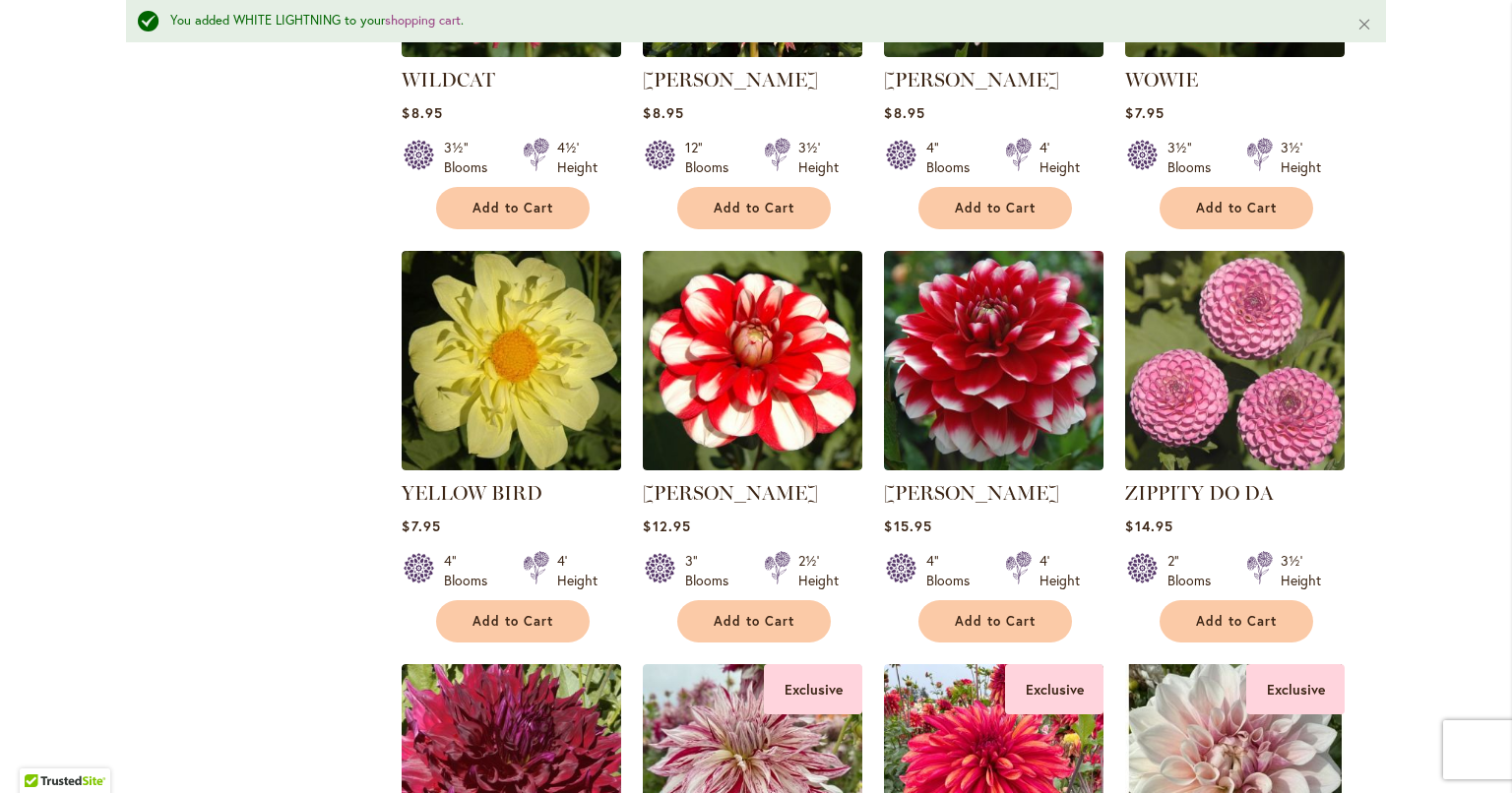
scroll to position [2434, 0]
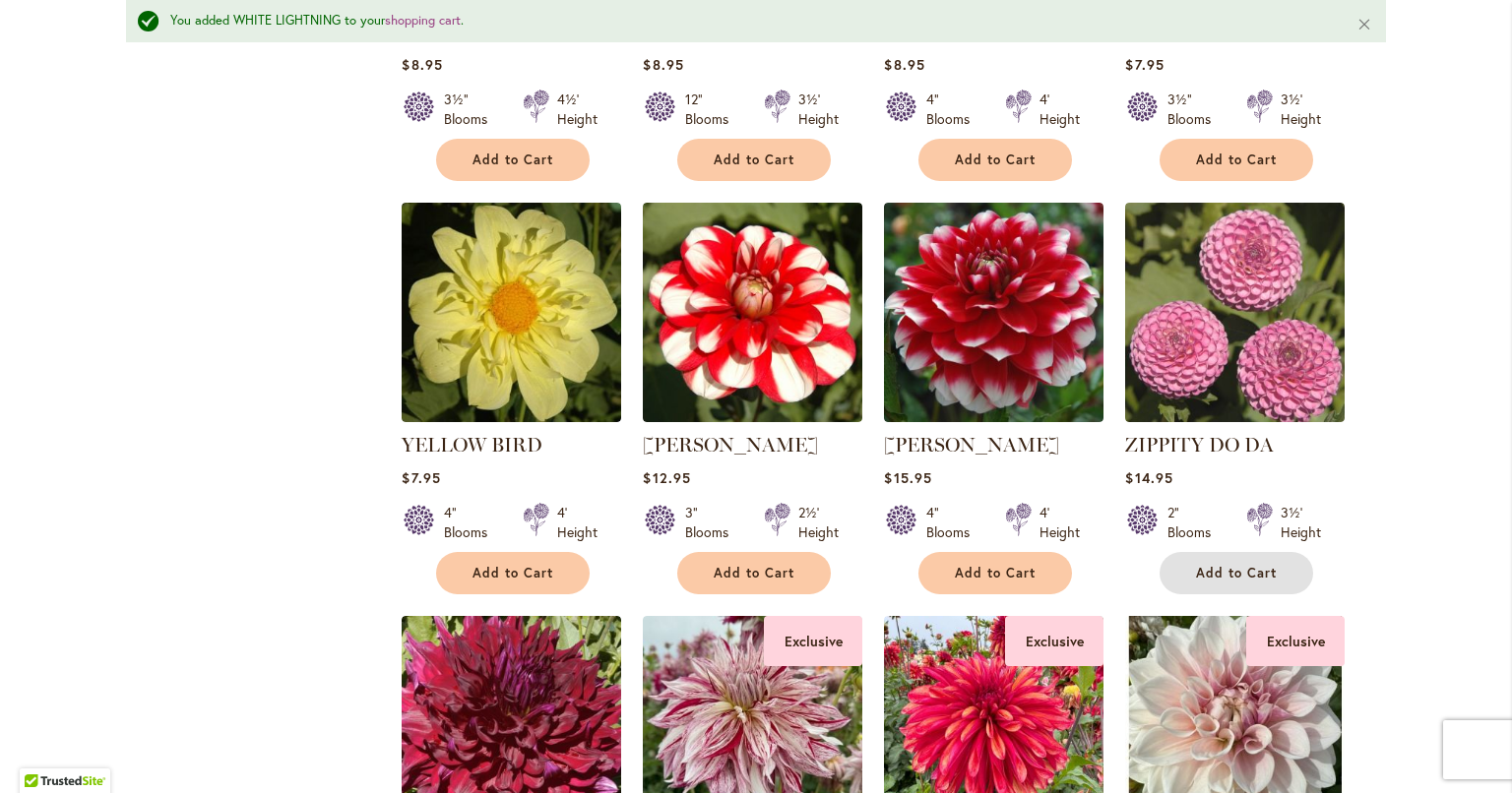
click at [1284, 552] on button "Add to Cart" at bounding box center [1235, 573] width 153 height 42
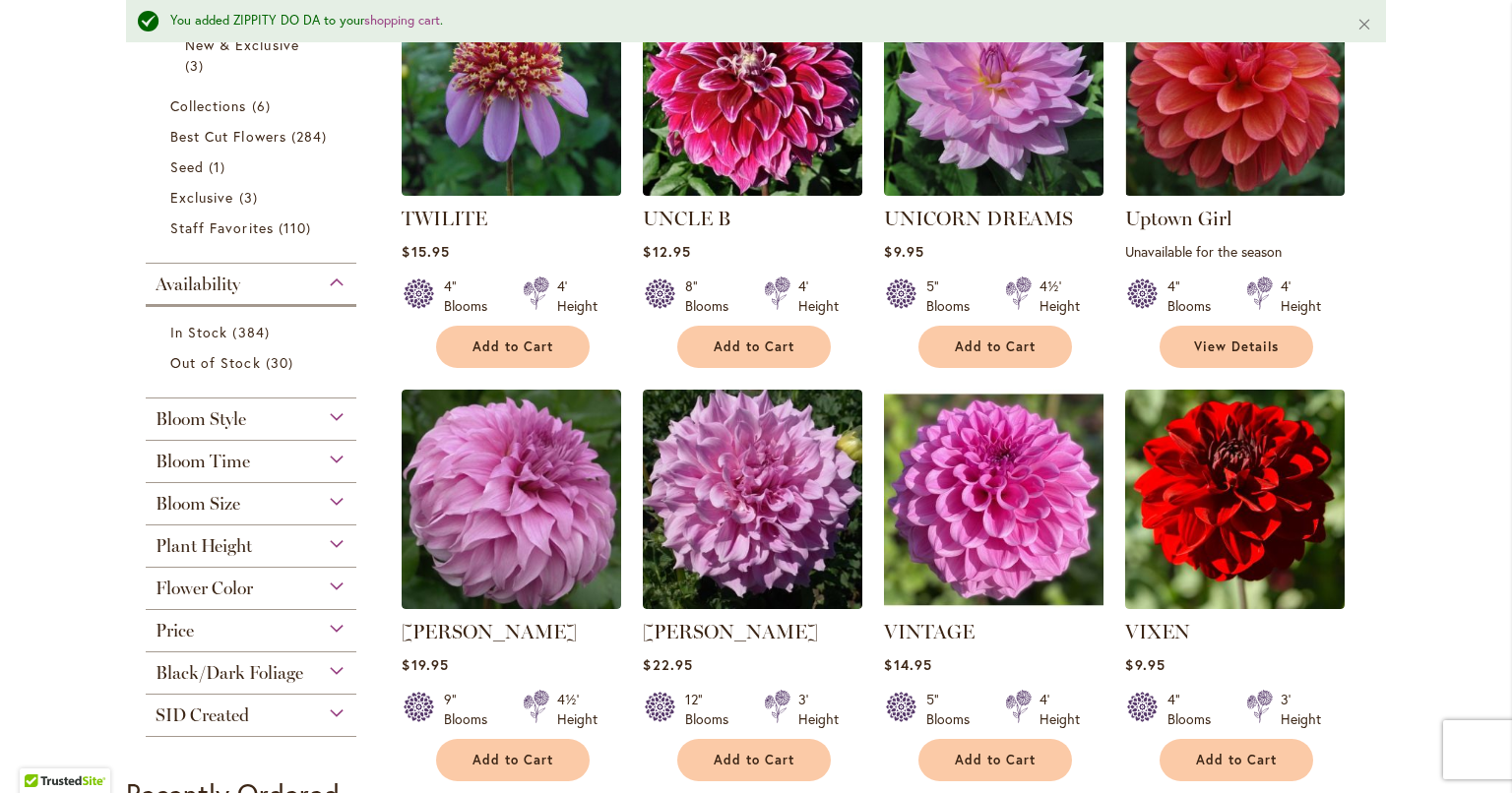
scroll to position [0, 0]
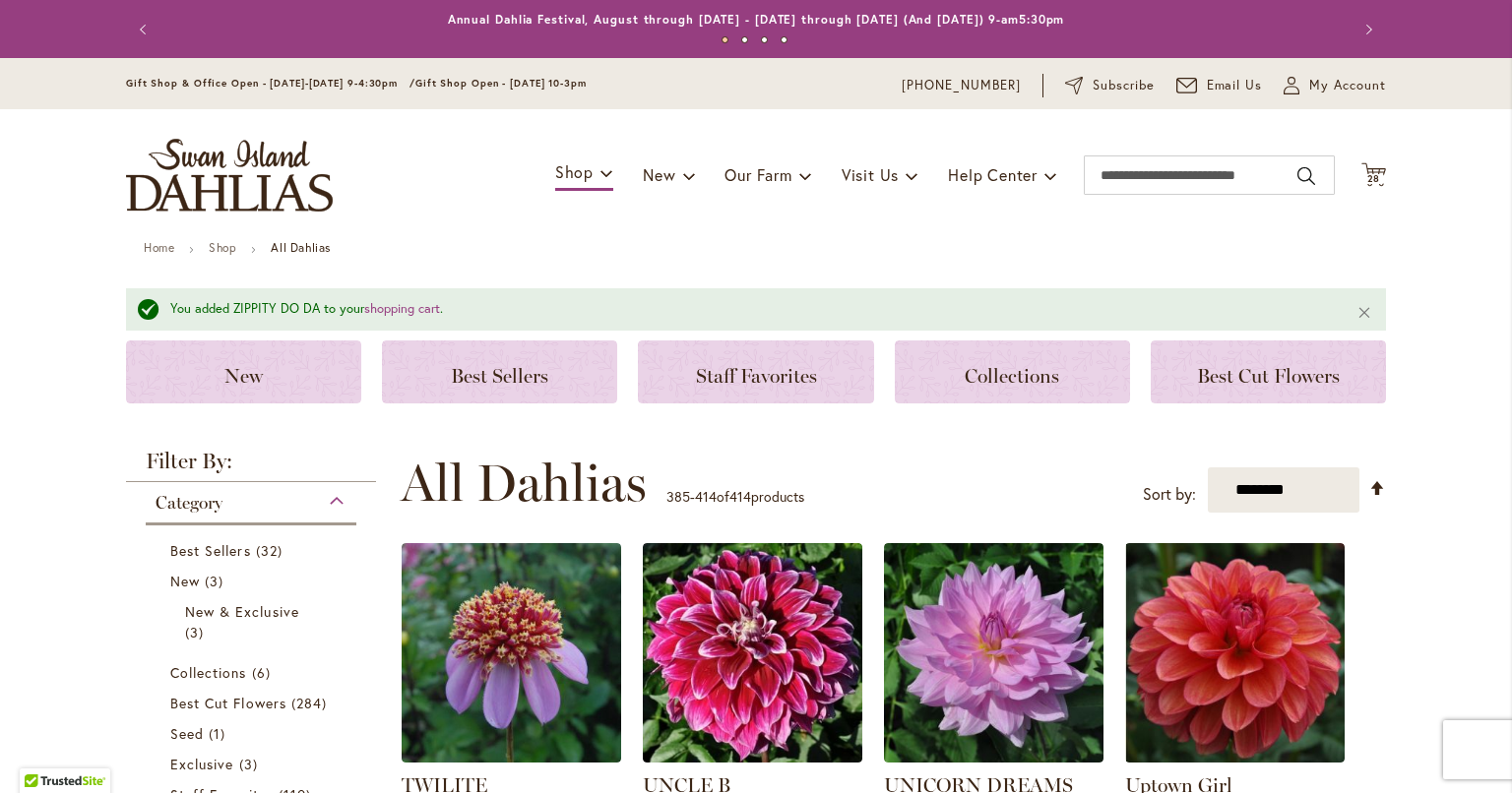
click at [1363, 167] on icon at bounding box center [1373, 174] width 25 height 24
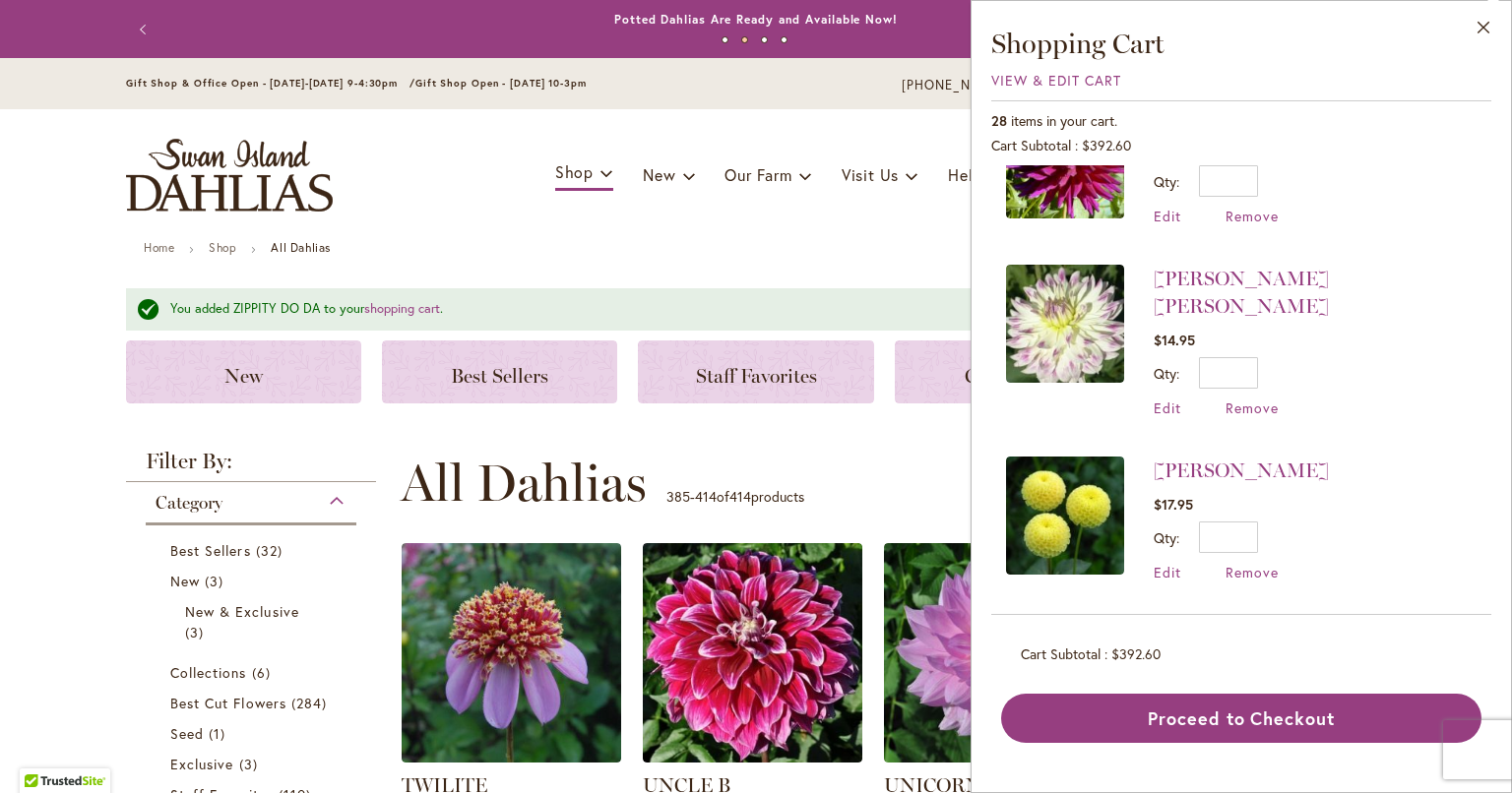
scroll to position [1740, 0]
